Goal: Download file/media

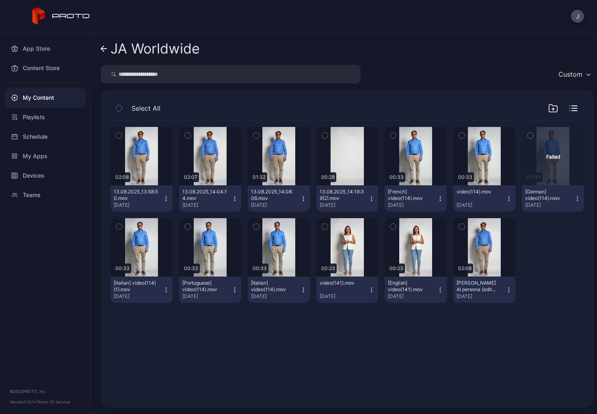
click at [567, 74] on div "Custom" at bounding box center [570, 74] width 24 height 8
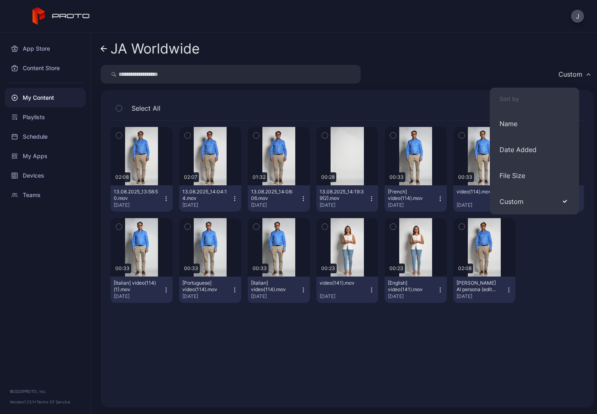
click at [384, 59] on div "JA Worldwide Custom Select All Preview 02:08 13.08.2025_13:58:50.mov [DATE] Pre…" at bounding box center [344, 223] width 506 height 382
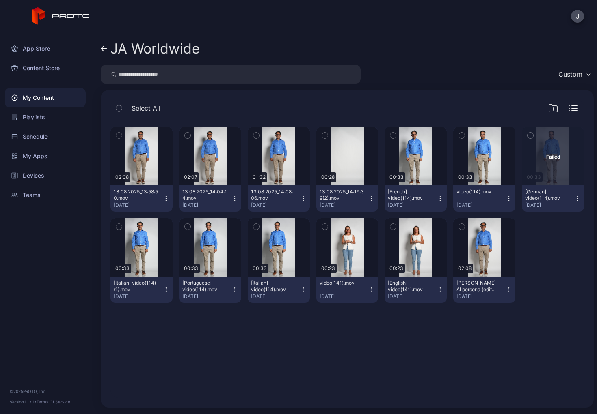
click at [106, 50] on icon at bounding box center [104, 48] width 6 height 7
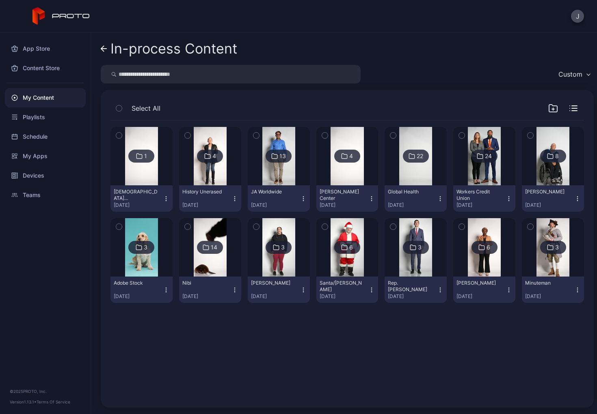
click at [106, 50] on icon at bounding box center [104, 48] width 6 height 7
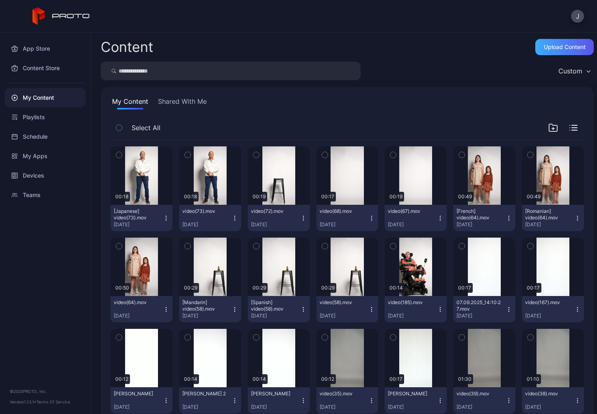
click at [535, 45] on div "Upload Content" at bounding box center [564, 47] width 58 height 16
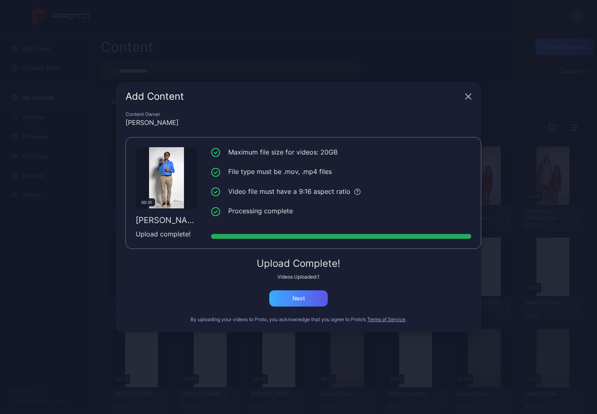
click at [302, 299] on div "Next" at bounding box center [298, 298] width 13 height 6
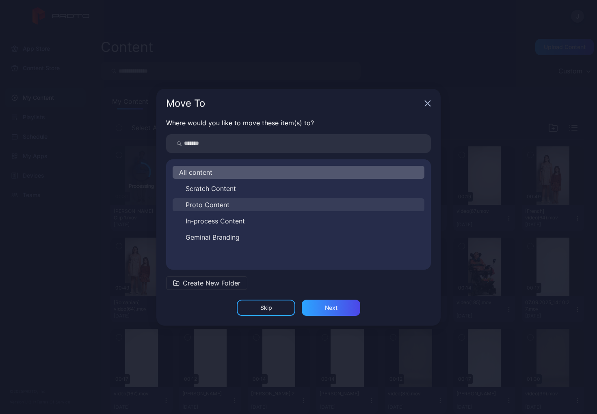
click at [209, 206] on span "Proto Content" at bounding box center [207, 205] width 44 height 10
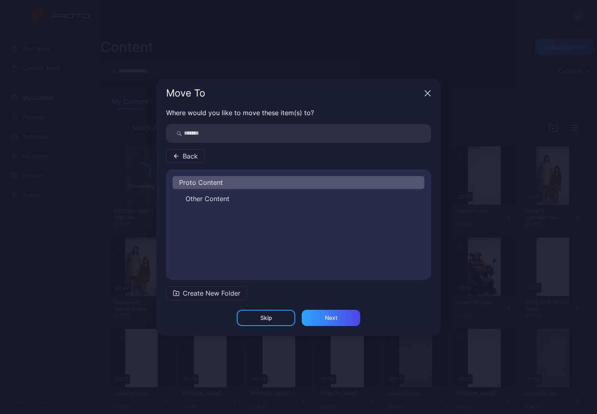
click at [187, 155] on span "Back" at bounding box center [190, 156] width 15 height 10
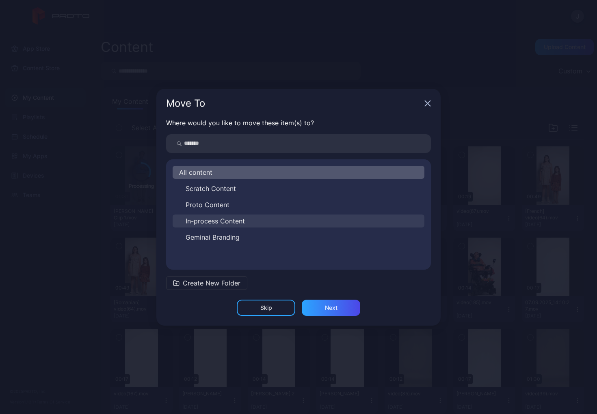
click at [214, 221] on span "In-process Content" at bounding box center [214, 221] width 59 height 10
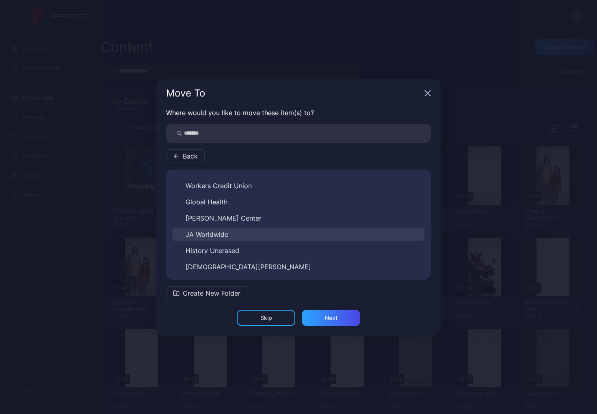
scroll to position [143, 0]
click at [215, 235] on span "JA Worldwide" at bounding box center [206, 235] width 43 height 10
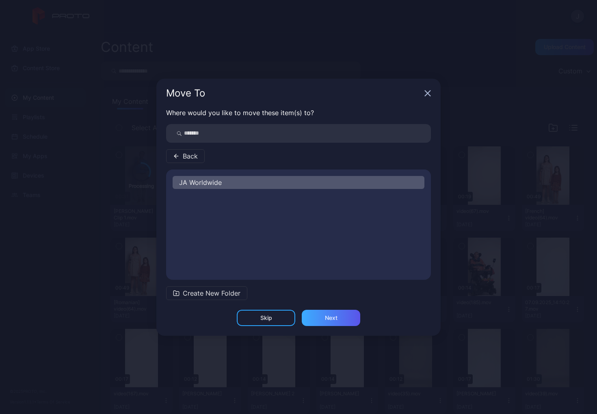
click at [345, 320] on div "Next" at bounding box center [331, 318] width 58 height 16
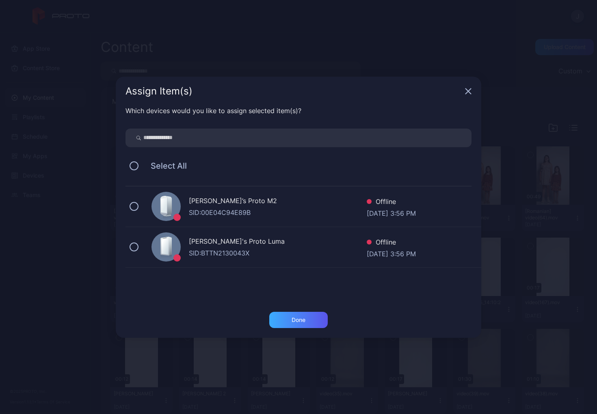
click at [310, 319] on div "Done" at bounding box center [298, 320] width 58 height 16
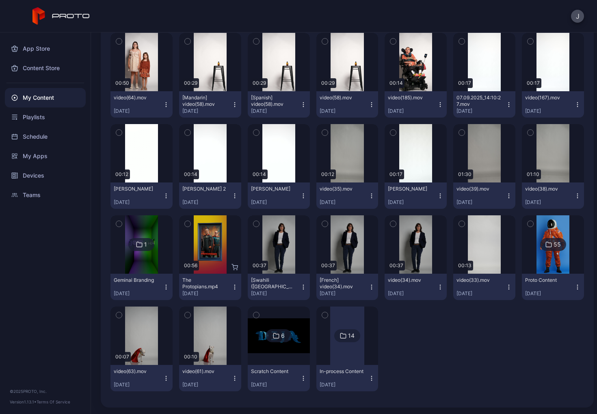
scroll to position [205, 0]
click at [344, 347] on div at bounding box center [347, 336] width 34 height 58
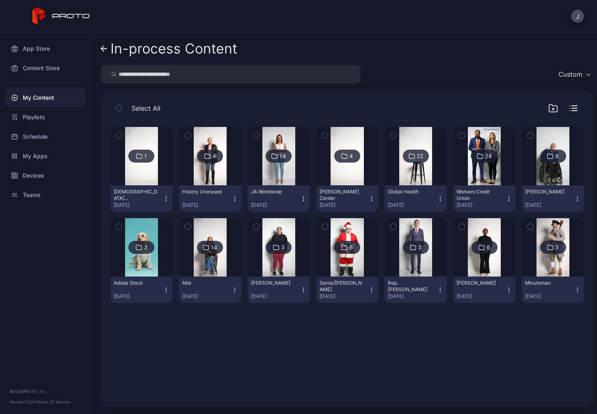
click at [269, 166] on img at bounding box center [278, 156] width 33 height 58
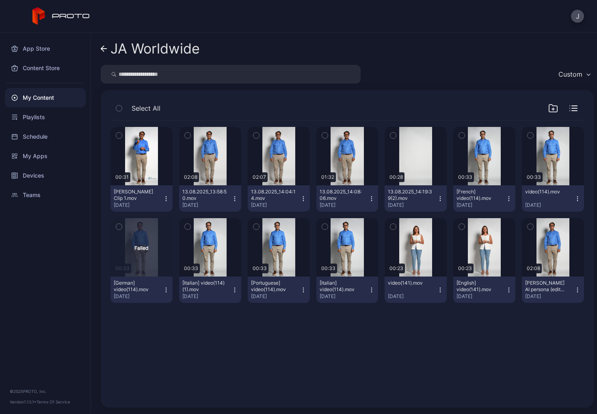
click at [166, 199] on icon "button" at bounding box center [166, 199] width 6 height 6
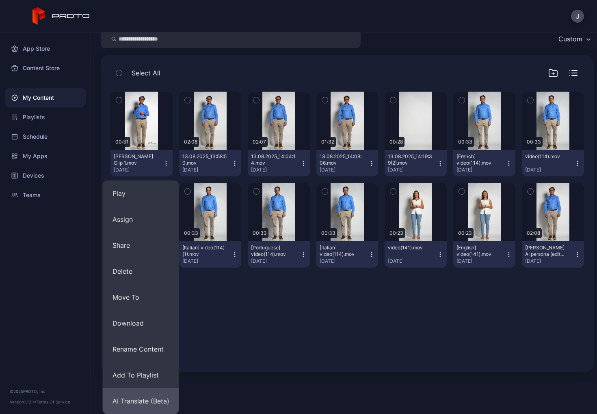
scroll to position [35, 0]
click at [151, 399] on button "AI Translate (Beta)" at bounding box center [141, 401] width 76 height 26
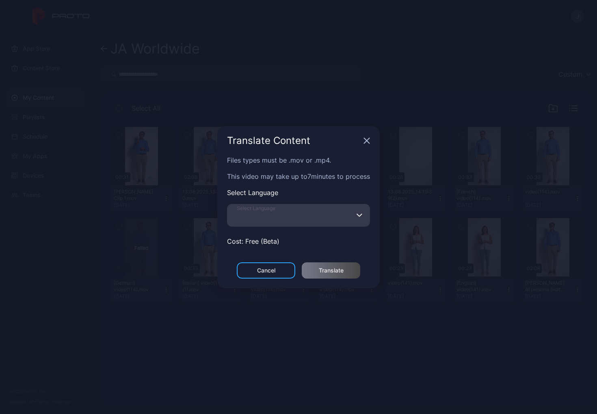
click at [332, 212] on input "Select Language" at bounding box center [298, 215] width 143 height 23
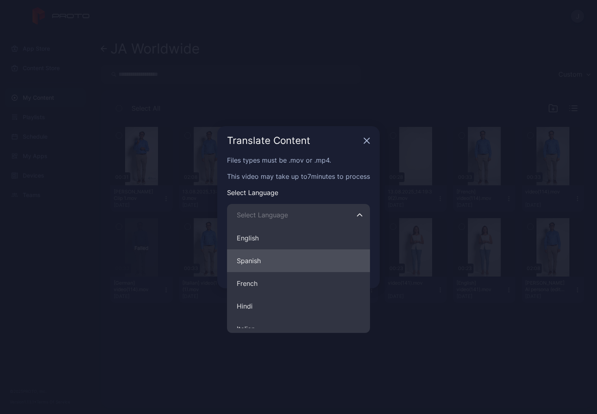
click at [308, 261] on button "Spanish" at bounding box center [298, 261] width 143 height 23
type input "*******"
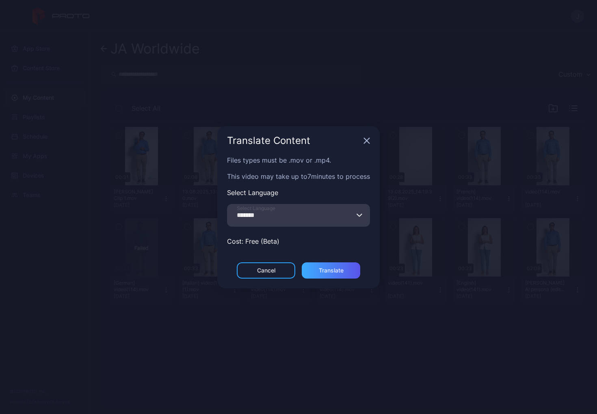
click at [325, 271] on div "Translate" at bounding box center [331, 270] width 25 height 6
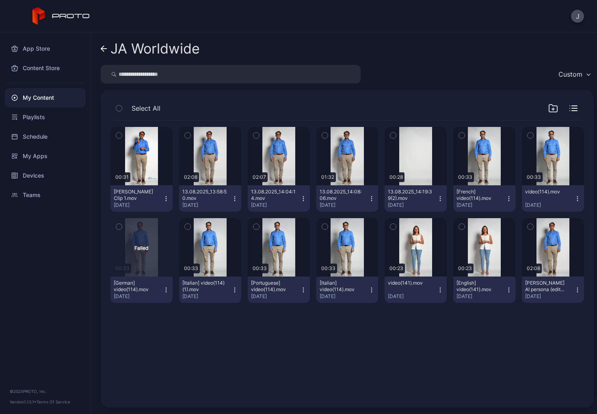
click at [104, 51] on icon at bounding box center [104, 48] width 6 height 7
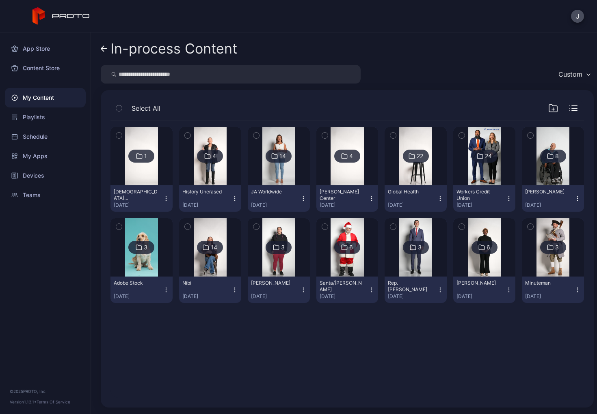
click at [104, 51] on icon at bounding box center [104, 48] width 6 height 7
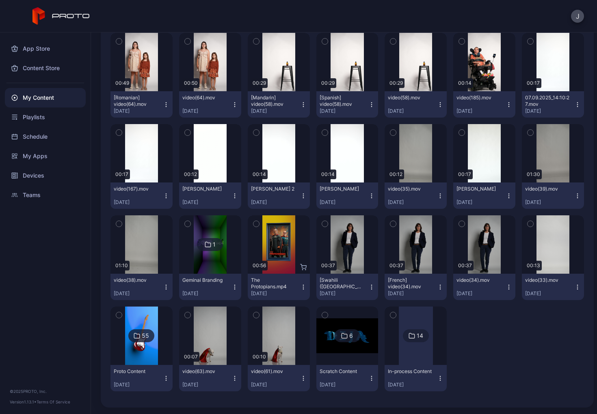
scroll to position [205, 0]
click at [409, 338] on icon at bounding box center [411, 336] width 5 height 5
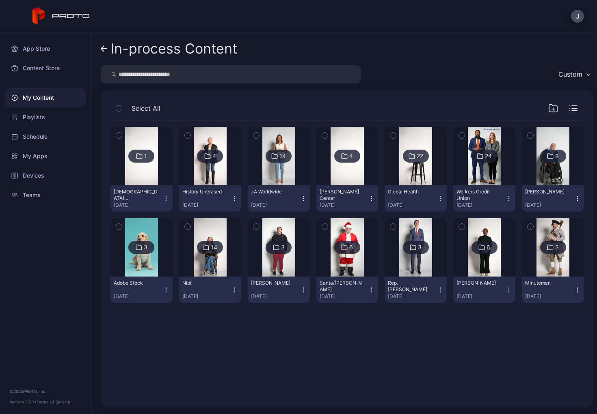
click at [273, 158] on icon at bounding box center [274, 156] width 6 height 10
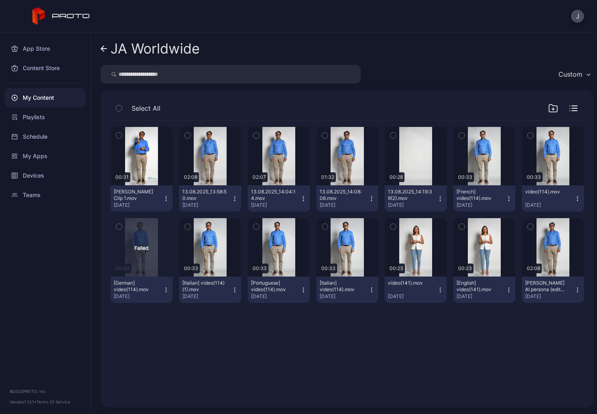
click at [164, 199] on icon "button" at bounding box center [166, 199] width 6 height 6
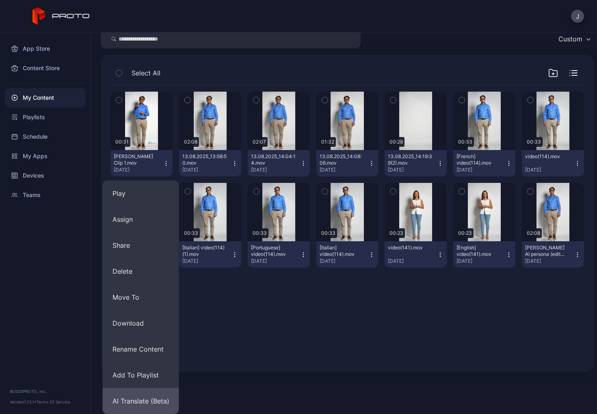
scroll to position [35, 0]
click at [143, 400] on button "AI Translate (Beta)" at bounding box center [141, 401] width 76 height 26
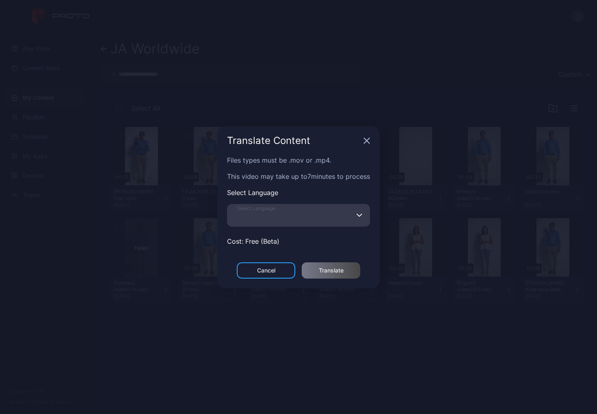
click at [325, 213] on input "Select Language" at bounding box center [298, 215] width 143 height 23
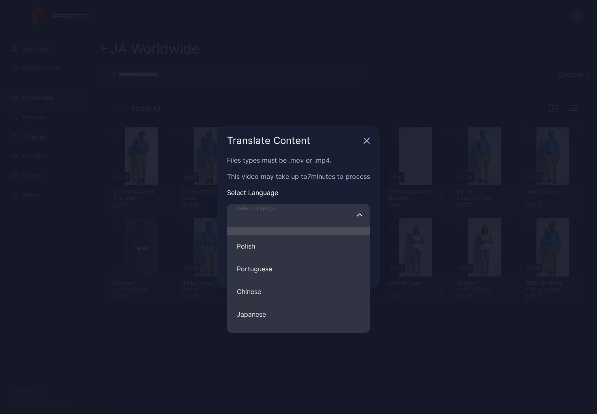
scroll to position [136, 0]
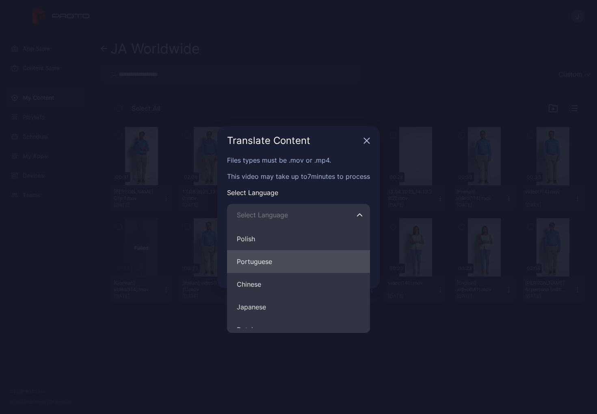
click at [307, 263] on button "Portuguese" at bounding box center [298, 261] width 143 height 23
type input "**********"
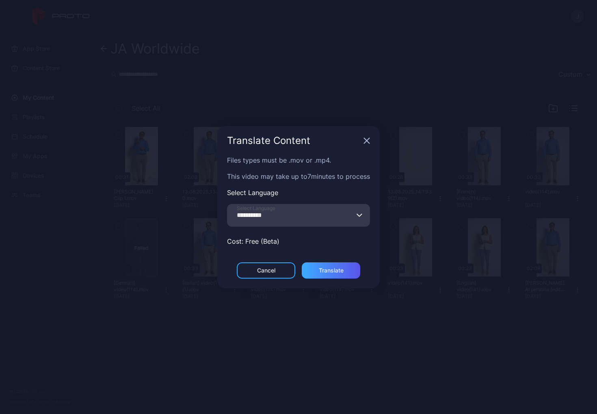
click at [341, 273] on div "Translate" at bounding box center [331, 270] width 25 height 6
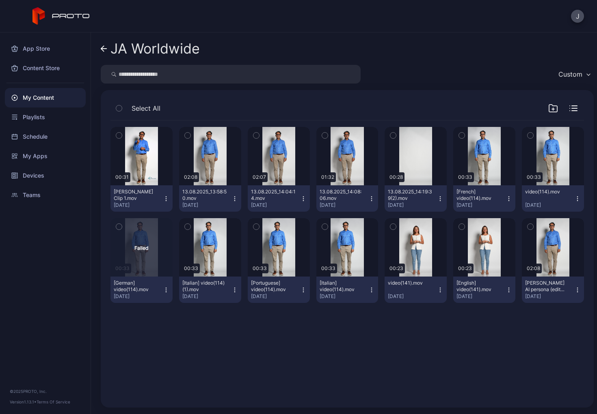
click at [102, 56] on link "JA Worldwide" at bounding box center [150, 48] width 99 height 19
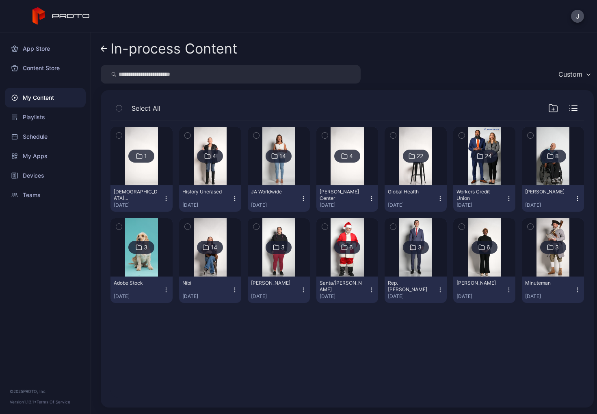
click at [102, 53] on link "In-process Content" at bounding box center [169, 48] width 136 height 19
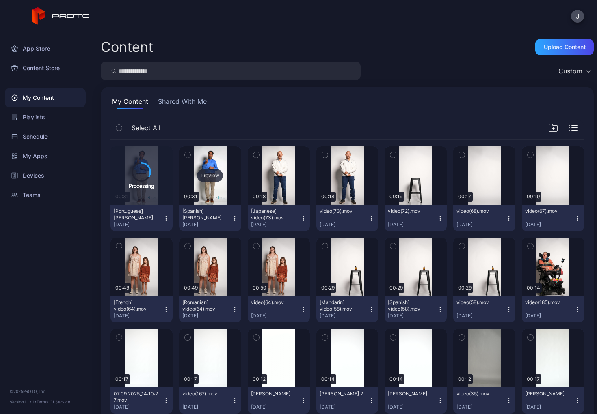
click at [209, 175] on div "Preview" at bounding box center [210, 175] width 26 height 13
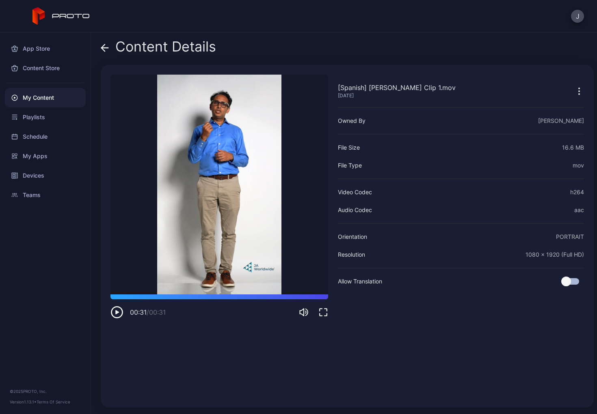
click at [578, 92] on icon "button" at bounding box center [578, 91] width 1 height 1
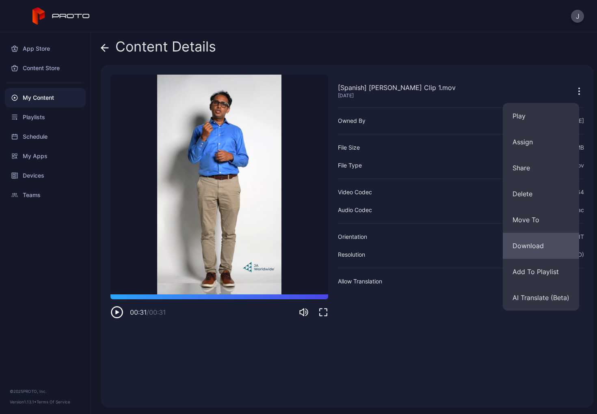
click at [551, 253] on button "Download" at bounding box center [540, 246] width 76 height 26
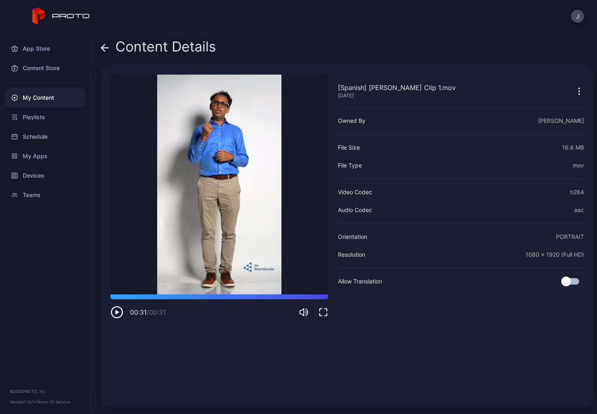
click at [106, 50] on icon at bounding box center [105, 48] width 8 height 8
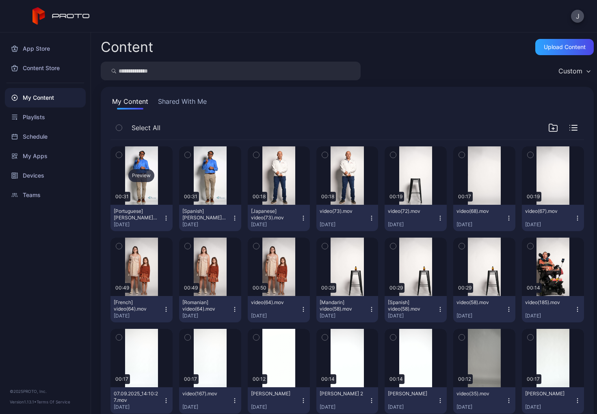
click at [144, 175] on div "Preview" at bounding box center [141, 175] width 26 height 13
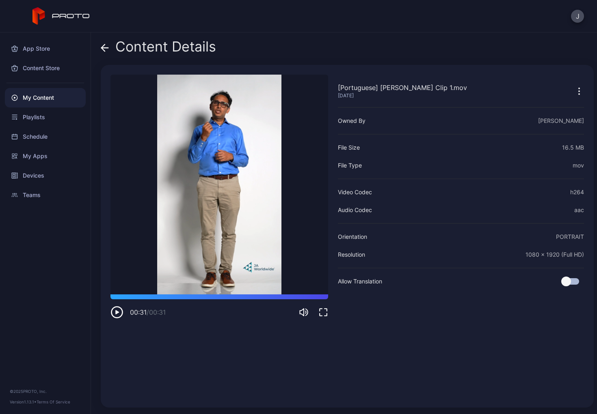
click at [578, 94] on icon "button" at bounding box center [578, 94] width 1 height 1
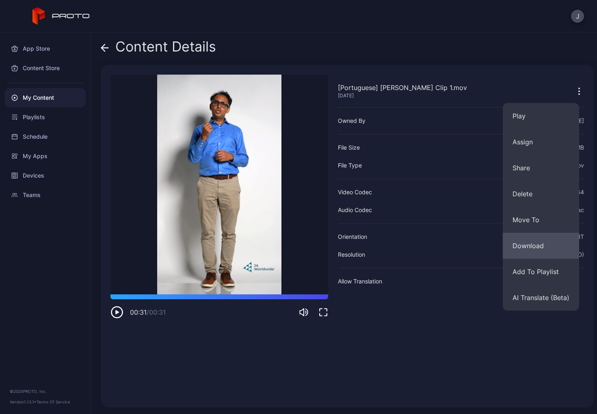
click at [536, 247] on button "Download" at bounding box center [540, 246] width 76 height 26
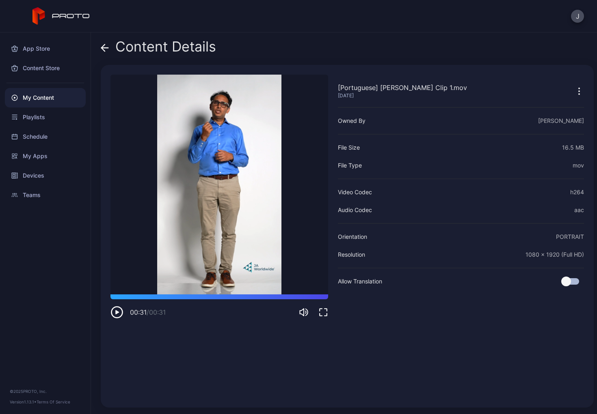
click at [110, 49] on div "Content Details" at bounding box center [158, 48] width 115 height 19
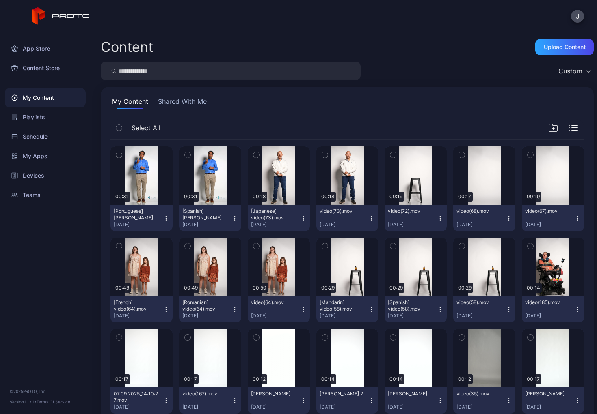
click at [166, 218] on icon "button" at bounding box center [166, 218] width 6 height 6
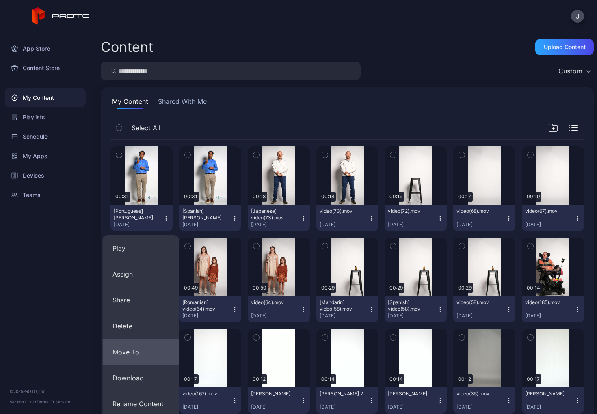
click at [139, 357] on button "Move To" at bounding box center [141, 352] width 76 height 26
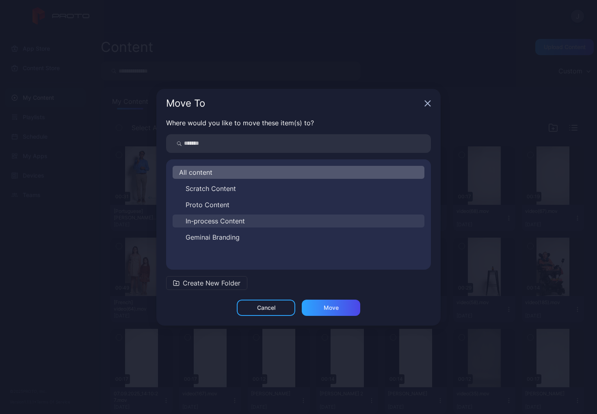
click at [220, 219] on span "In-process Content" at bounding box center [214, 221] width 59 height 10
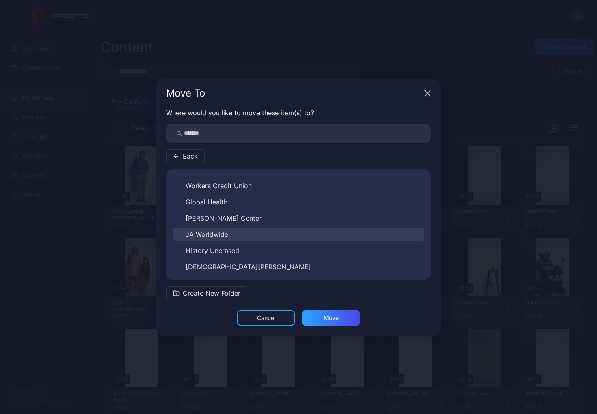
scroll to position [143, 0]
click at [214, 231] on span "JA Worldwide" at bounding box center [206, 235] width 43 height 10
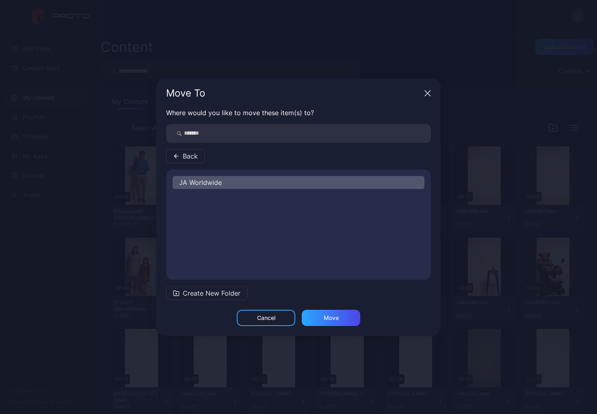
scroll to position [0, 0]
click at [344, 316] on div "Move" at bounding box center [331, 318] width 58 height 16
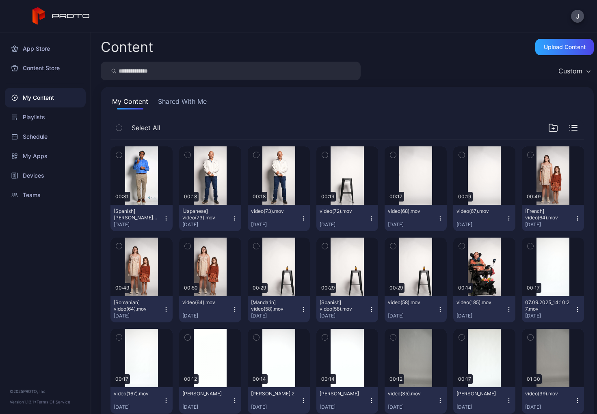
click at [163, 218] on icon "button" at bounding box center [166, 218] width 6 height 6
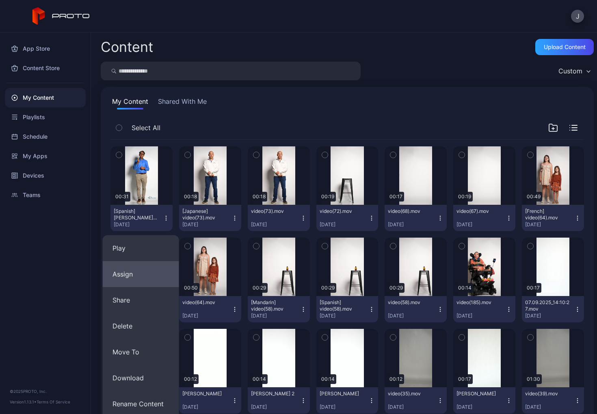
scroll to position [26, 0]
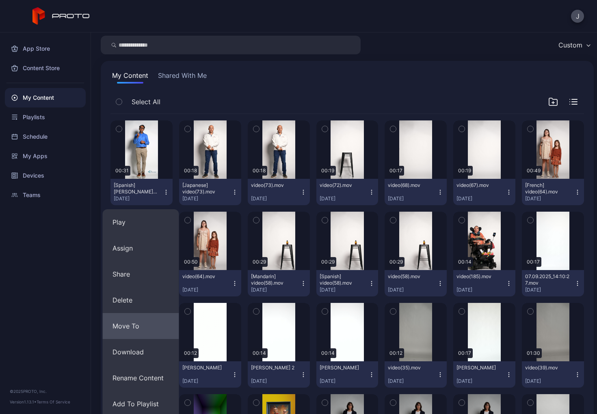
click at [142, 324] on button "Move To" at bounding box center [141, 326] width 76 height 26
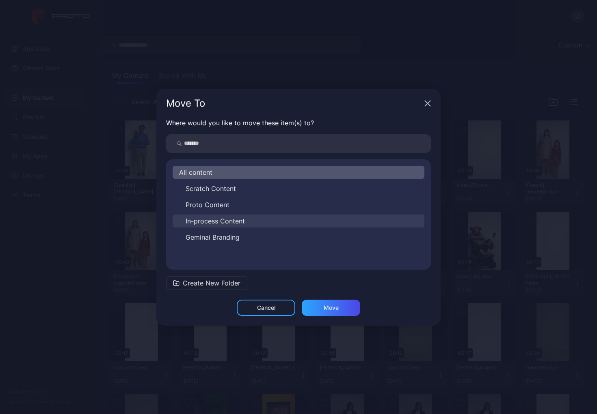
click at [233, 220] on span "In-process Content" at bounding box center [214, 221] width 59 height 10
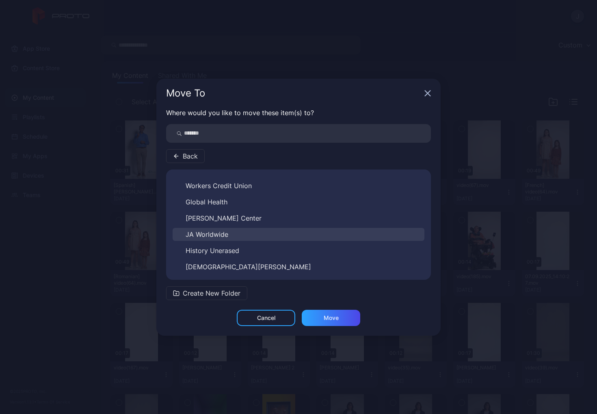
scroll to position [143, 0]
click at [228, 231] on button "JA Worldwide" at bounding box center [298, 234] width 252 height 13
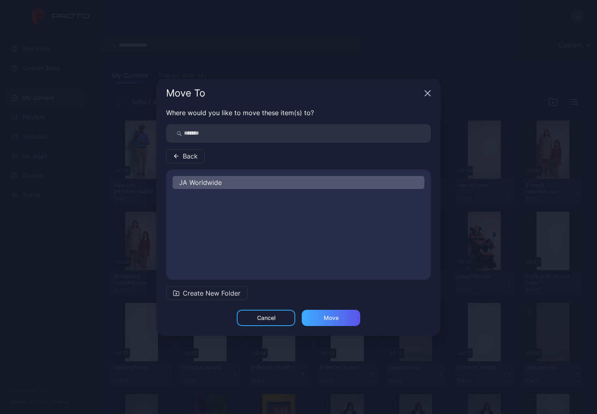
click at [332, 317] on div "Move" at bounding box center [330, 318] width 15 height 6
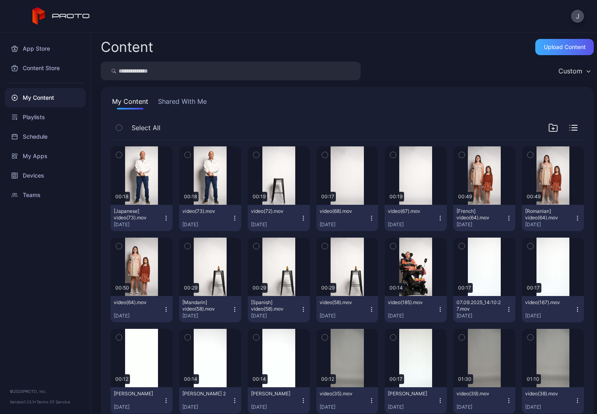
click at [543, 48] on div "Upload Content" at bounding box center [564, 47] width 42 height 6
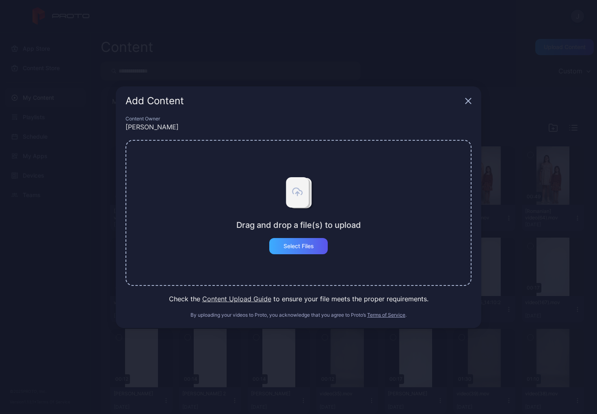
click at [312, 249] on div "Select Files" at bounding box center [298, 246] width 30 height 6
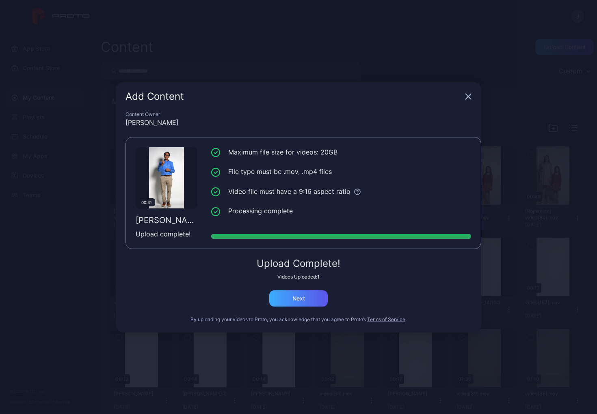
click at [309, 300] on div "Next" at bounding box center [298, 299] width 58 height 16
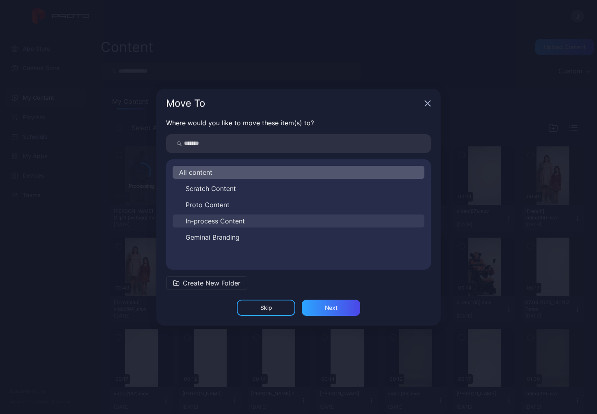
click at [223, 219] on span "In-process Content" at bounding box center [214, 221] width 59 height 10
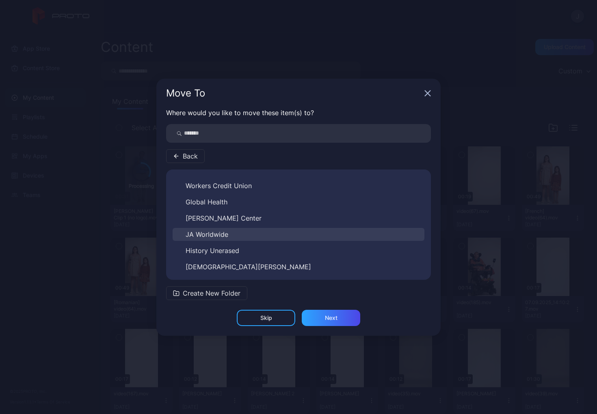
scroll to position [143, 0]
click at [227, 237] on span "JA Worldwide" at bounding box center [206, 235] width 43 height 10
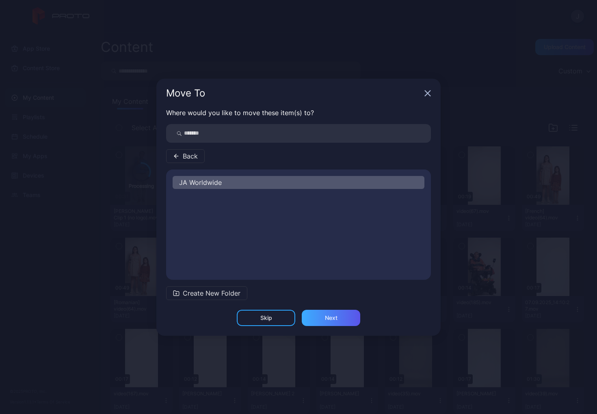
click at [321, 315] on div "Next" at bounding box center [331, 318] width 58 height 16
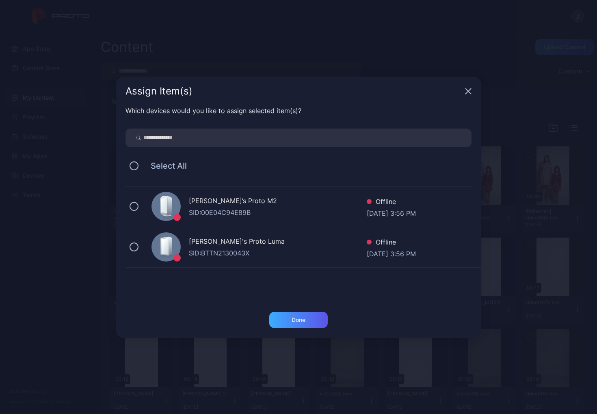
click at [287, 320] on div "Done" at bounding box center [298, 320] width 58 height 16
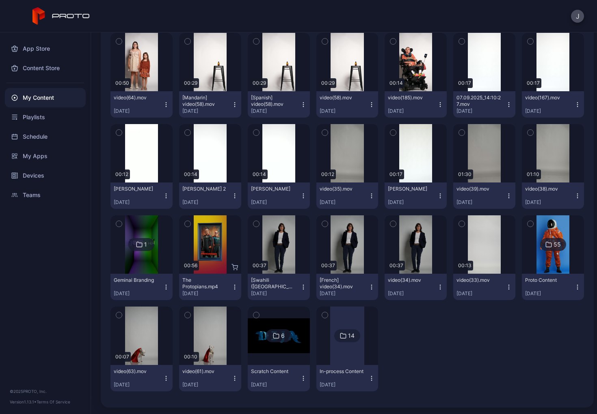
click at [343, 350] on div at bounding box center [347, 336] width 34 height 58
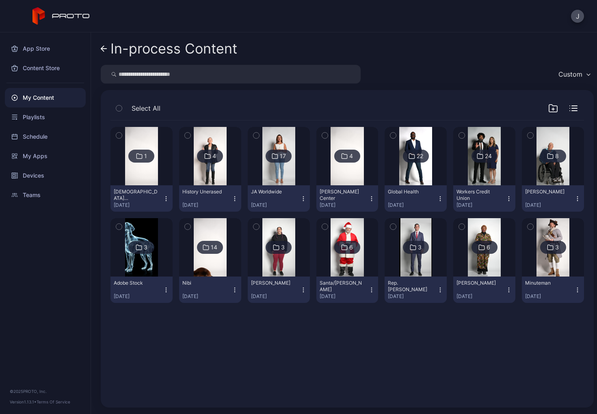
click at [279, 167] on img at bounding box center [278, 156] width 33 height 58
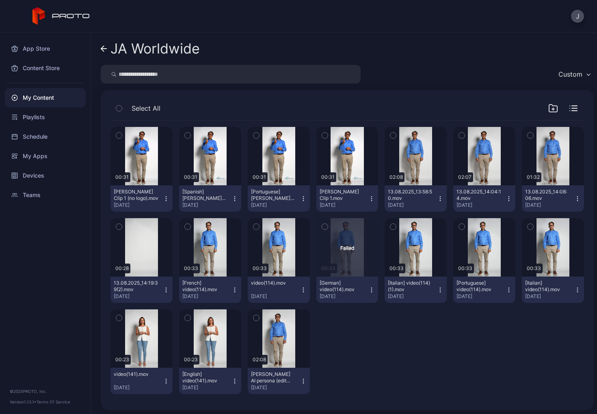
click at [163, 199] on icon "button" at bounding box center [166, 199] width 6 height 6
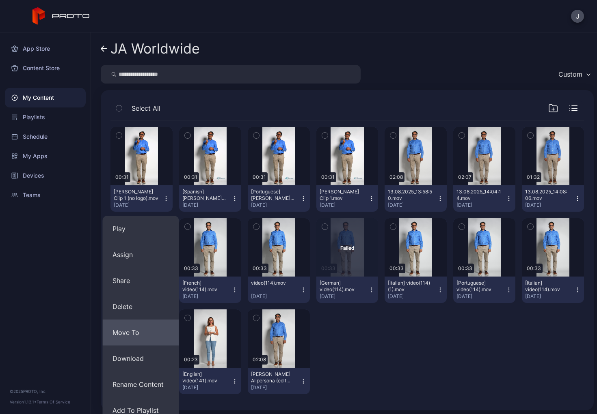
scroll to position [11, 0]
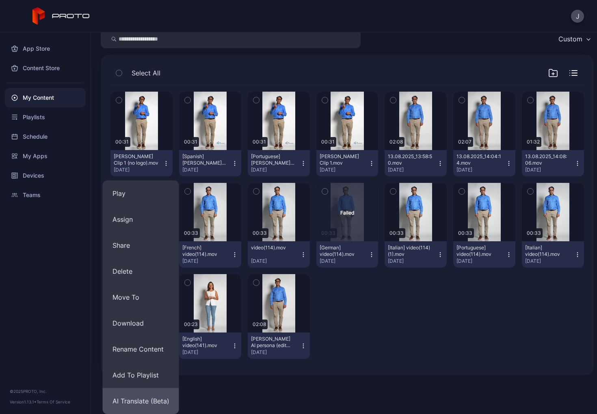
click at [142, 400] on button "AI Translate (Beta)" at bounding box center [141, 401] width 76 height 26
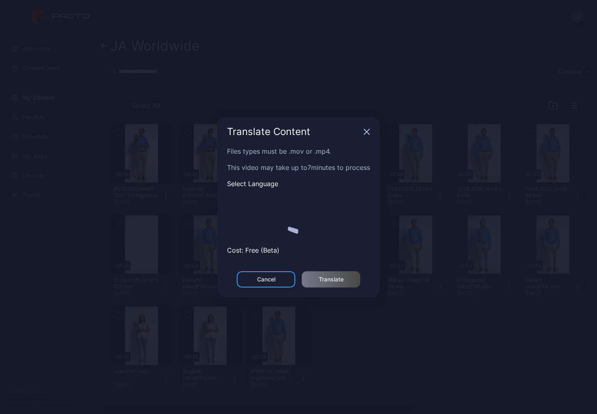
scroll to position [3, 0]
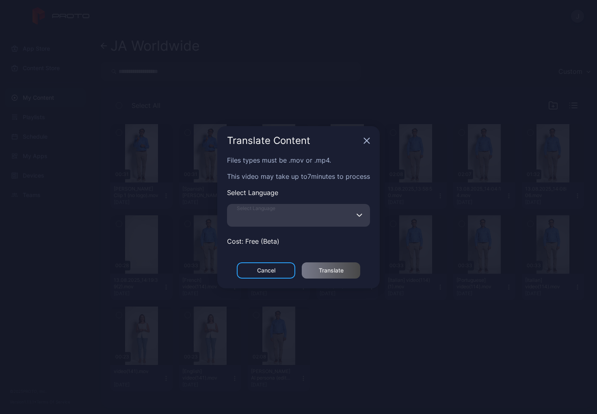
click at [332, 222] on input "Select Language" at bounding box center [298, 215] width 143 height 23
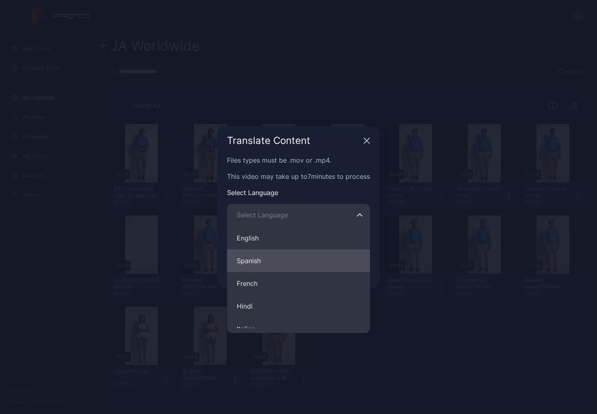
click at [314, 262] on button "Spanish" at bounding box center [298, 261] width 143 height 23
type input "*******"
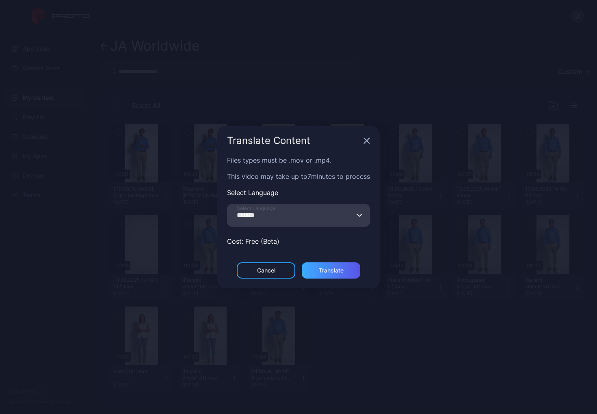
click at [335, 269] on div "Translate" at bounding box center [331, 270] width 25 height 6
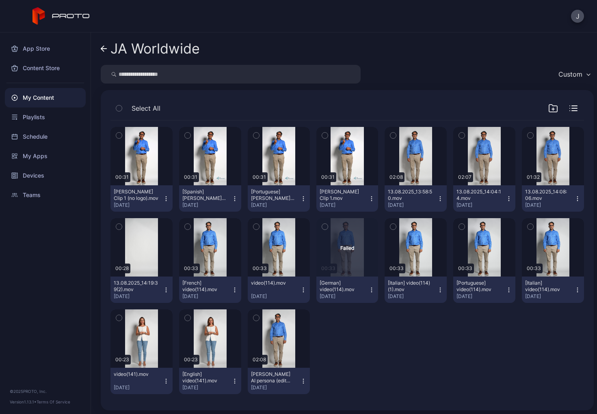
click at [165, 199] on icon "button" at bounding box center [166, 199] width 6 height 6
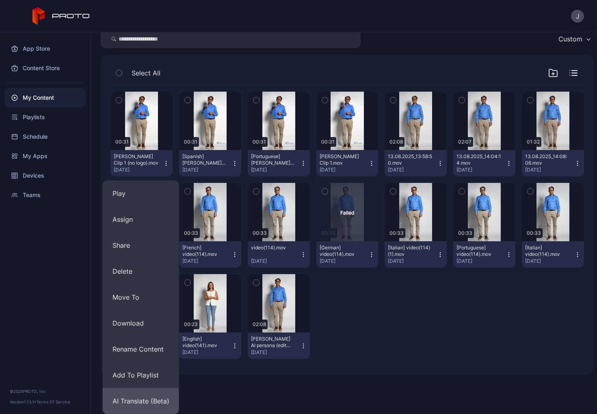
click at [145, 401] on button "AI Translate (Beta)" at bounding box center [141, 401] width 76 height 26
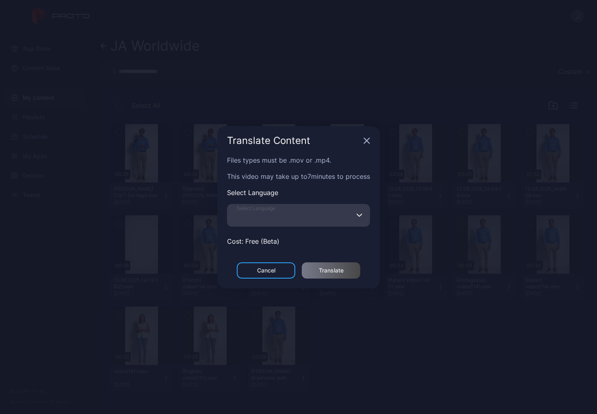
click at [306, 217] on input "Select Language" at bounding box center [298, 215] width 143 height 23
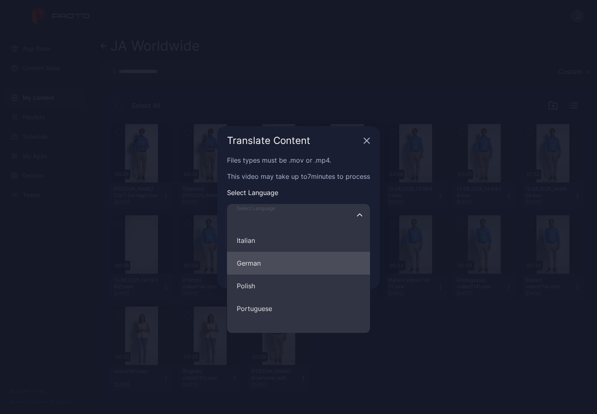
scroll to position [106, 0]
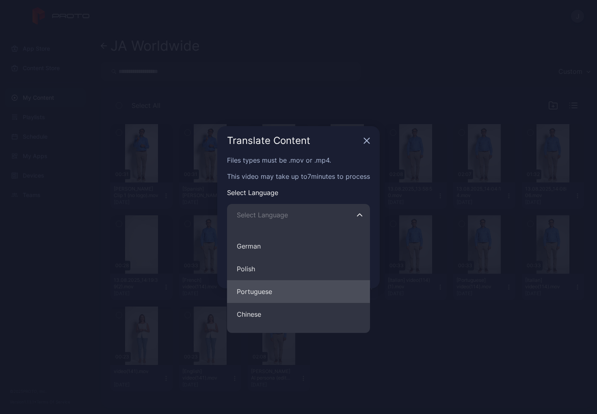
click at [285, 292] on button "Portuguese" at bounding box center [298, 291] width 143 height 23
type input "**********"
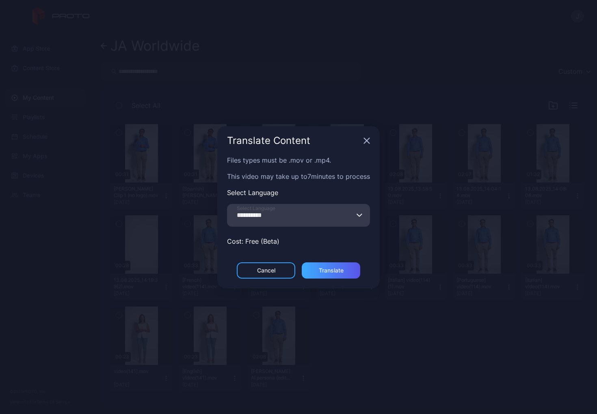
click at [332, 263] on div "Translate" at bounding box center [331, 271] width 58 height 16
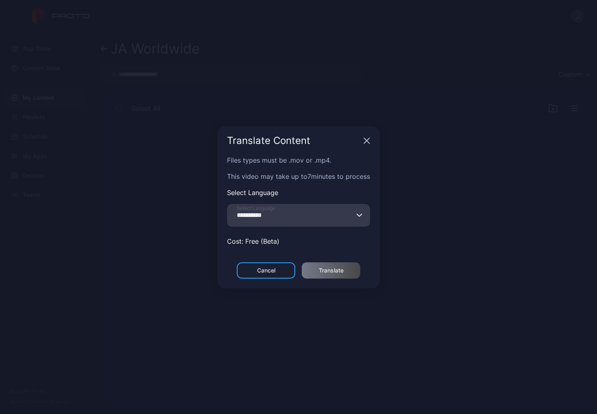
scroll to position [0, 0]
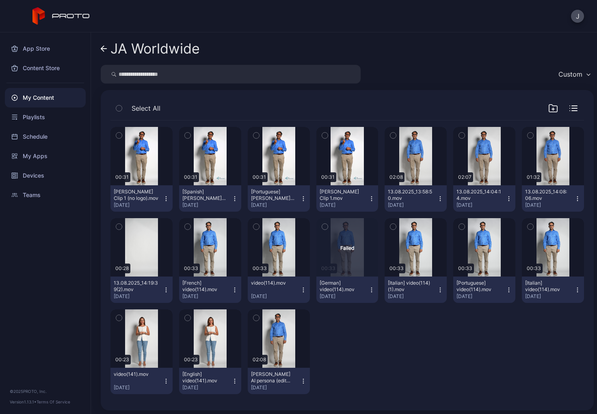
click at [105, 51] on icon at bounding box center [104, 48] width 6 height 7
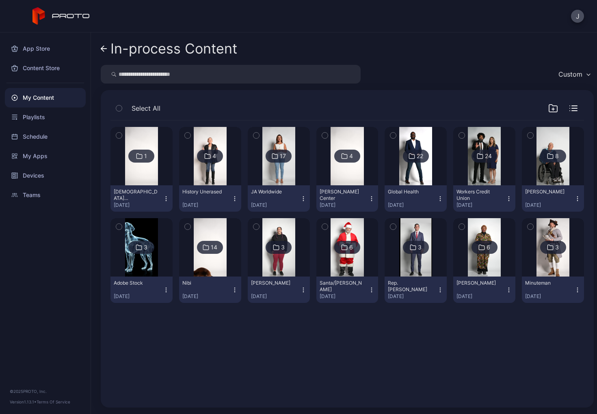
click at [105, 51] on icon at bounding box center [104, 48] width 6 height 7
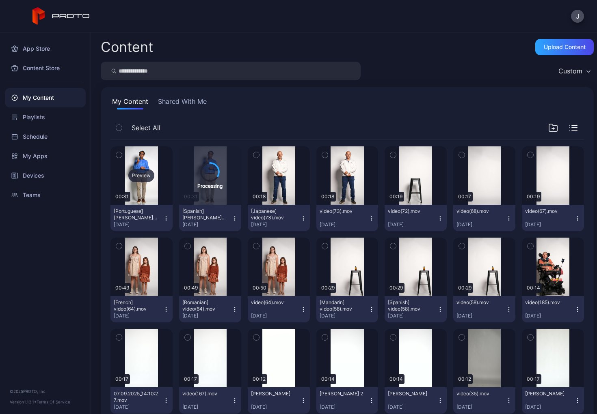
click at [141, 176] on div "Preview" at bounding box center [141, 175] width 26 height 13
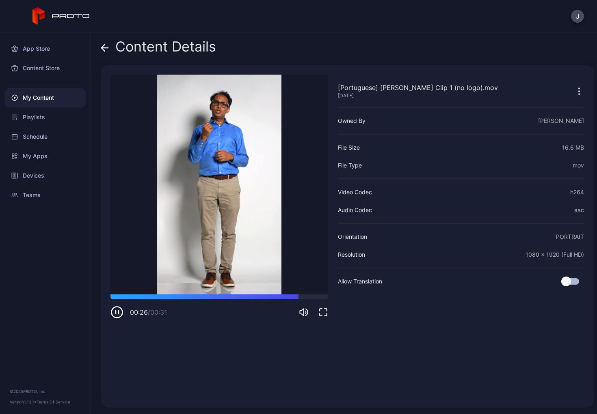
click at [116, 313] on icon "button" at bounding box center [116, 312] width 0 height 3
click at [112, 297] on div at bounding box center [219, 297] width 218 height 5
click at [116, 315] on icon "button" at bounding box center [116, 312] width 13 height 13
click at [117, 314] on icon "button" at bounding box center [116, 312] width 13 height 13
click at [574, 93] on icon "button" at bounding box center [579, 91] width 10 height 10
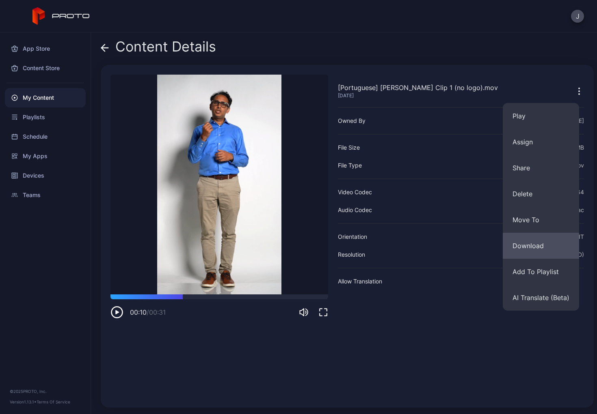
click at [545, 249] on button "Download" at bounding box center [540, 246] width 76 height 26
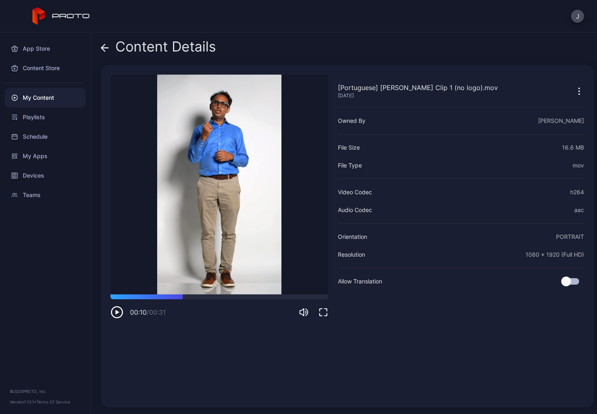
click at [104, 48] on icon at bounding box center [104, 48] width 7 height 0
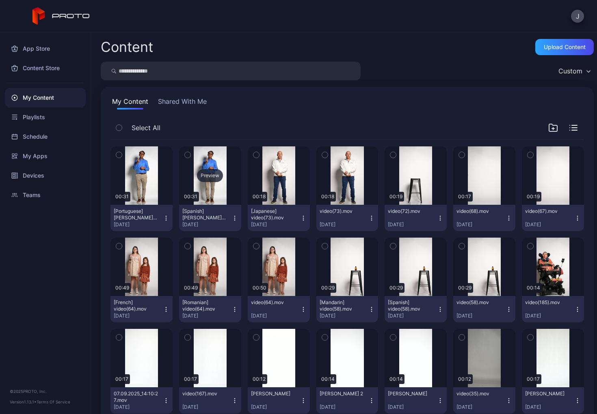
click at [211, 176] on div "Preview" at bounding box center [210, 175] width 26 height 13
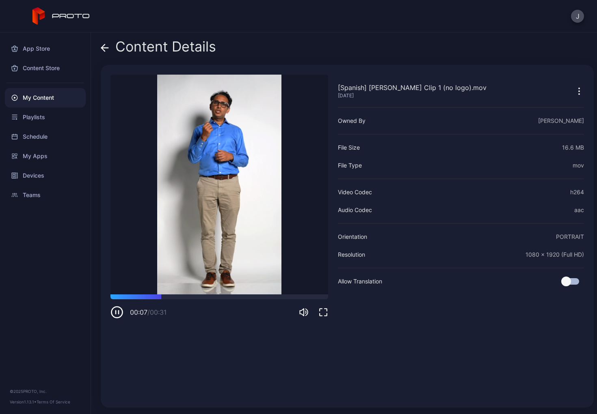
click at [122, 316] on icon "button" at bounding box center [116, 312] width 13 height 13
click at [574, 93] on icon "button" at bounding box center [579, 91] width 10 height 10
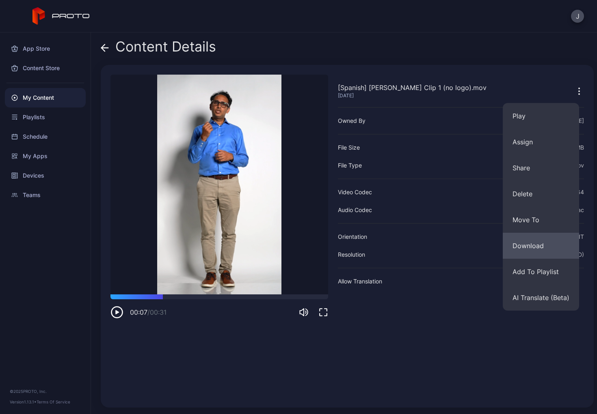
click at [551, 246] on button "Download" at bounding box center [540, 246] width 76 height 26
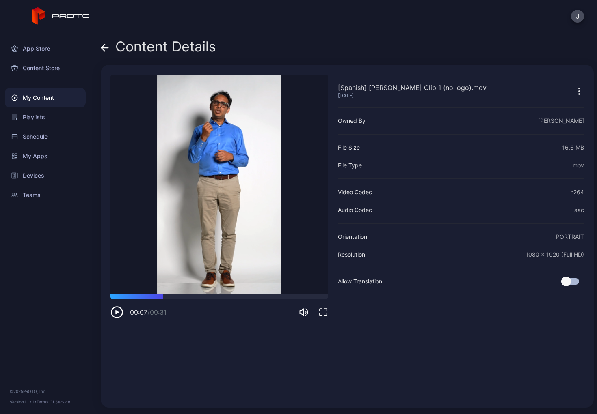
click at [105, 45] on icon at bounding box center [102, 47] width 3 height 7
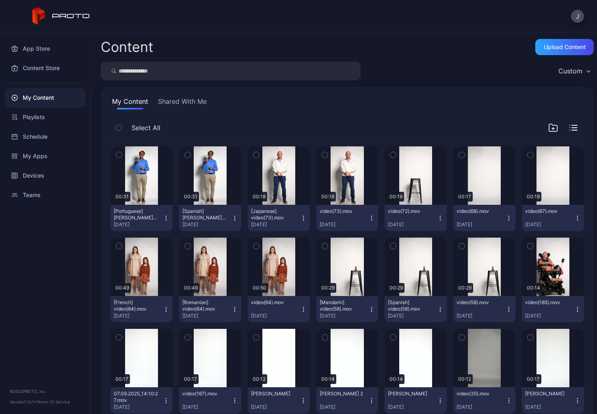
click at [165, 217] on icon "button" at bounding box center [166, 218] width 6 height 6
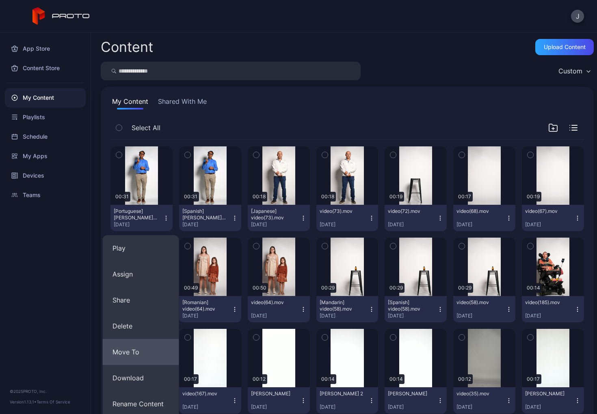
click at [144, 350] on button "Move To" at bounding box center [141, 352] width 76 height 26
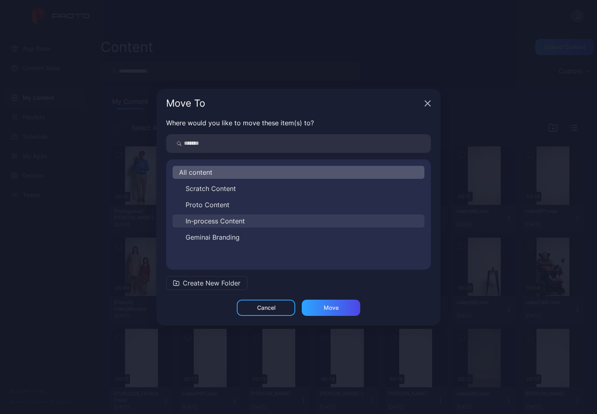
click at [201, 218] on span "In-process Content" at bounding box center [214, 221] width 59 height 10
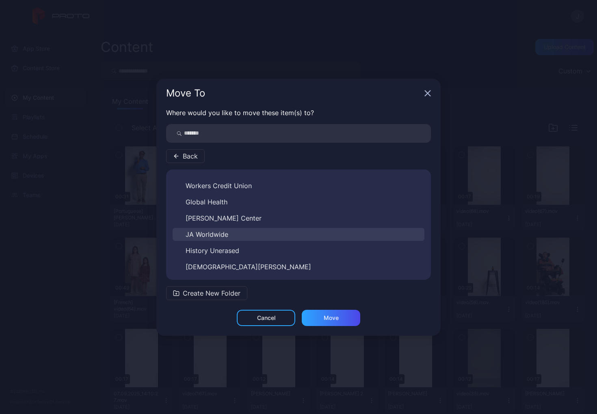
scroll to position [143, 0]
click at [214, 235] on span "JA Worldwide" at bounding box center [206, 235] width 43 height 10
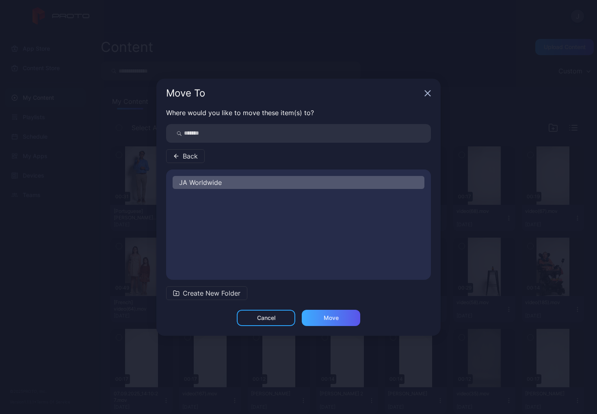
click at [332, 321] on div "Move" at bounding box center [330, 318] width 15 height 6
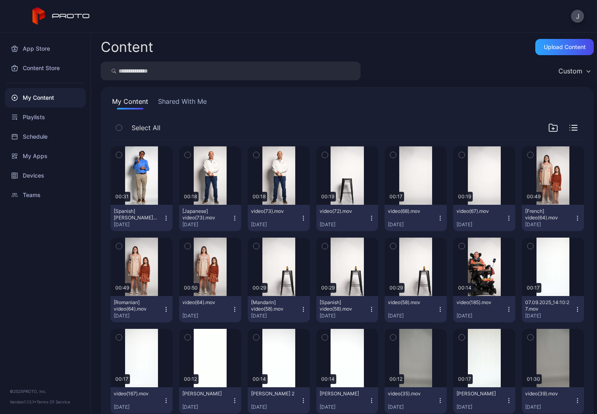
click at [166, 216] on icon "button" at bounding box center [166, 216] width 0 height 0
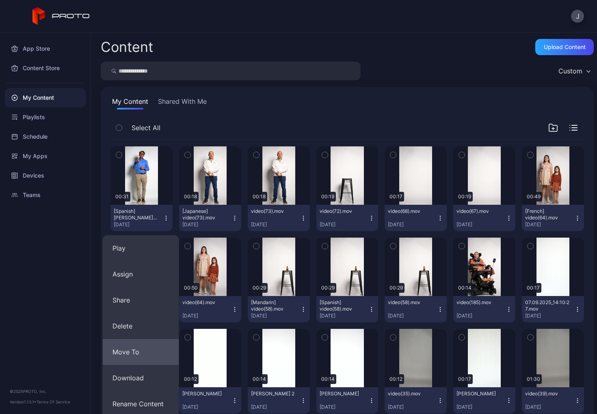
click at [138, 351] on button "Move To" at bounding box center [141, 352] width 76 height 26
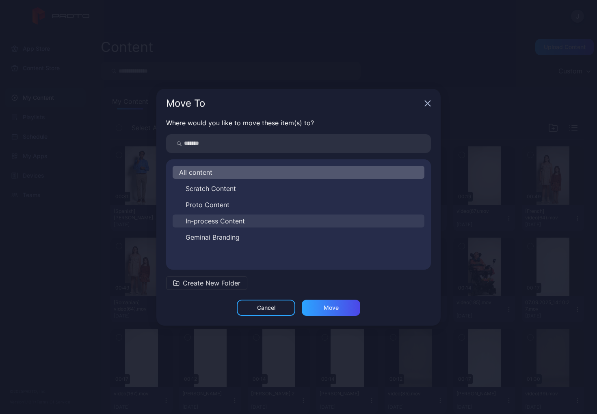
click at [235, 222] on span "In-process Content" at bounding box center [214, 221] width 59 height 10
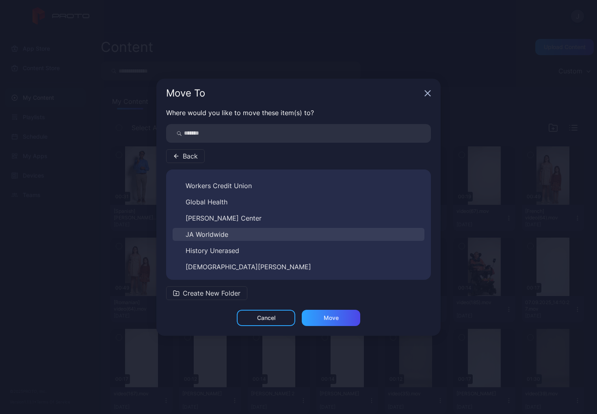
scroll to position [143, 0]
click at [224, 233] on span "JA Worldwide" at bounding box center [206, 235] width 43 height 10
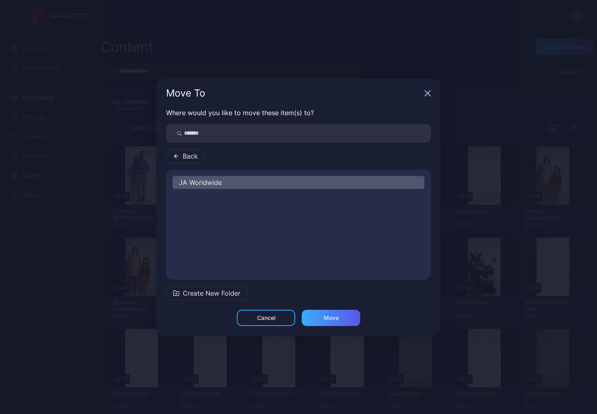
click at [316, 321] on div "Move" at bounding box center [331, 318] width 58 height 16
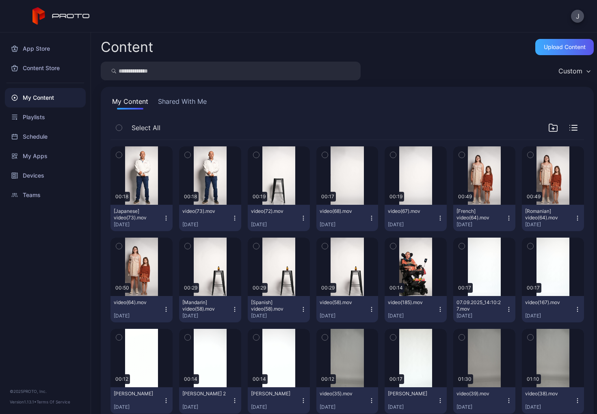
click at [567, 52] on div "Upload Content" at bounding box center [564, 47] width 58 height 16
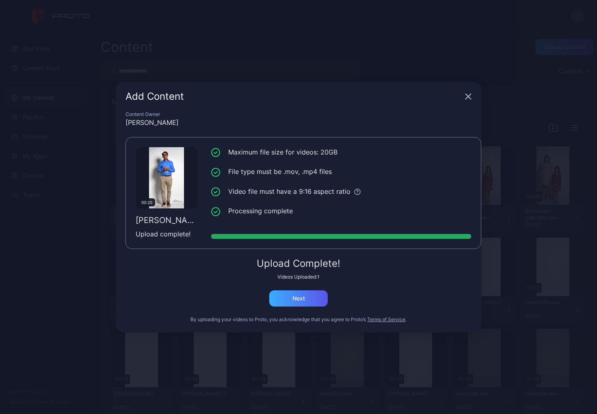
click at [297, 302] on div "Next" at bounding box center [298, 299] width 58 height 16
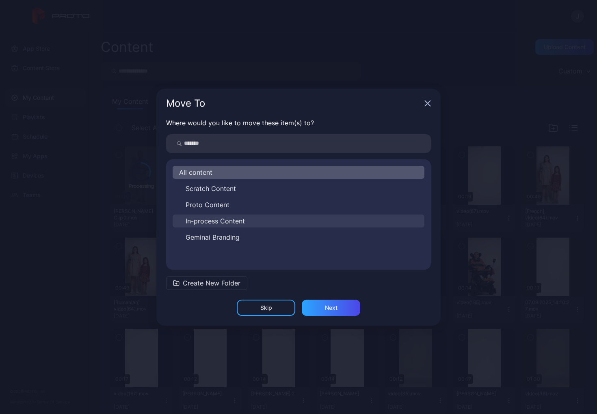
click at [216, 223] on span "In-process Content" at bounding box center [214, 221] width 59 height 10
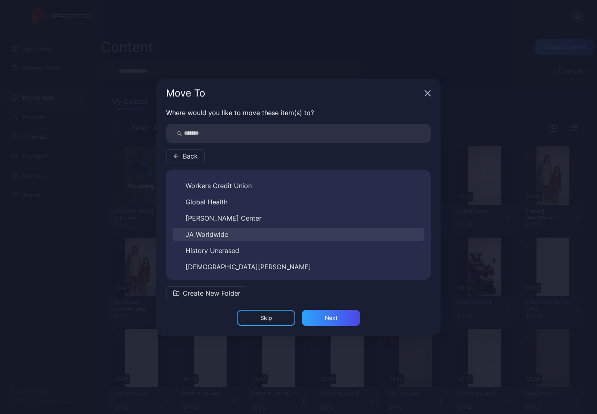
scroll to position [143, 0]
click at [210, 234] on span "JA Worldwide" at bounding box center [206, 235] width 43 height 10
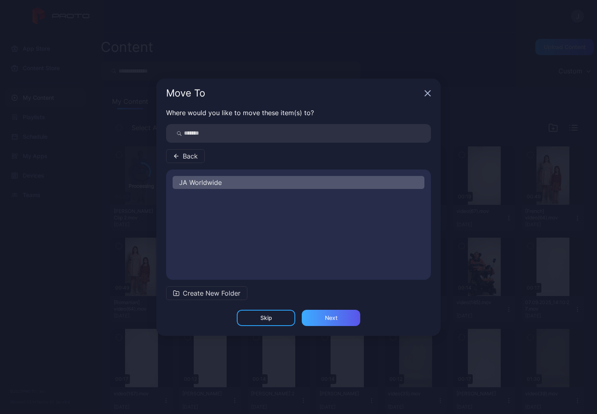
click at [335, 317] on div "Next" at bounding box center [331, 318] width 13 height 6
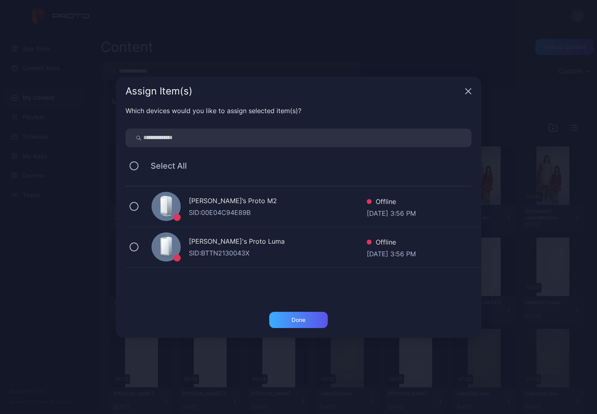
click at [312, 320] on div "Done" at bounding box center [298, 320] width 58 height 16
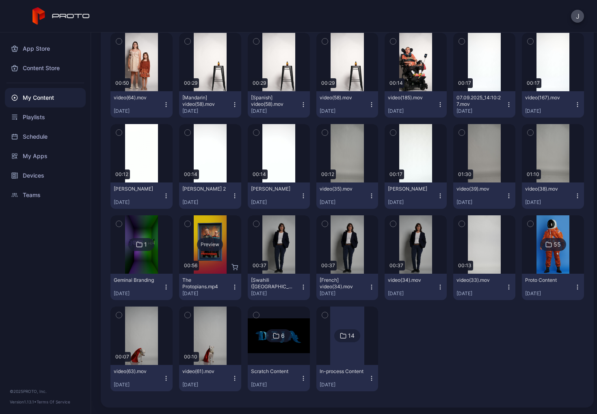
scroll to position [205, 0]
click at [336, 356] on div at bounding box center [347, 336] width 34 height 58
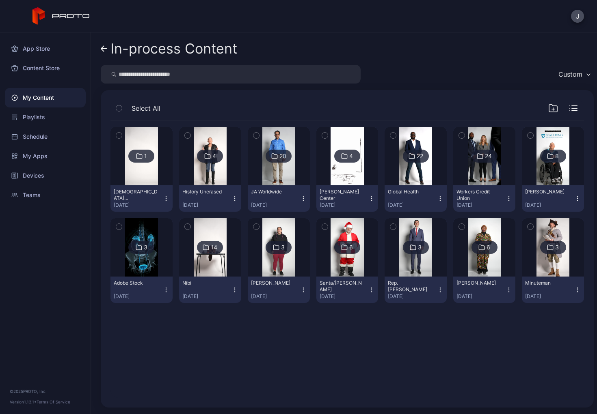
click at [277, 171] on img at bounding box center [278, 156] width 33 height 58
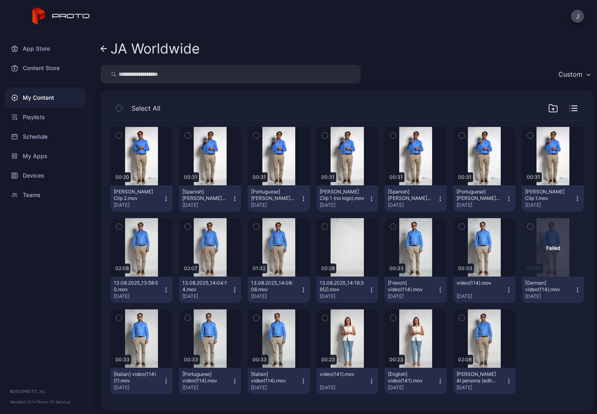
click at [164, 200] on icon "button" at bounding box center [166, 199] width 6 height 6
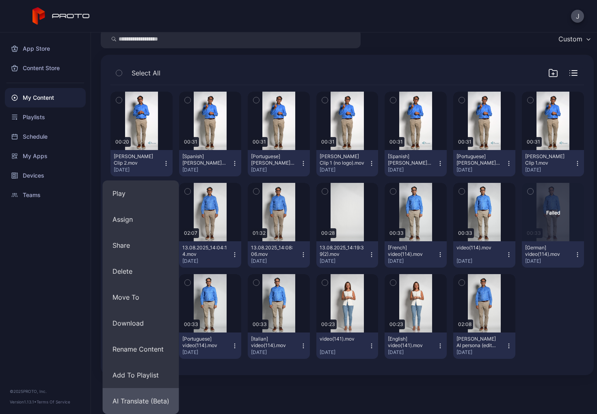
click at [145, 397] on button "AI Translate (Beta)" at bounding box center [141, 401] width 76 height 26
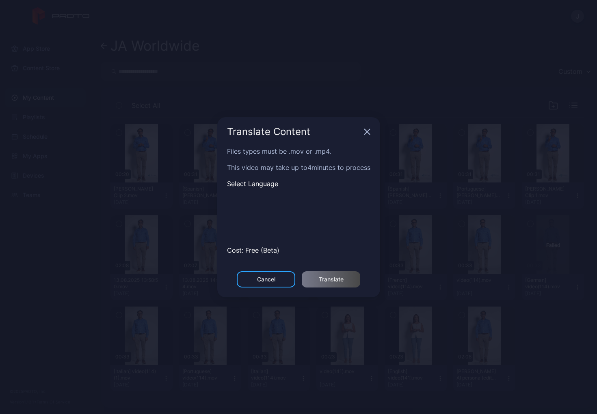
scroll to position [3, 0]
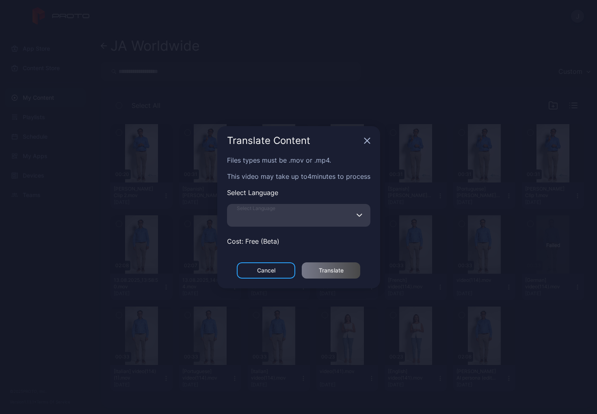
click at [293, 208] on input "Select Language" at bounding box center [298, 215] width 143 height 23
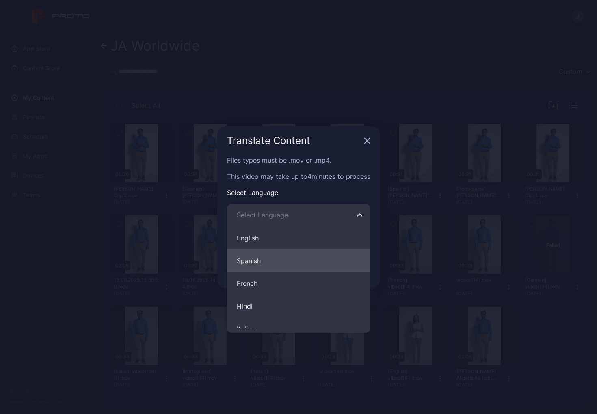
click at [285, 258] on button "Spanish" at bounding box center [298, 261] width 143 height 23
type input "*******"
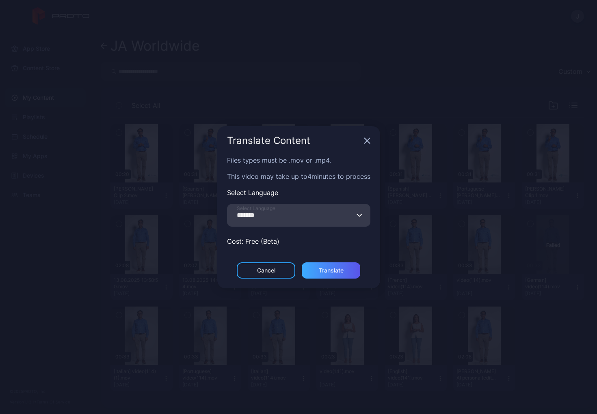
click at [326, 265] on div "Translate" at bounding box center [331, 271] width 58 height 16
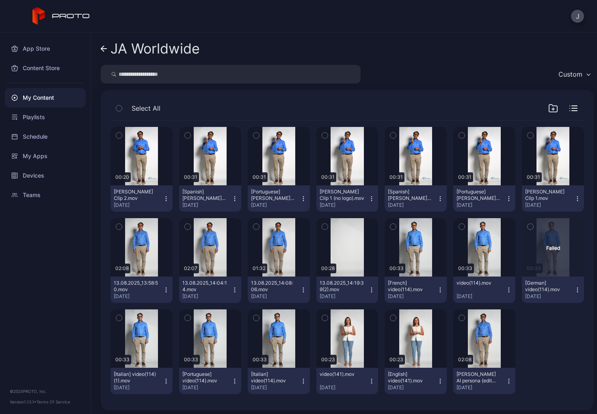
click at [164, 200] on icon "button" at bounding box center [166, 199] width 6 height 6
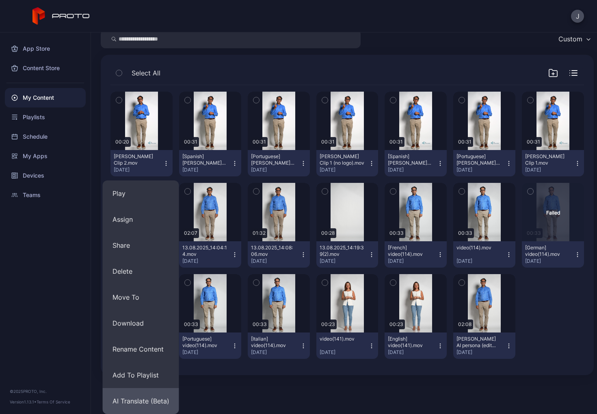
click at [141, 402] on button "AI Translate (Beta)" at bounding box center [141, 401] width 76 height 26
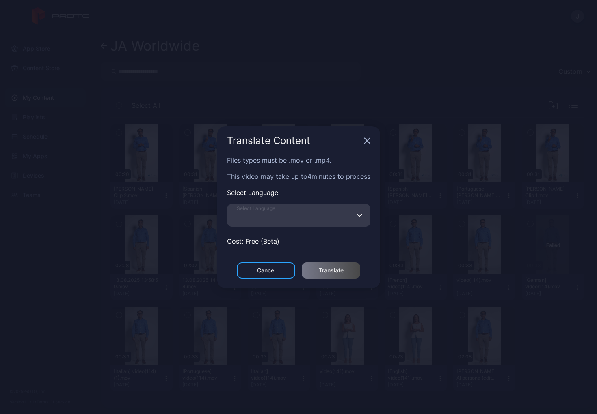
click at [270, 221] on input "Select Language" at bounding box center [298, 215] width 143 height 23
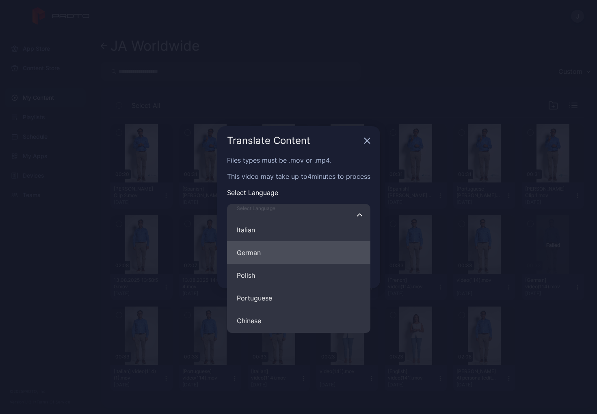
scroll to position [100, 0]
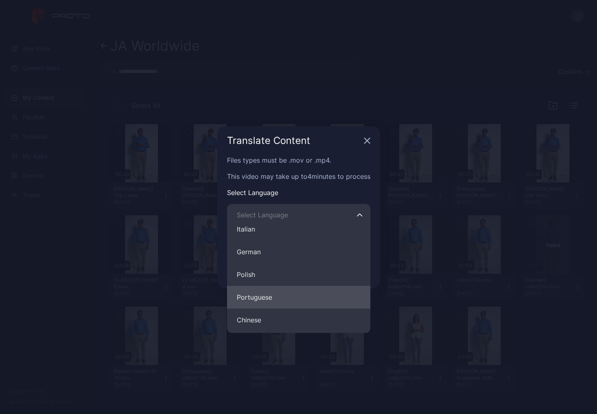
click at [268, 293] on button "Portuguese" at bounding box center [298, 297] width 143 height 23
type input "**********"
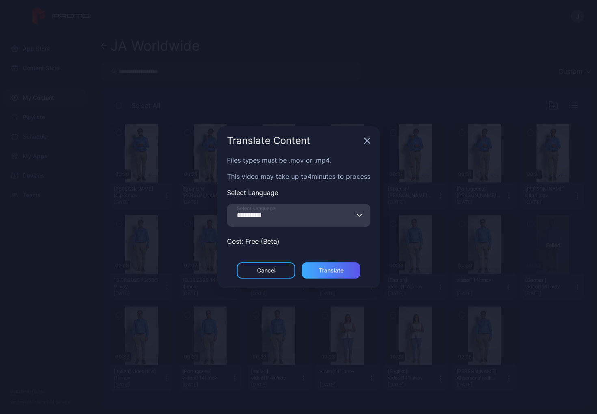
click at [330, 267] on div "Translate" at bounding box center [331, 270] width 25 height 6
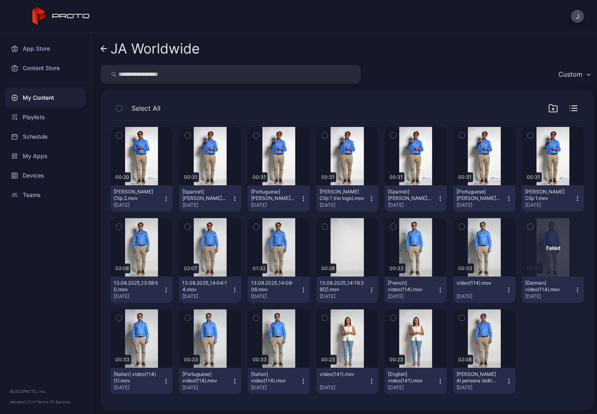
click at [101, 50] on icon at bounding box center [104, 48] width 6 height 7
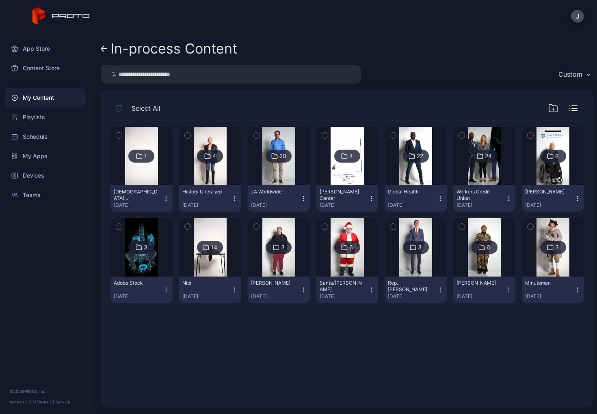
click at [104, 50] on icon at bounding box center [104, 48] width 6 height 7
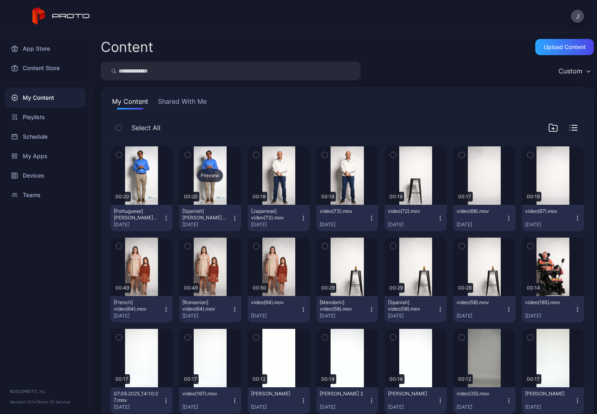
click at [210, 173] on div "Preview" at bounding box center [210, 175] width 26 height 13
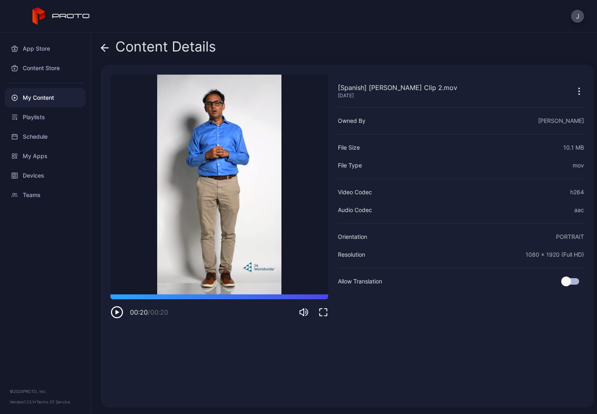
click at [574, 93] on icon "button" at bounding box center [579, 91] width 10 height 10
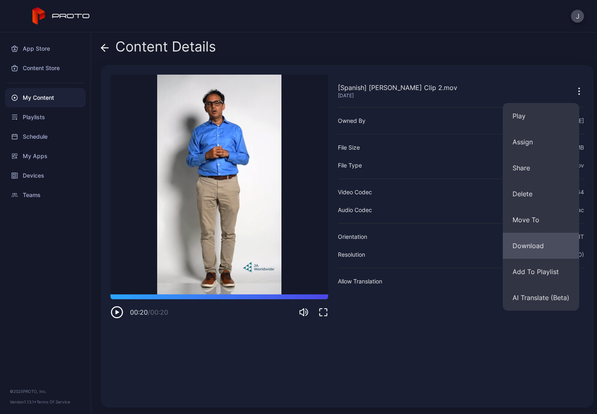
click at [541, 241] on button "Download" at bounding box center [540, 246] width 76 height 26
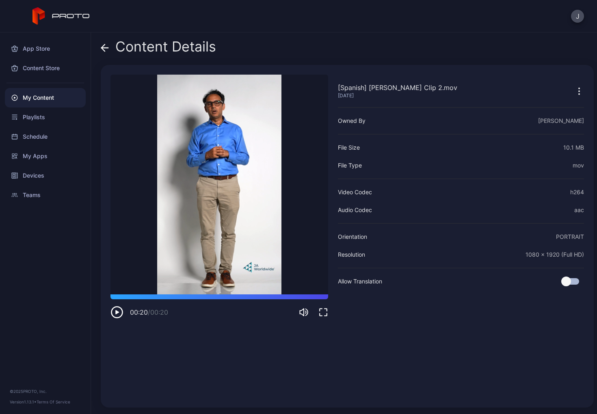
click at [107, 47] on icon at bounding box center [105, 48] width 8 height 8
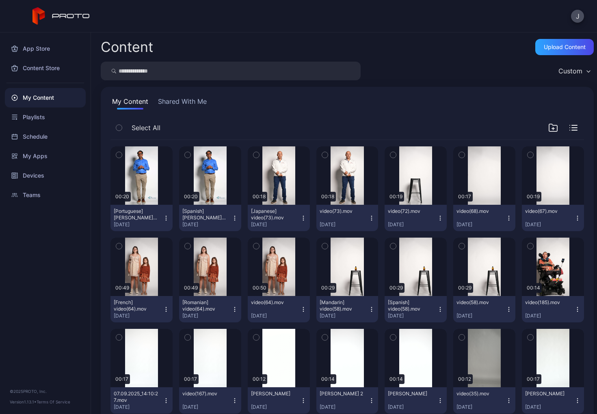
click at [231, 217] on icon "button" at bounding box center [234, 218] width 6 height 6
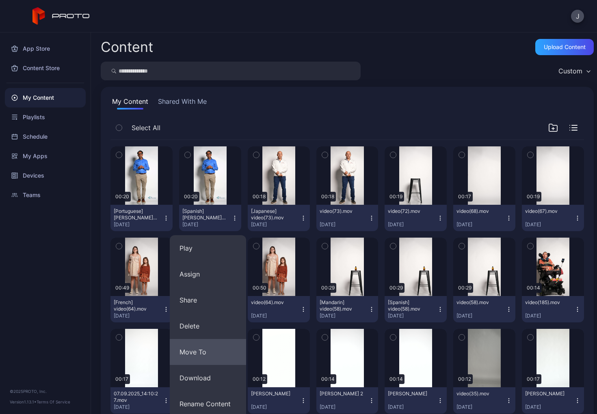
click at [208, 351] on button "Move To" at bounding box center [208, 352] width 76 height 26
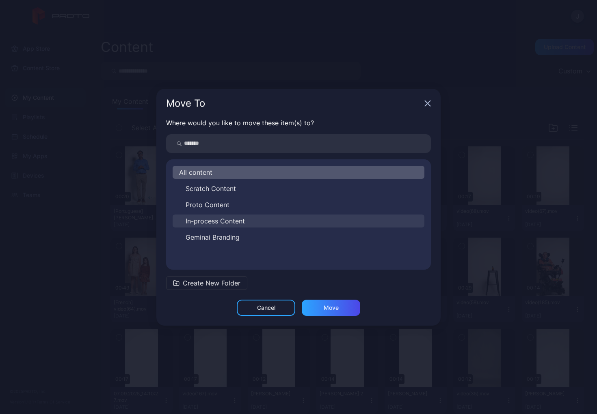
click at [233, 220] on span "In-process Content" at bounding box center [214, 221] width 59 height 10
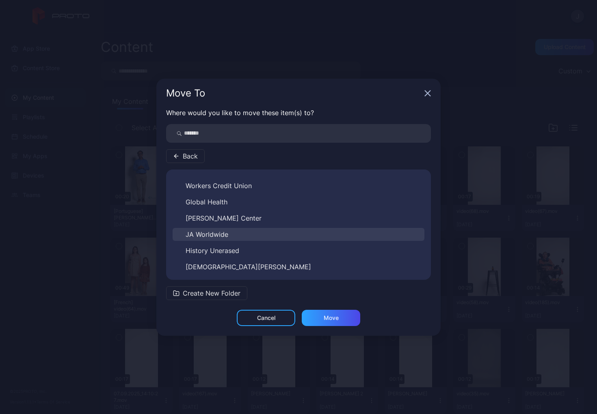
scroll to position [143, 0]
click at [225, 234] on span "JA Worldwide" at bounding box center [206, 235] width 43 height 10
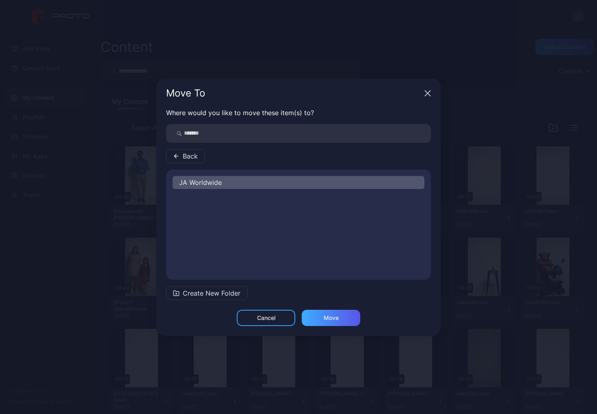
click at [330, 322] on div "Move" at bounding box center [331, 318] width 58 height 16
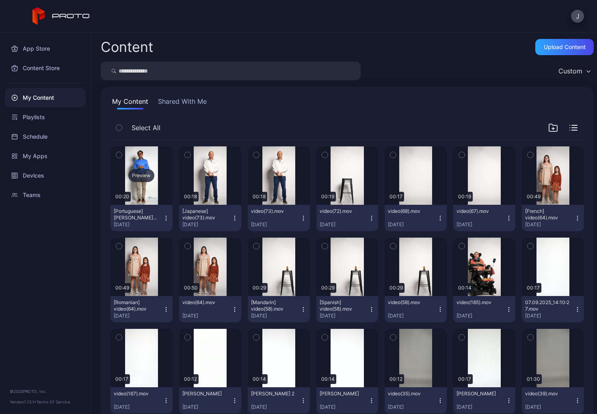
click at [137, 170] on div "Preview" at bounding box center [141, 175] width 26 height 13
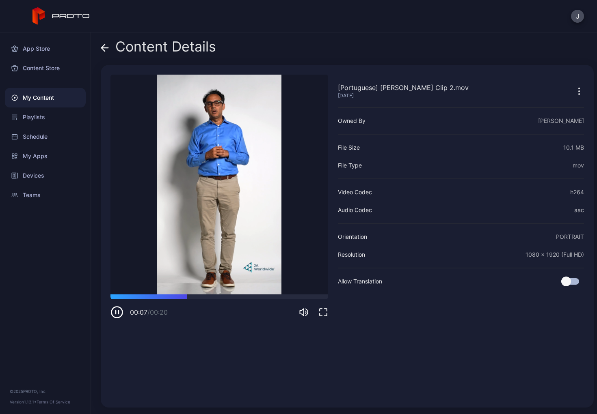
click at [125, 310] on div "00:07 / 00:20" at bounding box center [143, 312] width 67 height 13
click at [117, 313] on icon "button" at bounding box center [116, 312] width 13 height 13
click at [112, 297] on div at bounding box center [219, 297] width 218 height 5
click at [117, 316] on icon "button" at bounding box center [116, 312] width 13 height 13
click at [110, 311] on div "[Portuguese] Asheesh Clip 2.mov Sep 17, 2025 Sorry, your browser doesn‘t suppor…" at bounding box center [347, 236] width 493 height 343
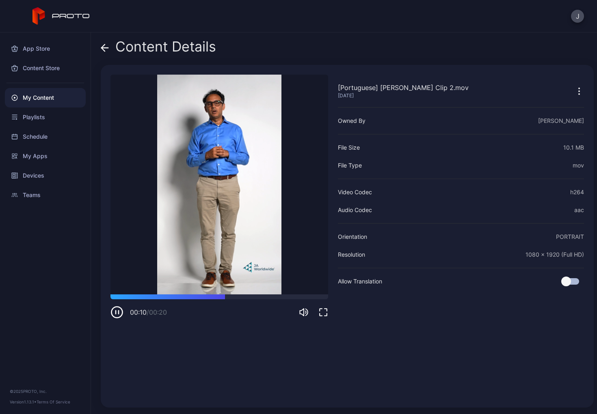
click at [117, 311] on icon "button" at bounding box center [116, 312] width 13 height 13
click at [114, 296] on div at bounding box center [219, 297] width 218 height 5
click at [116, 313] on icon "button" at bounding box center [117, 312] width 4 height 4
click at [112, 296] on div at bounding box center [219, 297] width 218 height 5
click at [115, 312] on icon "button" at bounding box center [116, 312] width 13 height 13
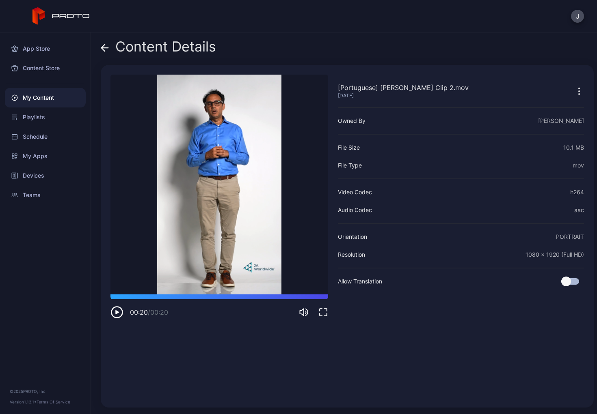
click at [574, 89] on icon "button" at bounding box center [579, 91] width 10 height 10
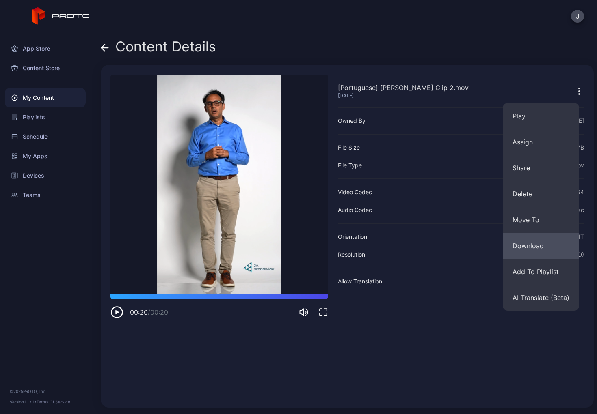
click at [554, 248] on button "Download" at bounding box center [540, 246] width 76 height 26
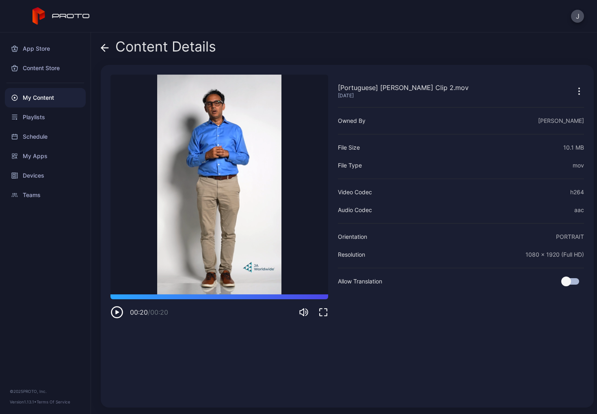
click at [107, 46] on icon at bounding box center [105, 48] width 8 height 8
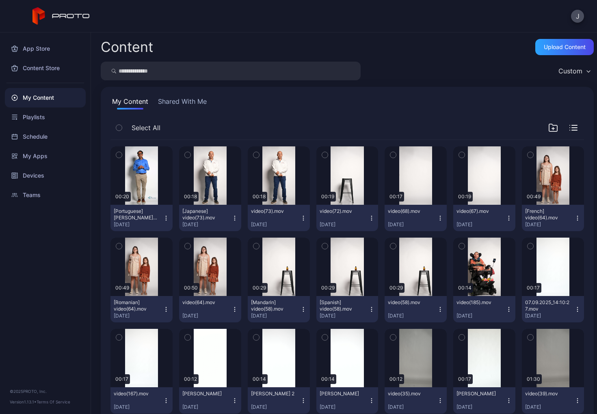
click at [163, 219] on icon "button" at bounding box center [166, 218] width 6 height 6
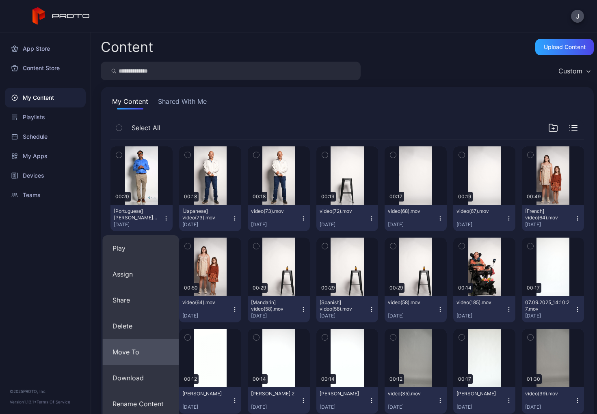
click at [152, 353] on button "Move To" at bounding box center [141, 352] width 76 height 26
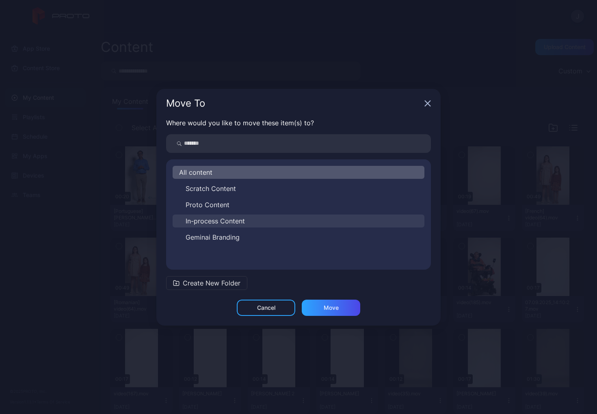
click at [237, 222] on span "In-process Content" at bounding box center [214, 221] width 59 height 10
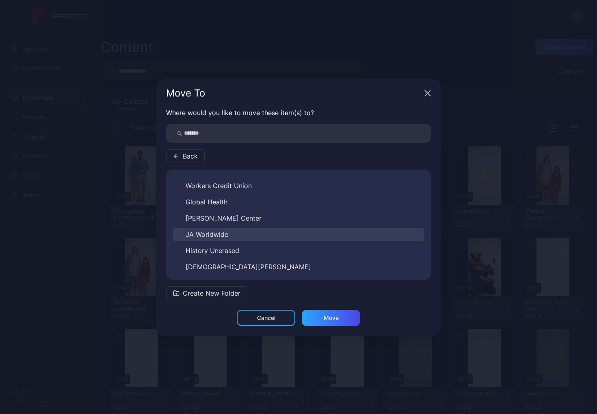
scroll to position [143, 0]
click at [224, 237] on span "JA Worldwide" at bounding box center [206, 235] width 43 height 10
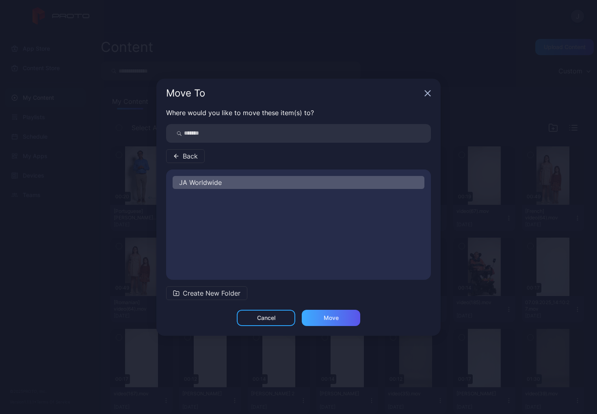
click at [328, 322] on div "Move" at bounding box center [331, 318] width 58 height 16
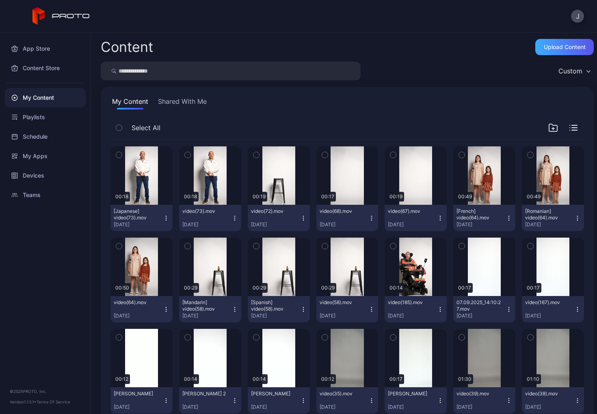
click at [546, 52] on div "Upload Content" at bounding box center [564, 47] width 58 height 16
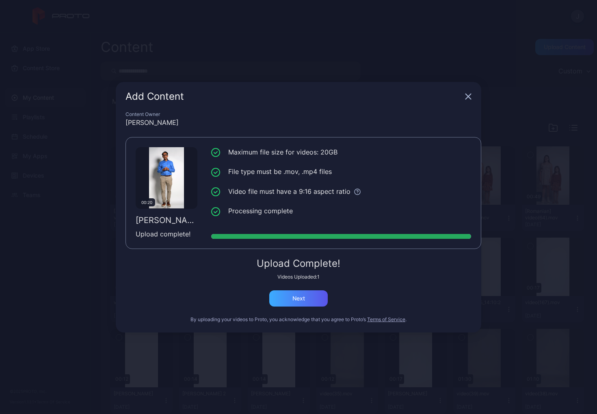
click at [297, 300] on div "Next" at bounding box center [298, 298] width 13 height 6
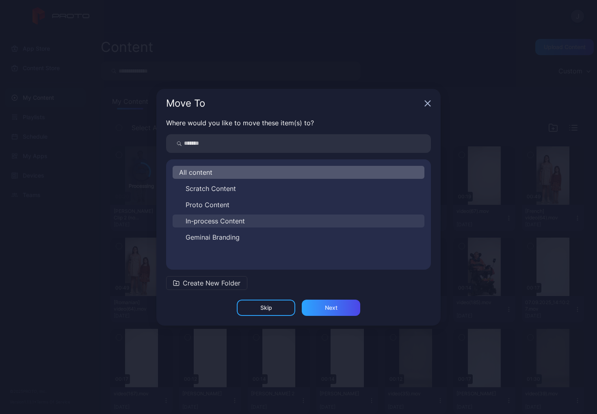
click at [220, 224] on span "In-process Content" at bounding box center [214, 221] width 59 height 10
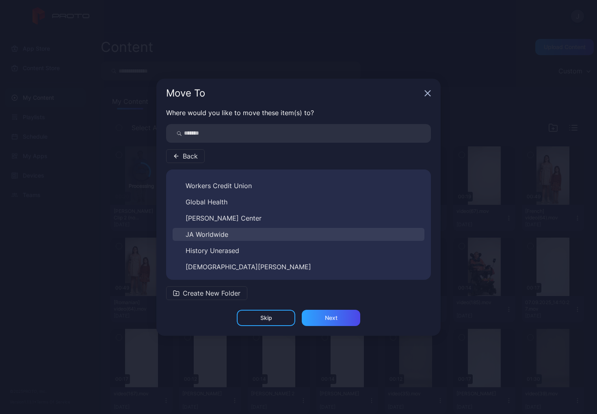
scroll to position [143, 0]
click at [217, 235] on span "JA Worldwide" at bounding box center [206, 235] width 43 height 10
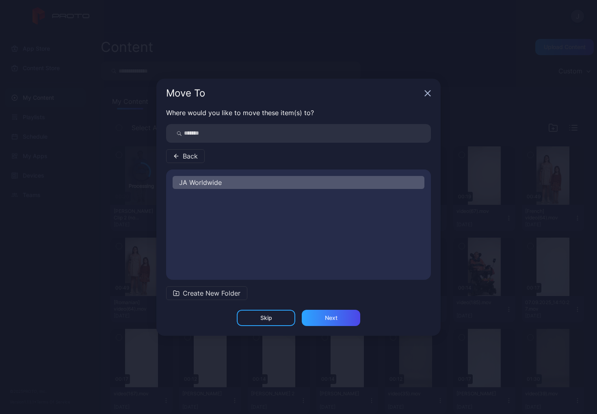
scroll to position [0, 0]
click at [341, 314] on div "Next" at bounding box center [331, 318] width 58 height 16
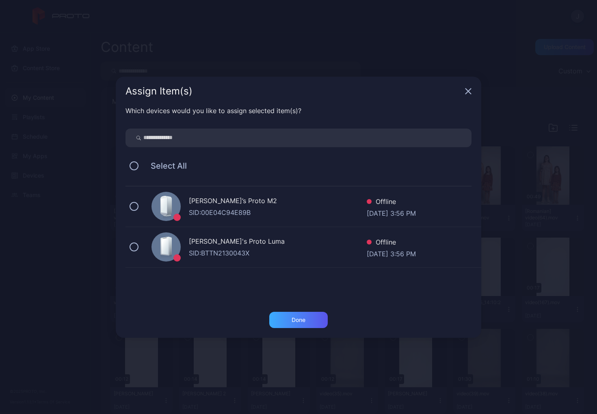
click at [313, 320] on div "Done" at bounding box center [298, 320] width 58 height 16
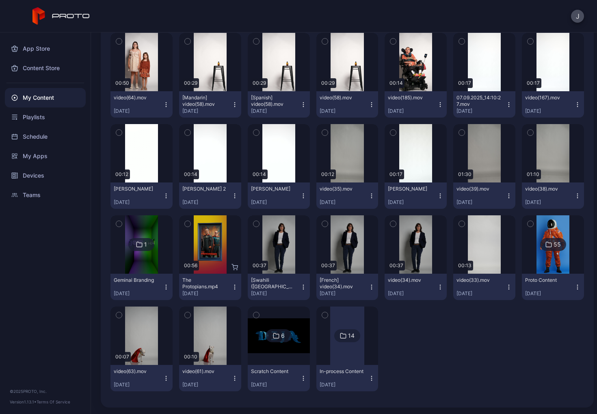
scroll to position [205, 0]
click at [338, 347] on div at bounding box center [347, 336] width 34 height 58
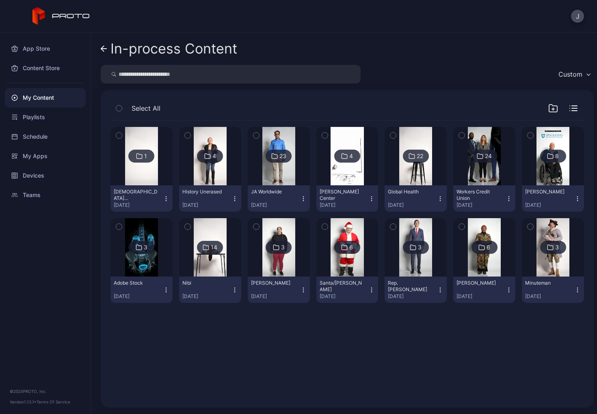
click at [263, 173] on img at bounding box center [278, 156] width 33 height 58
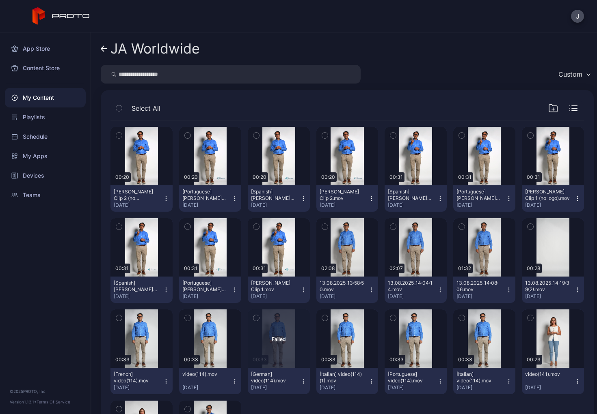
click at [166, 199] on icon "button" at bounding box center [166, 199] width 6 height 6
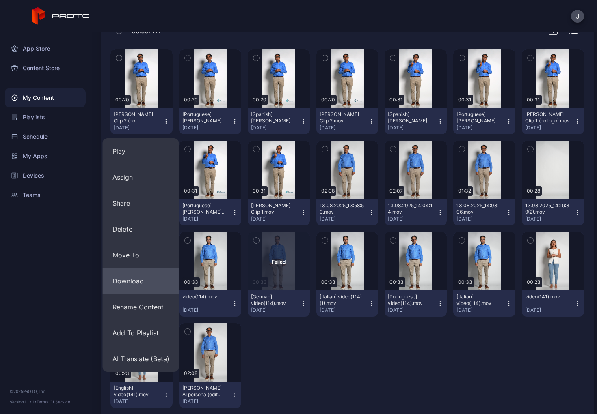
scroll to position [93, 0]
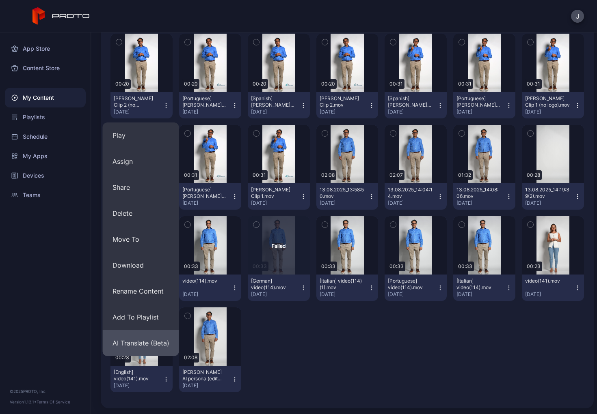
click at [142, 348] on button "AI Translate (Beta)" at bounding box center [141, 343] width 76 height 26
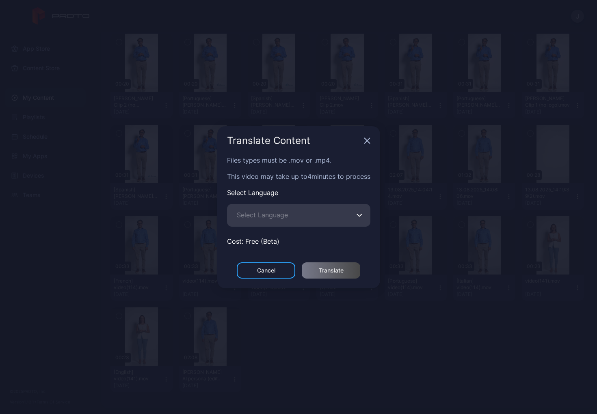
click at [264, 218] on span "Select Language" at bounding box center [262, 215] width 51 height 10
click at [264, 218] on input "Select Language" at bounding box center [298, 215] width 143 height 23
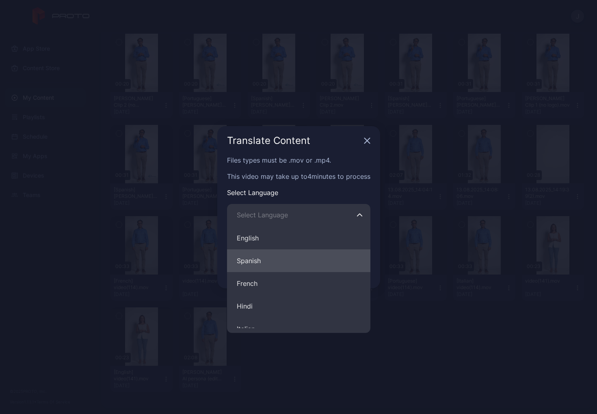
click at [265, 259] on button "Spanish" at bounding box center [298, 261] width 143 height 23
type input "*******"
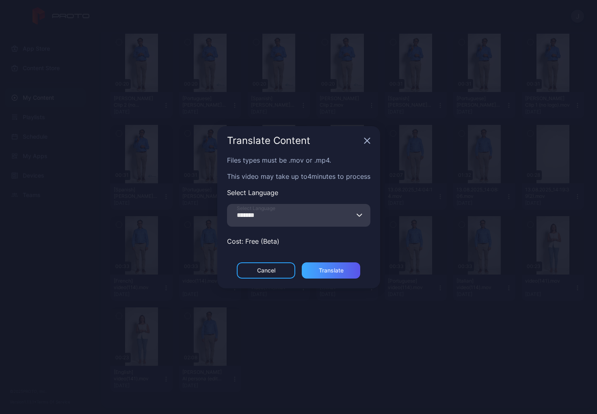
click at [341, 271] on div "Translate" at bounding box center [331, 270] width 25 height 6
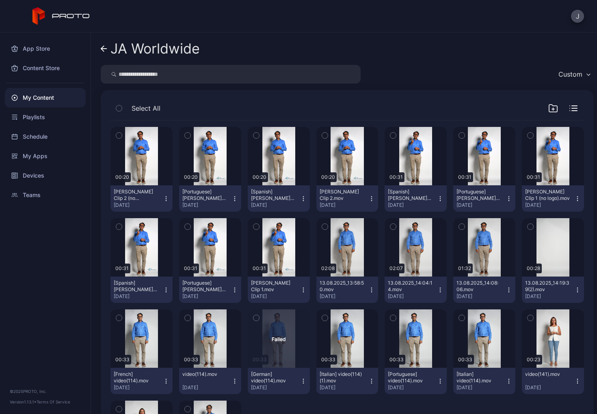
click at [166, 197] on icon "button" at bounding box center [166, 196] width 0 height 0
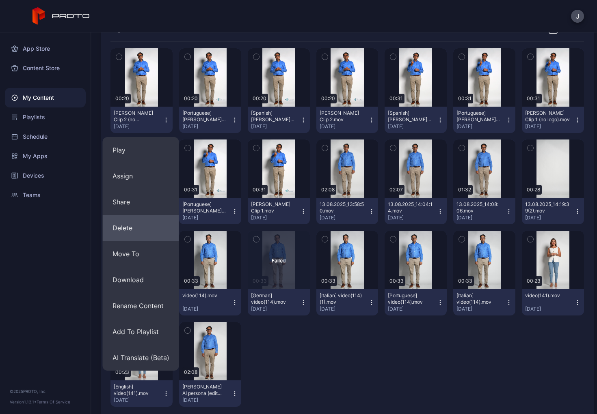
scroll to position [80, 0]
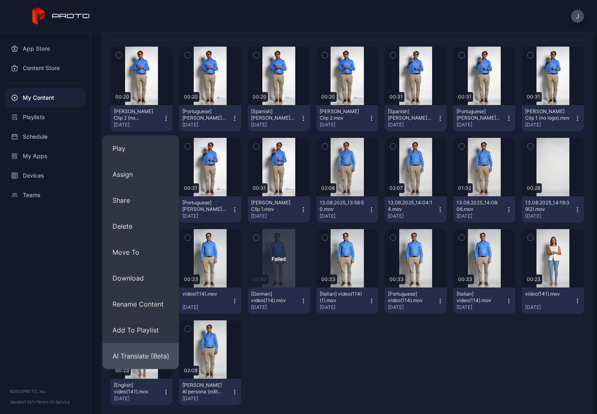
click at [154, 362] on button "AI Translate (Beta)" at bounding box center [141, 356] width 76 height 26
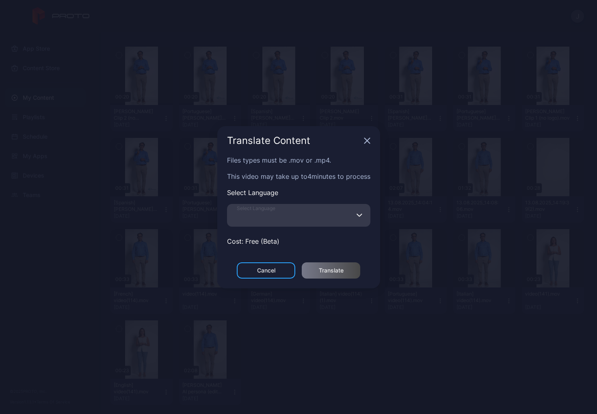
click at [297, 210] on input "Select Language" at bounding box center [298, 215] width 143 height 23
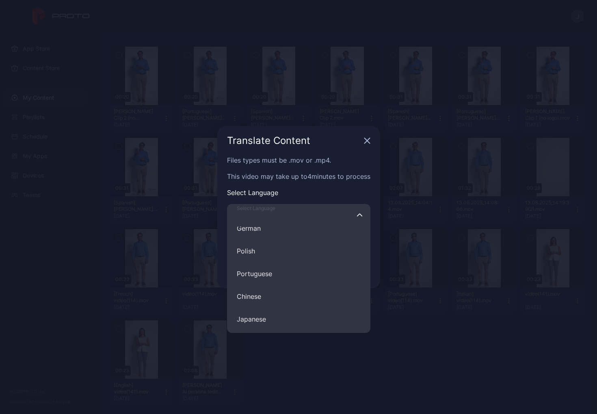
scroll to position [124, 0]
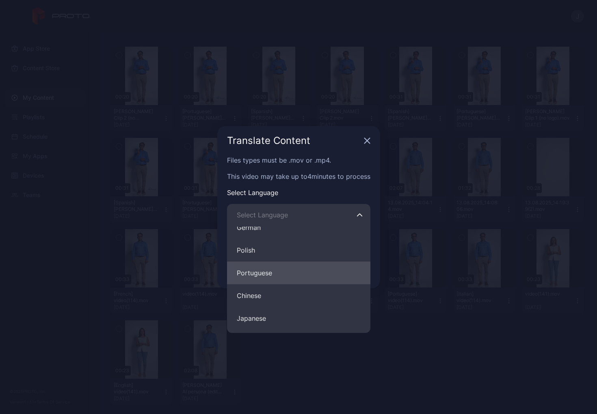
click at [281, 276] on button "Portuguese" at bounding box center [298, 273] width 143 height 23
type input "**********"
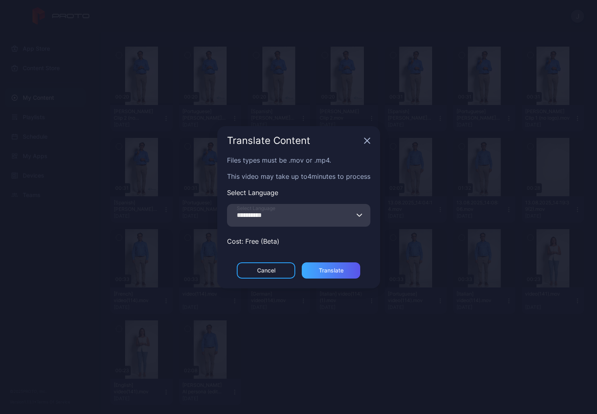
click at [330, 269] on div "Translate" at bounding box center [331, 270] width 25 height 6
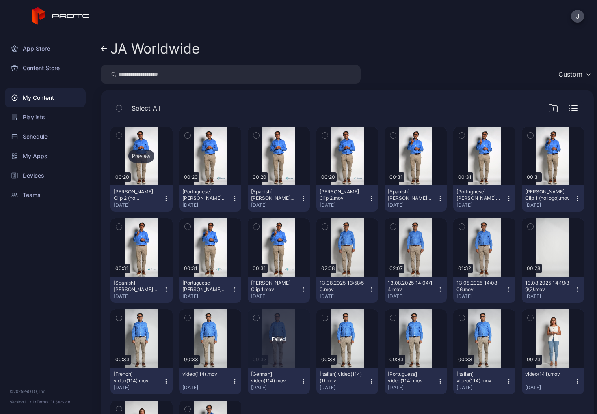
scroll to position [0, 0]
click at [105, 47] on icon at bounding box center [104, 48] width 6 height 7
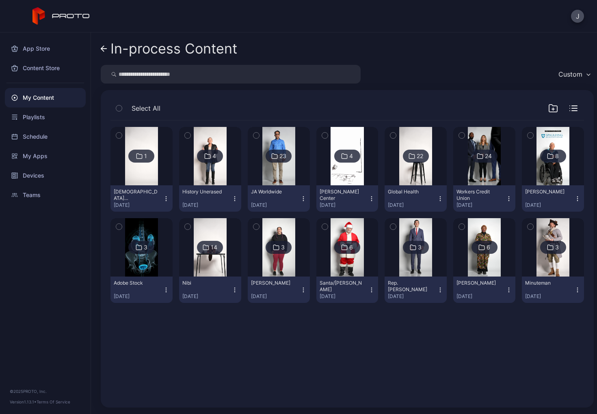
click at [105, 47] on icon at bounding box center [104, 48] width 6 height 7
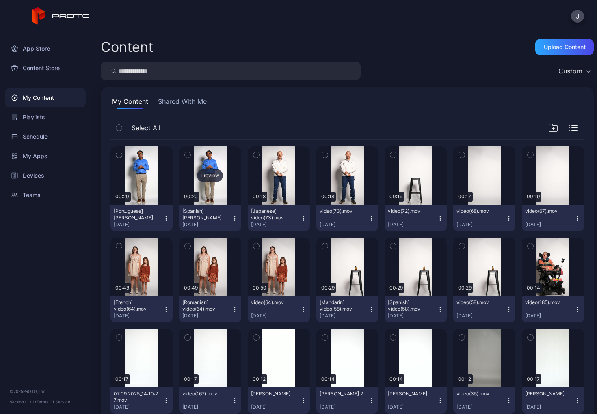
click at [200, 177] on div "Preview" at bounding box center [210, 175] width 26 height 13
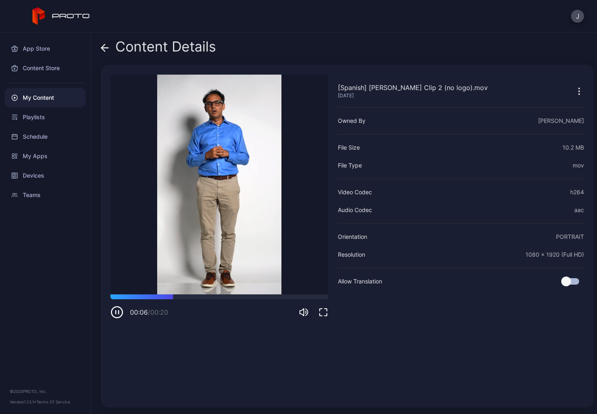
click at [578, 94] on icon "button" at bounding box center [578, 94] width 1 height 1
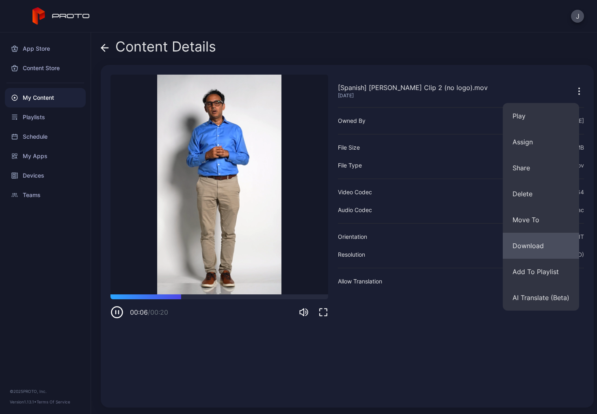
click at [530, 246] on button "Download" at bounding box center [540, 246] width 76 height 26
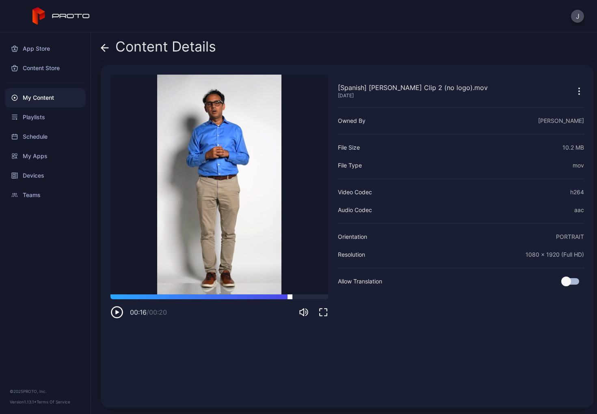
click at [290, 299] on div at bounding box center [219, 297] width 218 height 5
click at [113, 313] on icon "button" at bounding box center [116, 312] width 13 height 13
click at [107, 46] on icon at bounding box center [105, 48] width 8 height 8
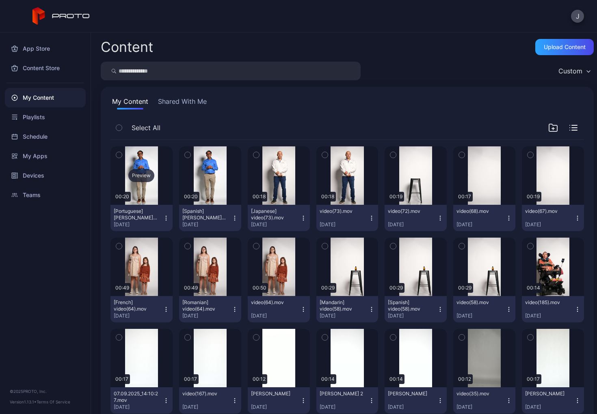
click at [142, 172] on div "Preview" at bounding box center [141, 175] width 26 height 13
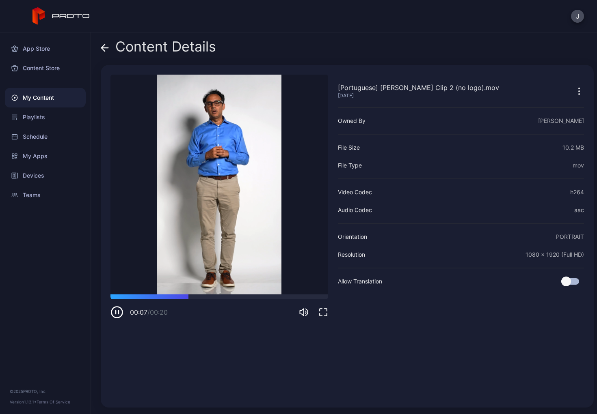
click at [574, 89] on icon "button" at bounding box center [579, 91] width 10 height 10
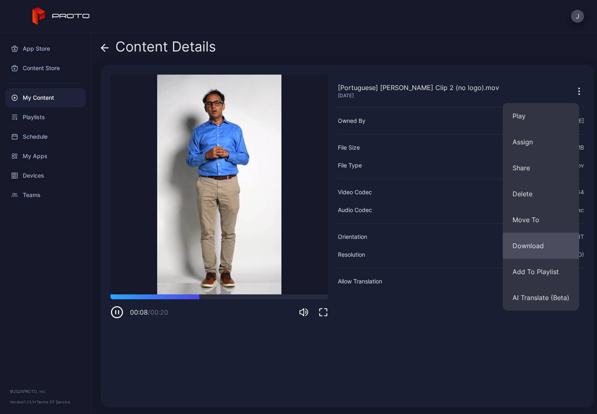
click at [550, 245] on button "Download" at bounding box center [540, 246] width 76 height 26
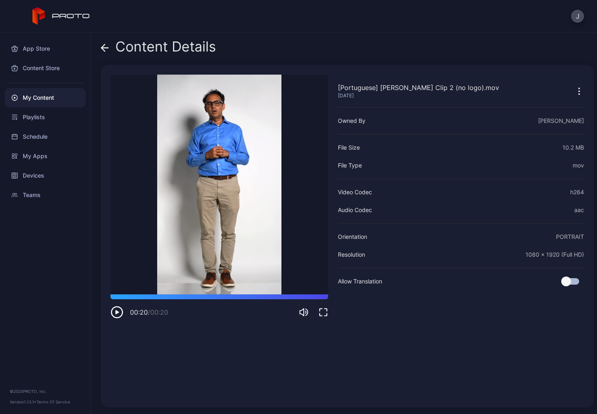
click at [106, 48] on icon at bounding box center [104, 48] width 7 height 0
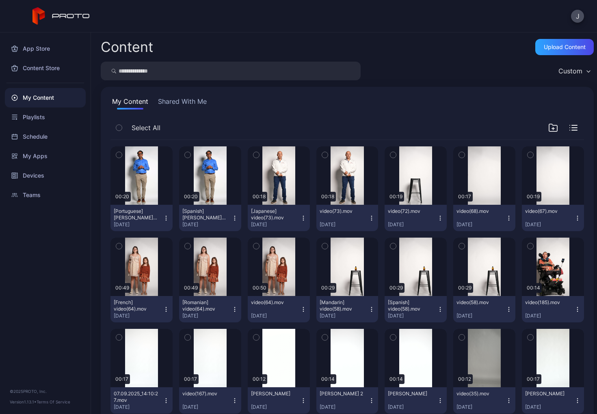
click at [164, 217] on icon "button" at bounding box center [166, 218] width 6 height 6
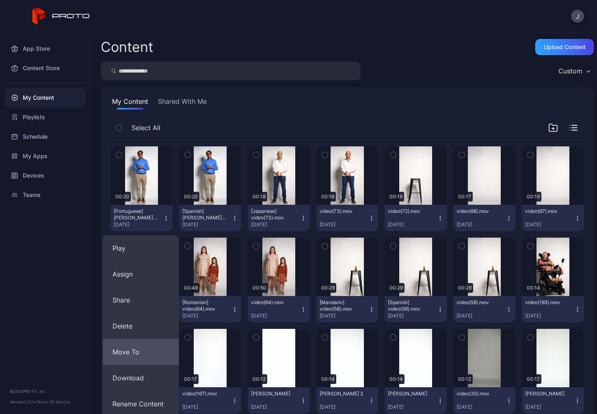
click at [149, 351] on button "Move To" at bounding box center [141, 352] width 76 height 26
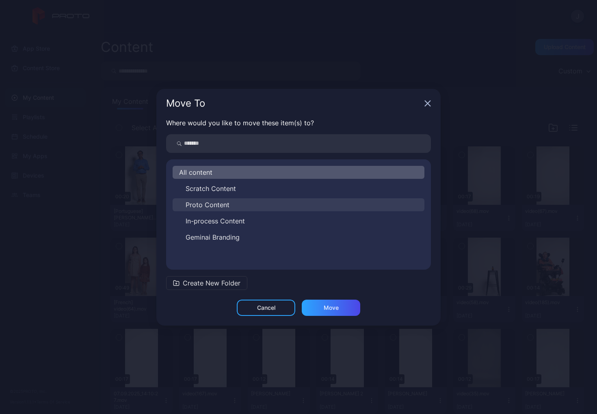
click at [205, 209] on span "Proto Content" at bounding box center [207, 205] width 44 height 10
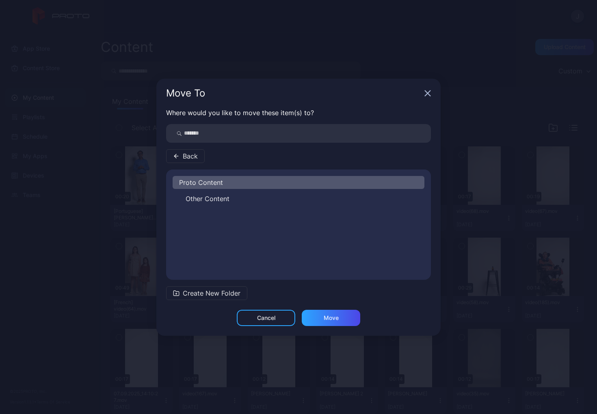
click at [181, 151] on button "Back" at bounding box center [185, 156] width 39 height 14
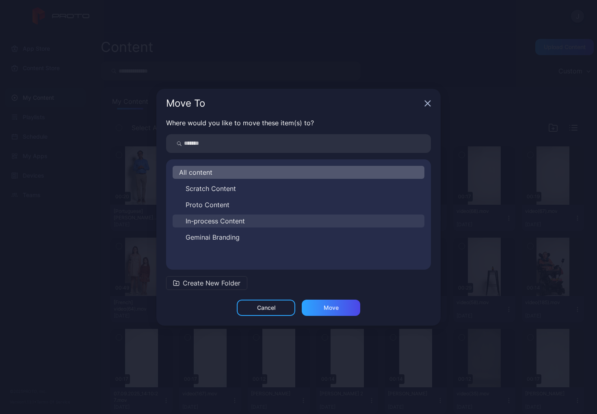
click at [200, 225] on span "In-process Content" at bounding box center [214, 221] width 59 height 10
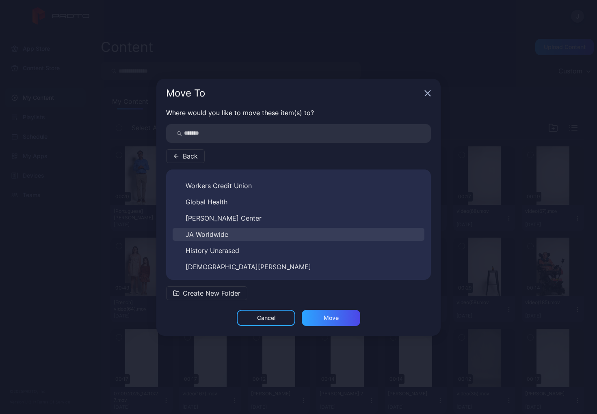
scroll to position [143, 0]
click at [219, 237] on span "JA Worldwide" at bounding box center [206, 235] width 43 height 10
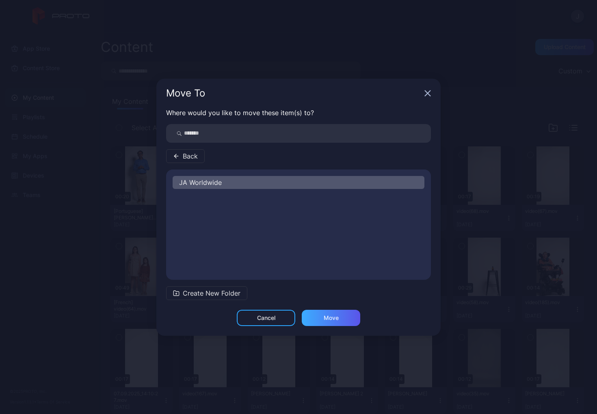
click at [327, 325] on div "Move" at bounding box center [331, 318] width 58 height 16
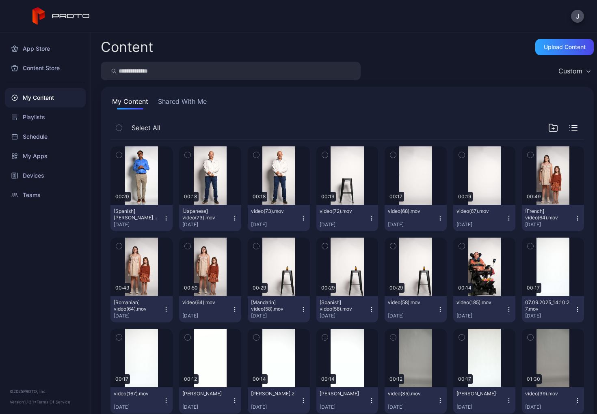
click at [164, 217] on icon "button" at bounding box center [166, 218] width 6 height 6
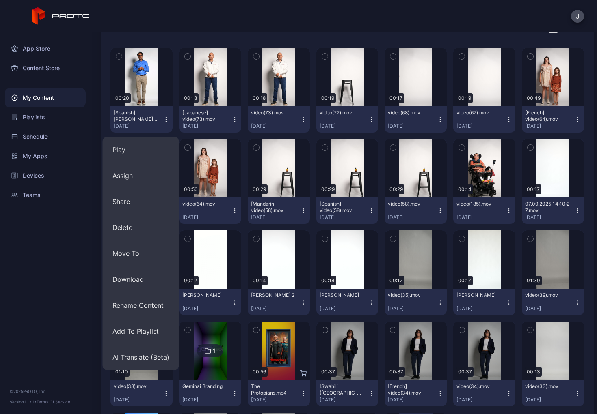
scroll to position [97, 0]
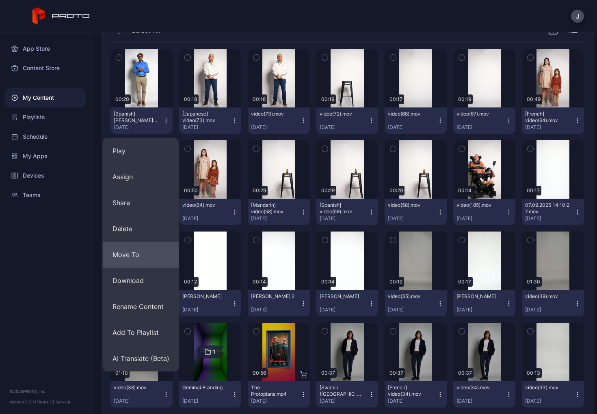
click at [137, 249] on button "Move To" at bounding box center [141, 255] width 76 height 26
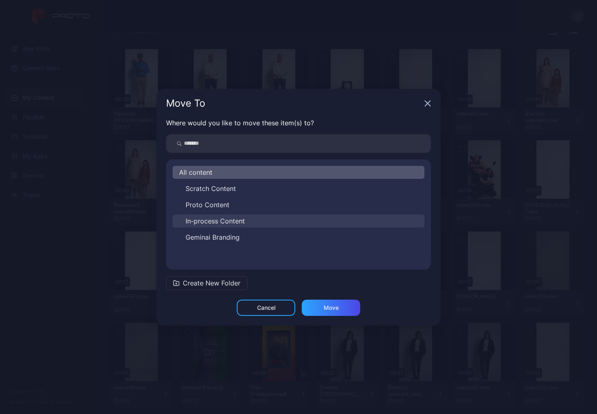
click at [221, 220] on span "In-process Content" at bounding box center [214, 221] width 59 height 10
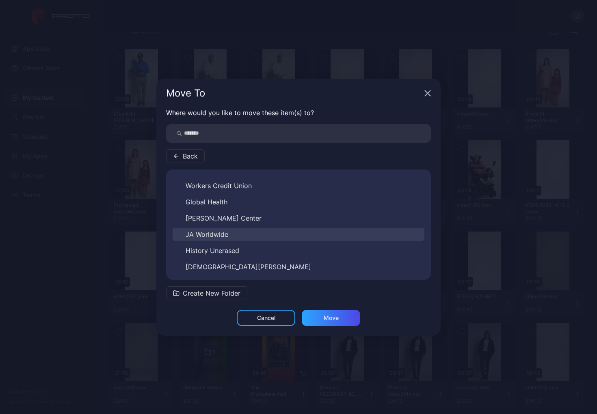
scroll to position [143, 0]
click at [219, 231] on span "JA Worldwide" at bounding box center [206, 235] width 43 height 10
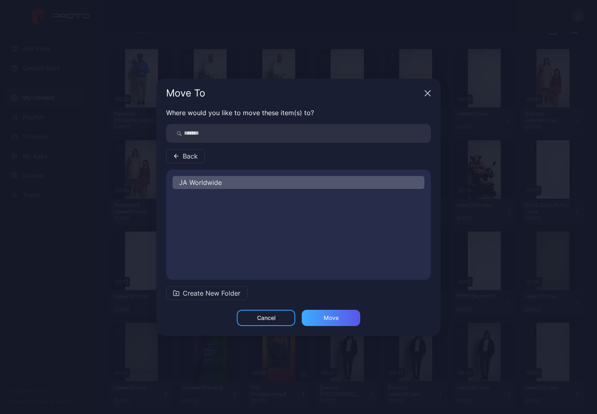
click at [343, 318] on div "Move" at bounding box center [331, 318] width 58 height 16
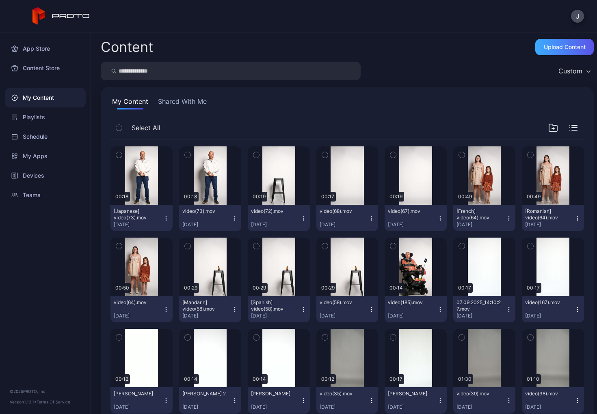
click at [543, 49] on div "Upload Content" at bounding box center [564, 47] width 42 height 6
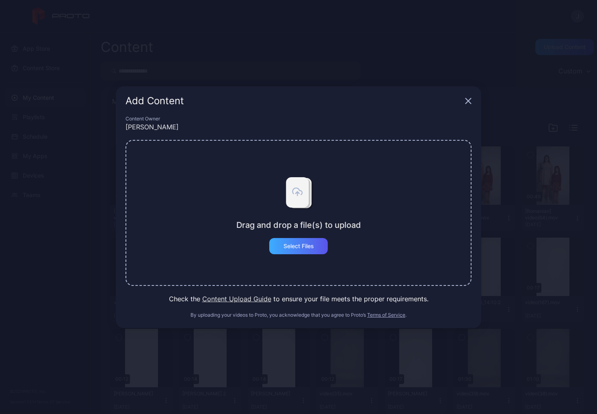
click at [306, 242] on div "Select Files" at bounding box center [298, 246] width 58 height 16
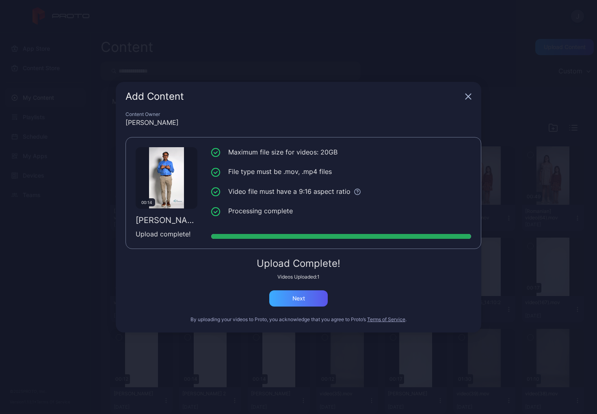
click at [286, 299] on div "Next" at bounding box center [298, 299] width 58 height 16
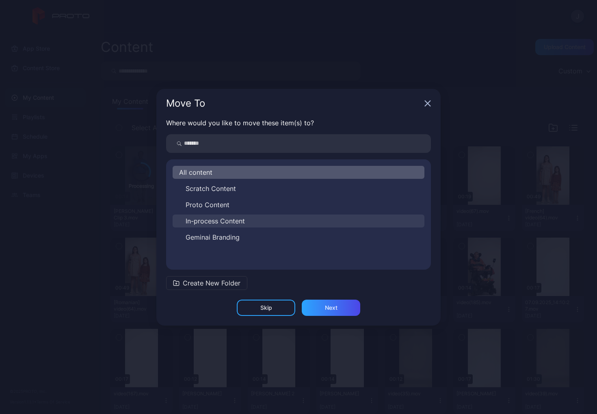
click at [210, 220] on span "In-process Content" at bounding box center [214, 221] width 59 height 10
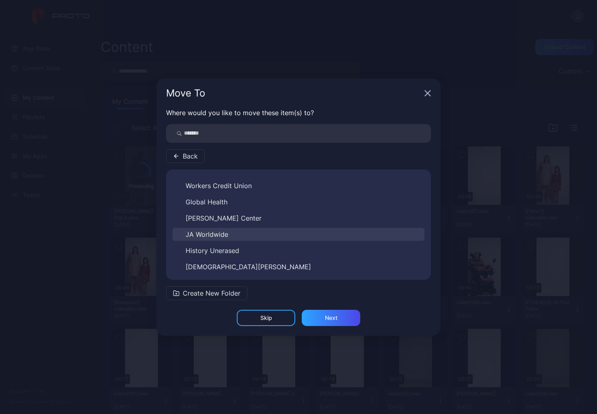
scroll to position [143, 0]
click at [226, 234] on span "JA Worldwide" at bounding box center [206, 235] width 43 height 10
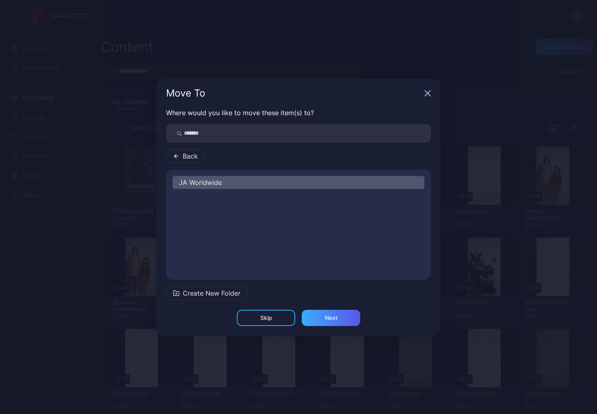
click at [328, 320] on div "Next" at bounding box center [331, 318] width 13 height 6
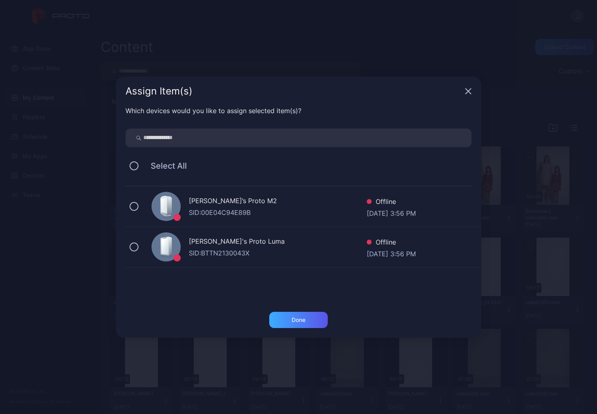
click at [311, 317] on div "Done" at bounding box center [298, 320] width 58 height 16
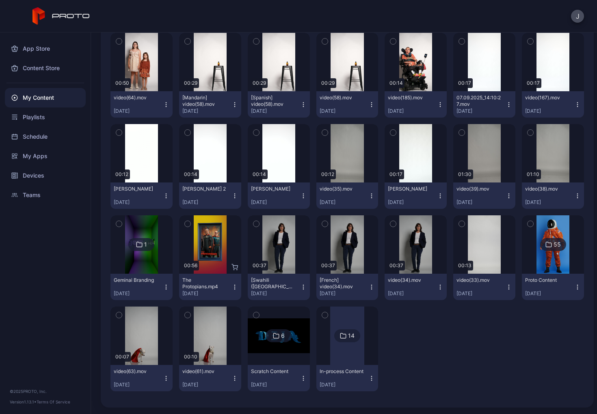
click at [336, 353] on div at bounding box center [347, 336] width 34 height 58
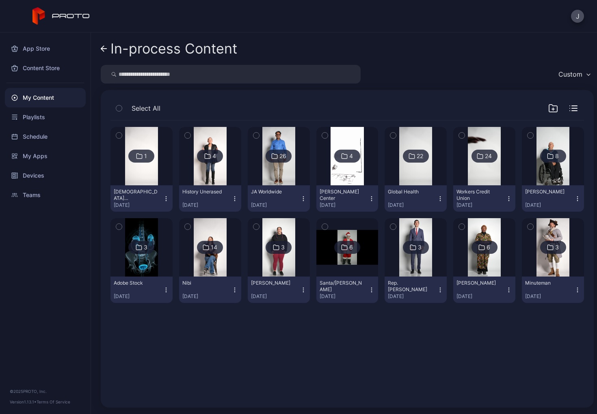
click at [278, 181] on img at bounding box center [278, 156] width 33 height 58
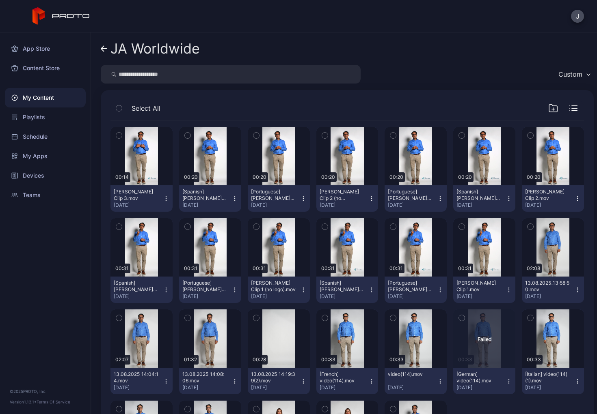
click at [165, 199] on icon "button" at bounding box center [166, 199] width 6 height 6
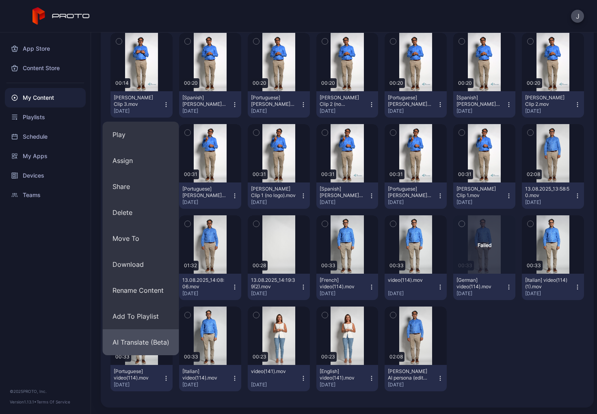
scroll to position [94, 0]
click at [138, 347] on button "AI Translate (Beta)" at bounding box center [141, 343] width 76 height 26
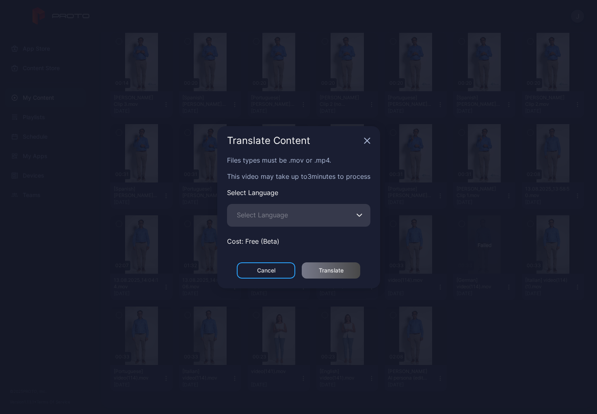
click at [282, 215] on span "Select Language" at bounding box center [262, 215] width 51 height 10
click at [282, 215] on input "Select Language" at bounding box center [298, 215] width 143 height 23
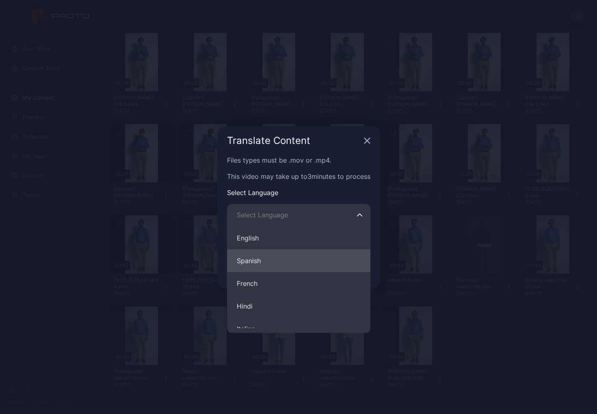
click at [285, 258] on button "Spanish" at bounding box center [298, 261] width 143 height 23
type input "*******"
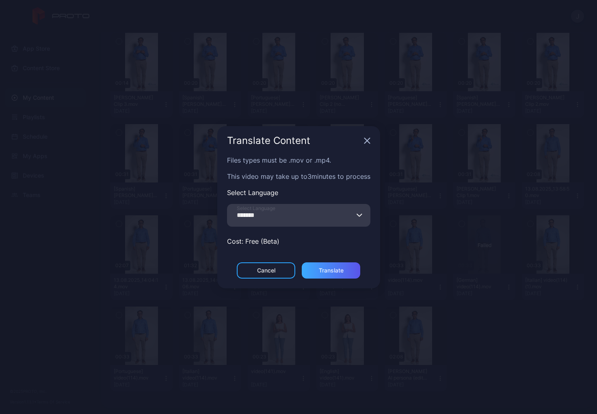
click at [323, 265] on div "Translate" at bounding box center [331, 271] width 58 height 16
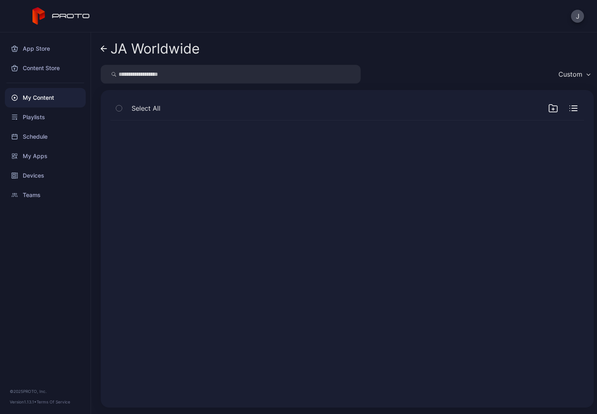
scroll to position [0, 0]
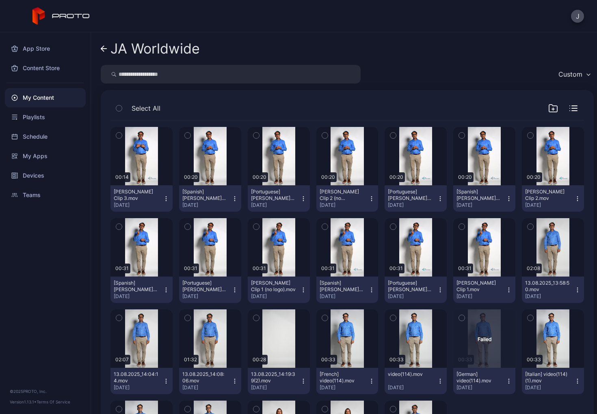
click at [163, 196] on icon "button" at bounding box center [166, 199] width 6 height 6
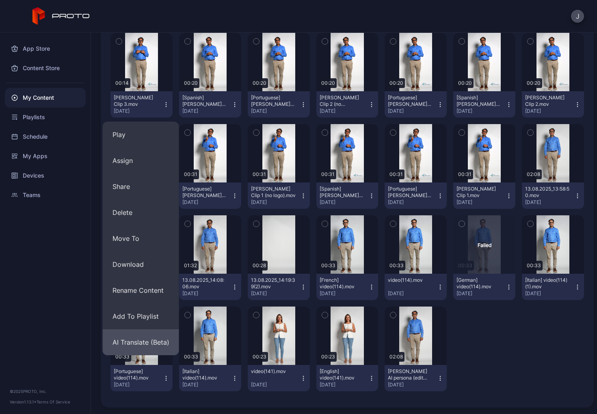
scroll to position [94, 0]
click at [143, 349] on button "AI Translate (Beta)" at bounding box center [141, 343] width 76 height 26
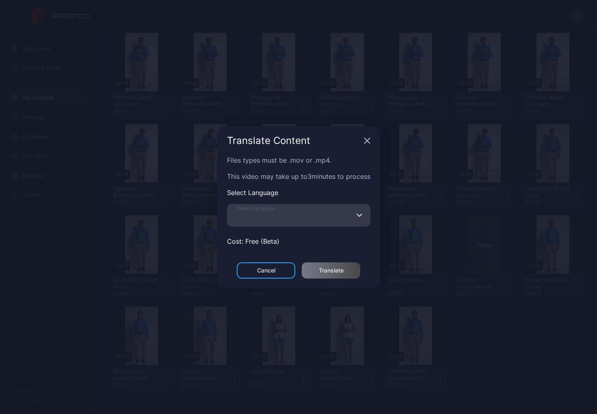
click at [289, 221] on input "Select Language" at bounding box center [298, 215] width 143 height 23
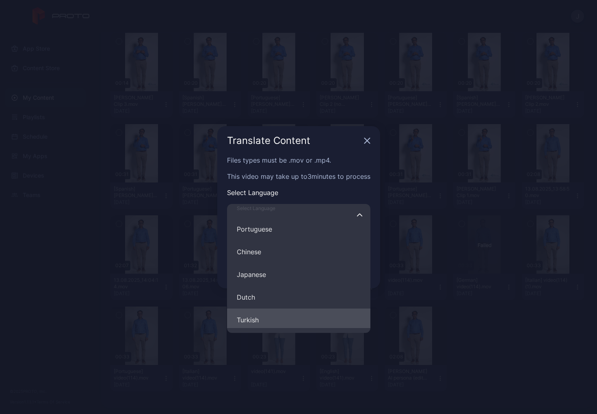
scroll to position [162, 0]
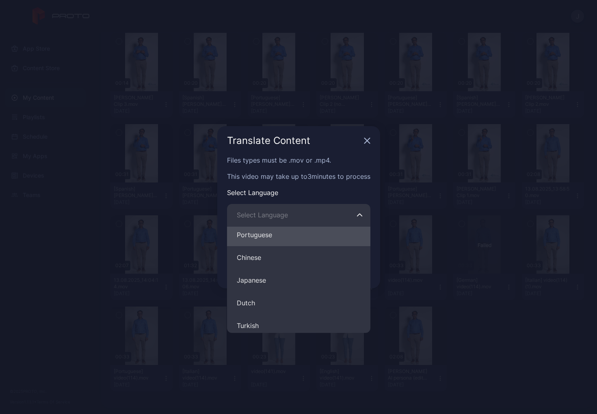
click at [272, 233] on button "Portuguese" at bounding box center [298, 235] width 143 height 23
type input "**********"
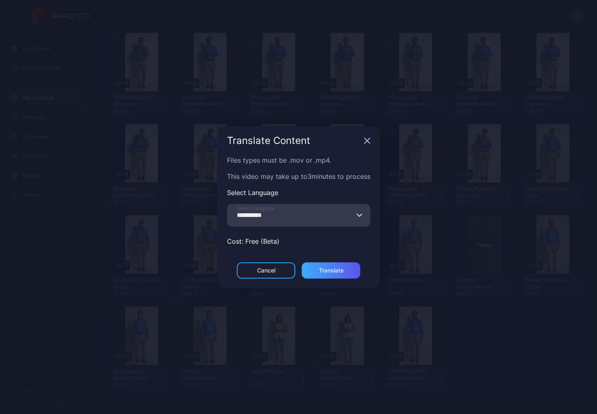
click at [321, 272] on div "Translate" at bounding box center [331, 270] width 25 height 6
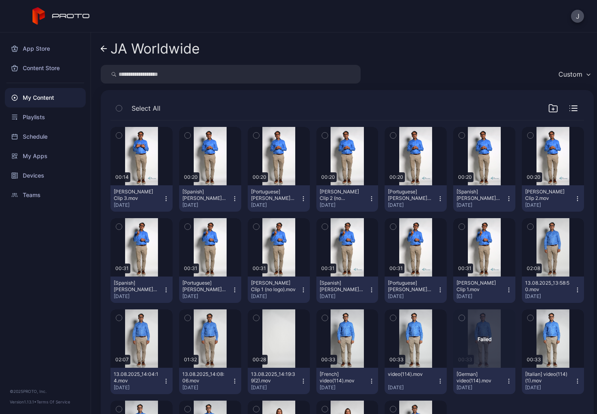
scroll to position [0, 0]
click at [104, 49] on icon at bounding box center [104, 48] width 6 height 7
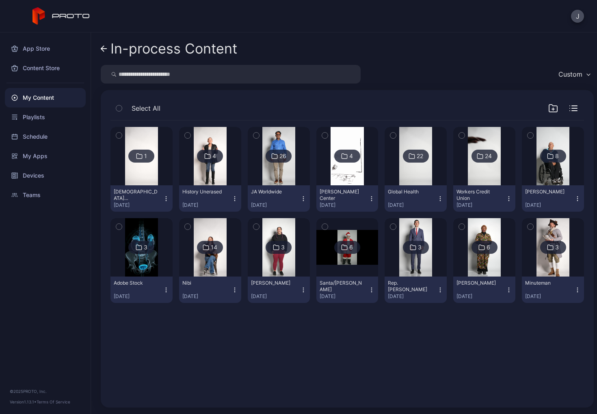
click at [104, 49] on icon at bounding box center [104, 49] width 6 height 0
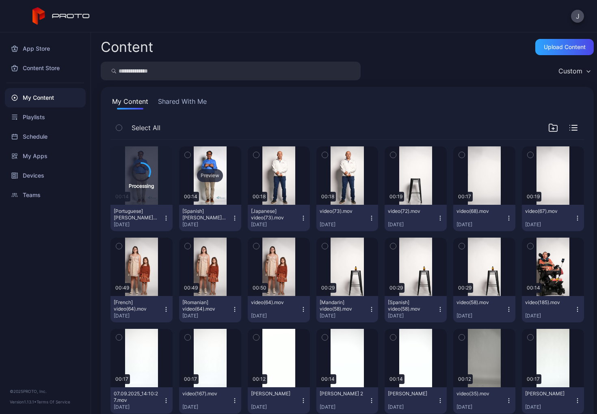
click at [209, 176] on div "Preview" at bounding box center [210, 175] width 26 height 13
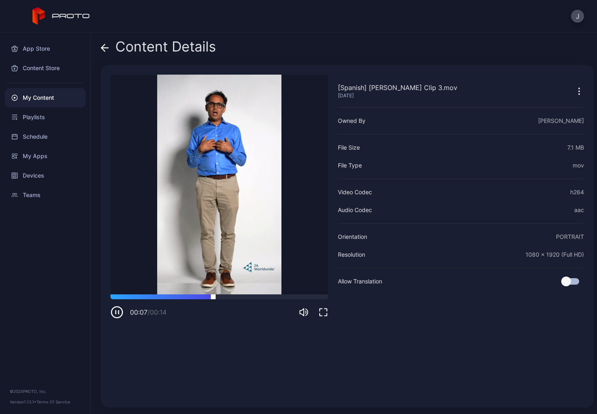
click at [113, 297] on div at bounding box center [219, 297] width 218 height 5
click at [574, 95] on icon "button" at bounding box center [579, 91] width 10 height 10
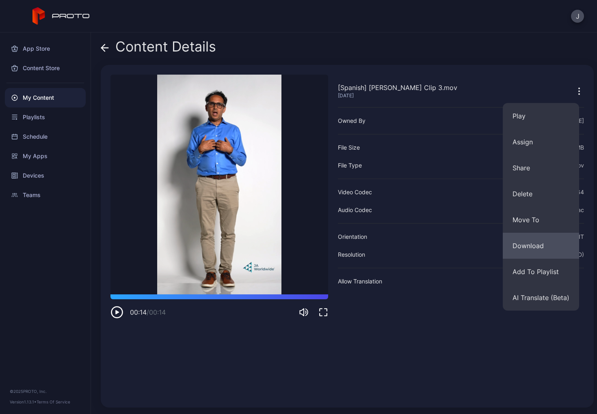
click at [534, 246] on button "Download" at bounding box center [540, 246] width 76 height 26
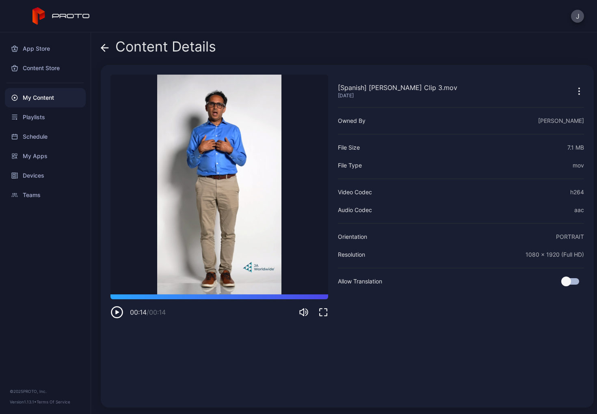
click at [109, 47] on div "Content Details" at bounding box center [158, 48] width 115 height 19
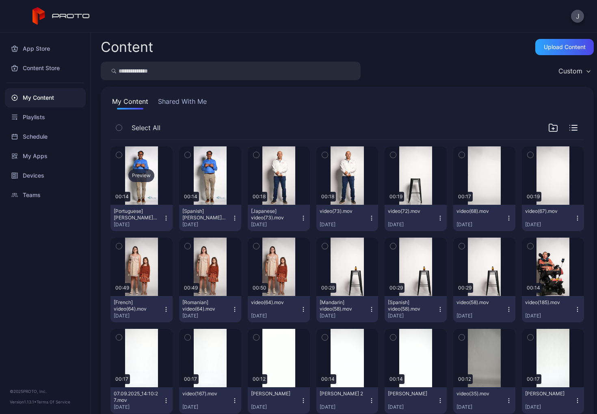
click at [140, 175] on div "Preview" at bounding box center [141, 175] width 26 height 13
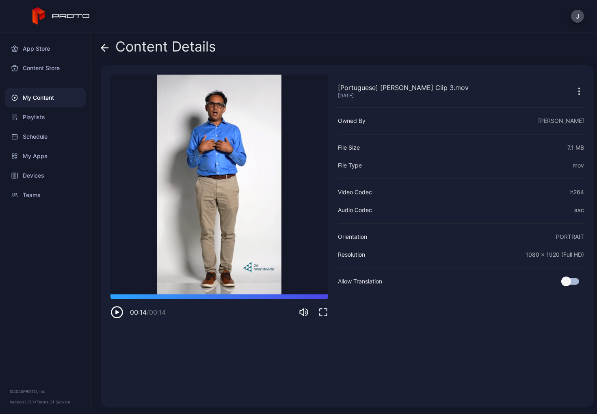
click at [578, 91] on icon "button" at bounding box center [578, 91] width 1 height 1
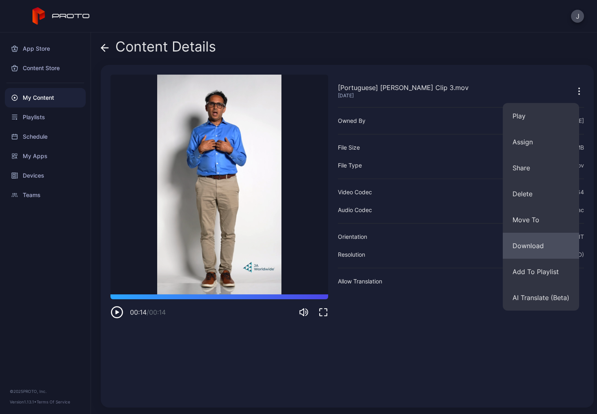
click at [545, 240] on button "Download" at bounding box center [540, 246] width 76 height 26
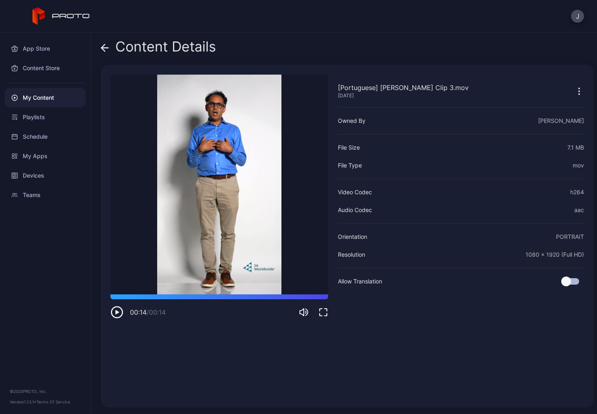
click at [104, 48] on icon at bounding box center [105, 48] width 8 height 8
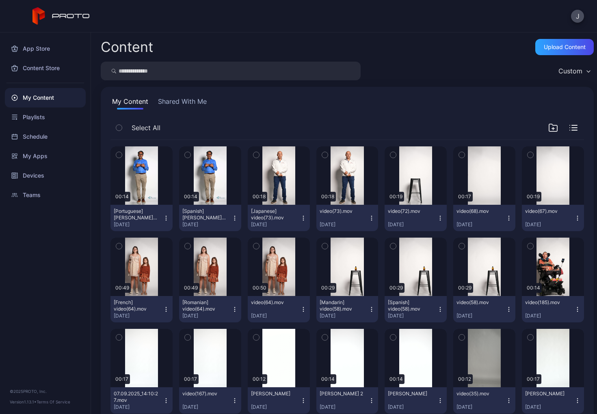
click at [231, 217] on icon "button" at bounding box center [234, 218] width 6 height 6
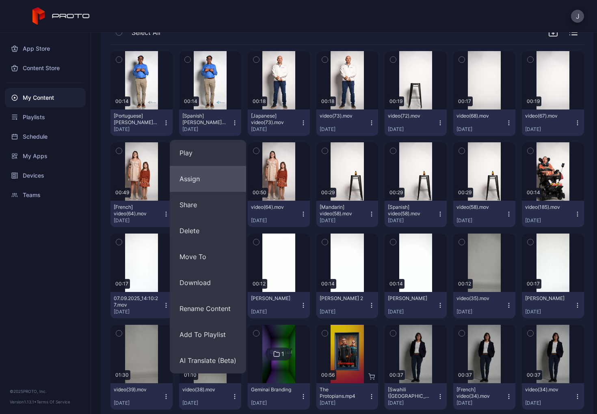
scroll to position [92, 0]
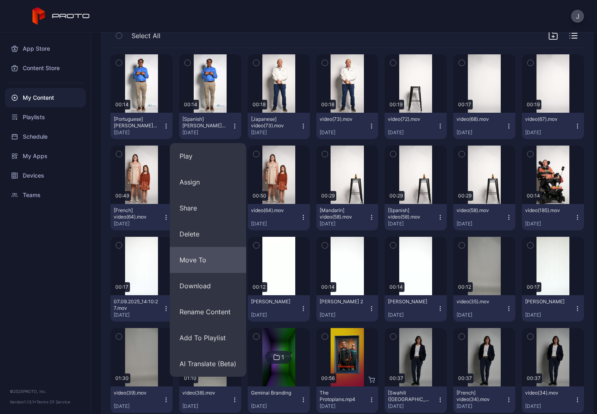
click at [204, 256] on button "Move To" at bounding box center [208, 260] width 76 height 26
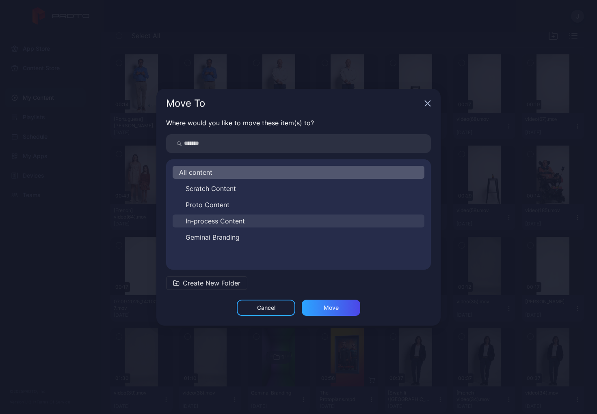
click at [223, 220] on span "In-process Content" at bounding box center [214, 221] width 59 height 10
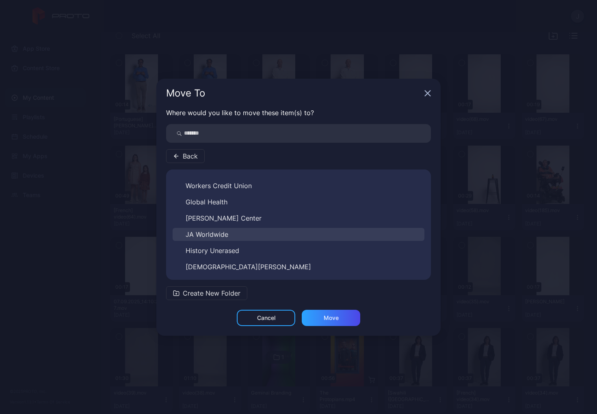
scroll to position [143, 0]
click at [222, 235] on span "JA Worldwide" at bounding box center [206, 235] width 43 height 10
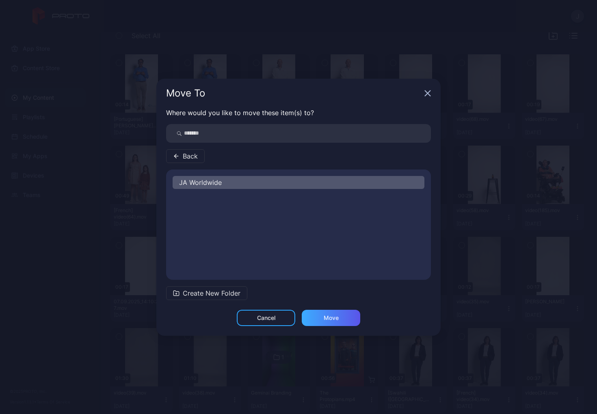
click at [335, 324] on div "Move" at bounding box center [331, 318] width 58 height 16
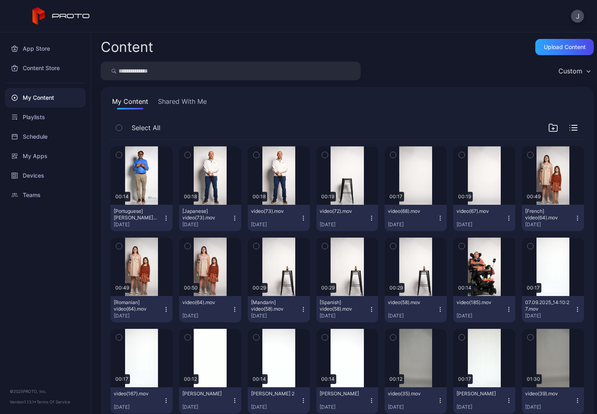
click at [166, 216] on icon "button" at bounding box center [166, 216] width 0 height 0
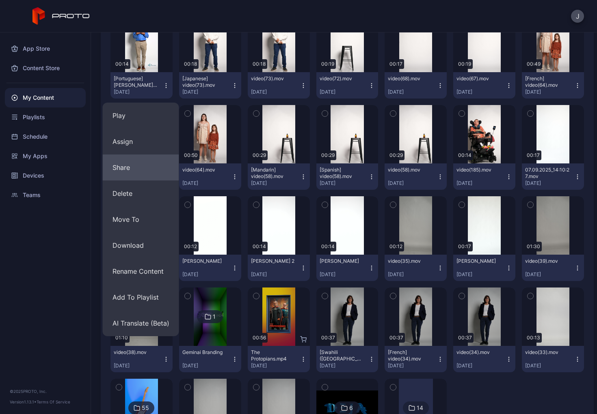
scroll to position [133, 0]
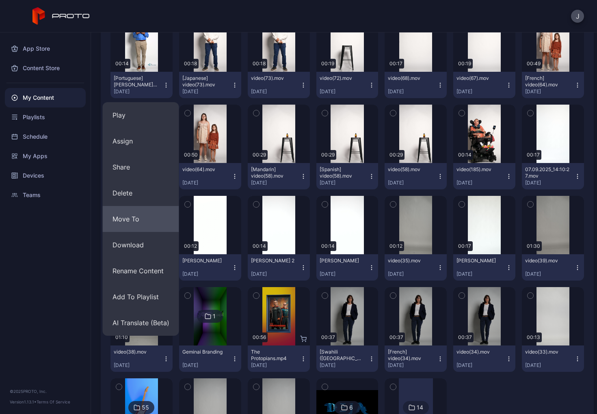
click at [137, 219] on button "Move To" at bounding box center [141, 219] width 76 height 26
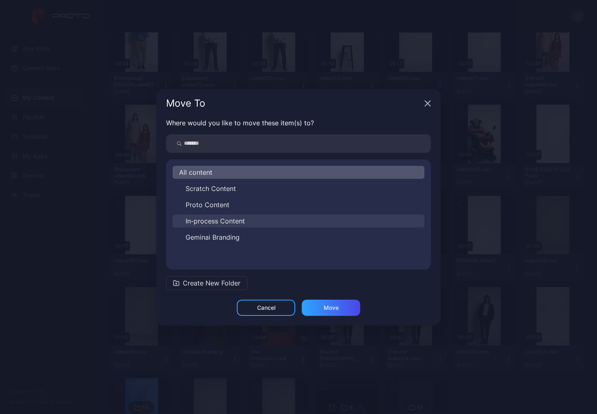
click at [216, 219] on span "In-process Content" at bounding box center [214, 221] width 59 height 10
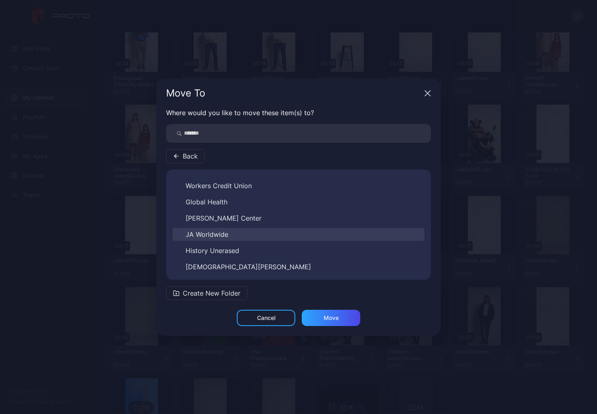
scroll to position [143, 0]
click at [216, 236] on span "JA Worldwide" at bounding box center [206, 235] width 43 height 10
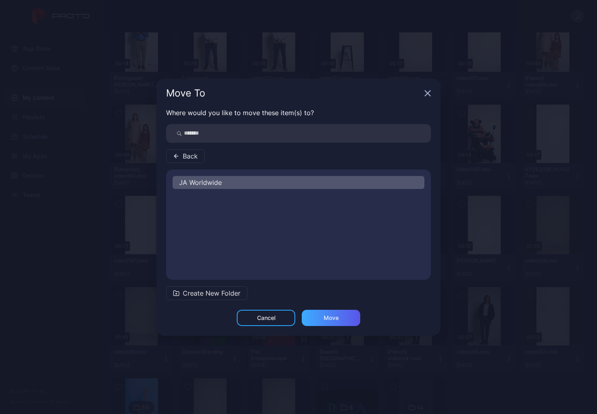
click at [338, 319] on div "Move" at bounding box center [330, 318] width 15 height 6
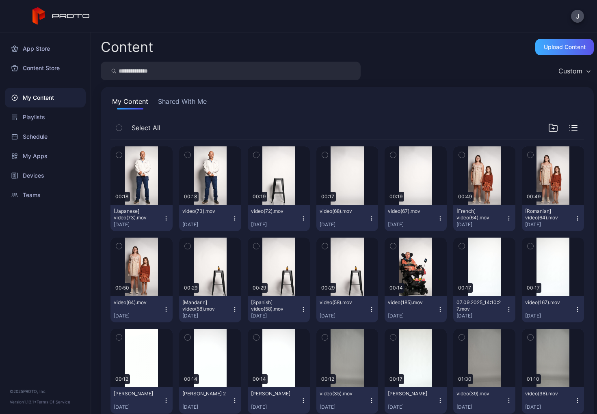
click at [549, 52] on div "Upload Content" at bounding box center [564, 47] width 58 height 16
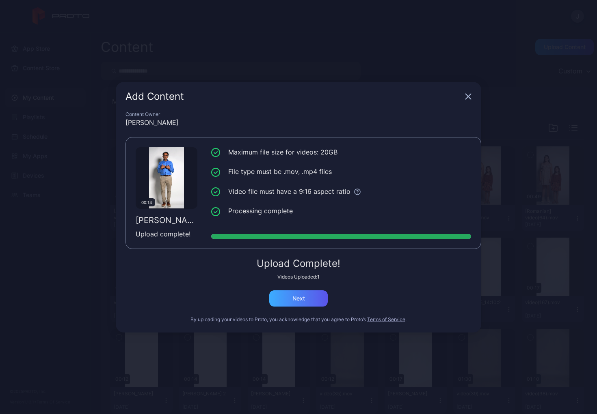
click at [303, 300] on div "Next" at bounding box center [298, 298] width 13 height 6
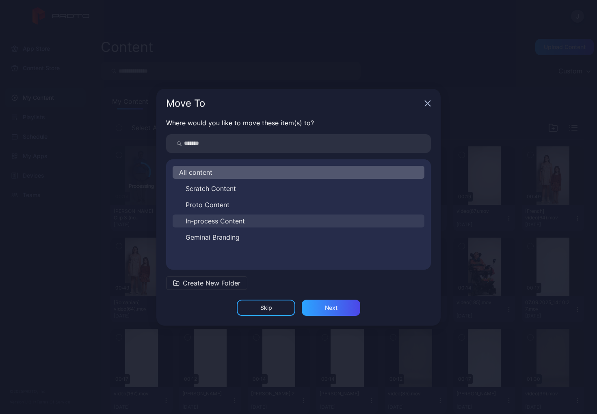
click at [217, 224] on span "In-process Content" at bounding box center [214, 221] width 59 height 10
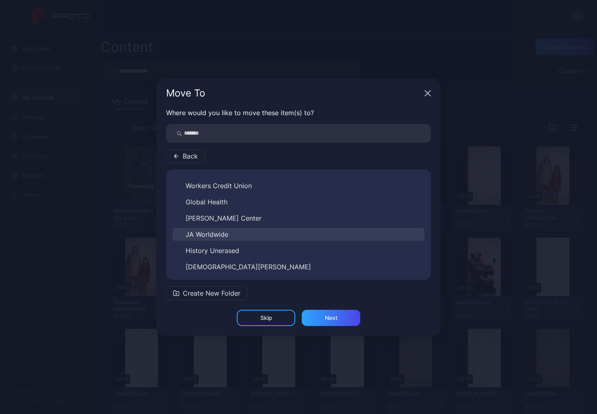
scroll to position [143, 0]
click at [217, 233] on span "JA Worldwide" at bounding box center [206, 235] width 43 height 10
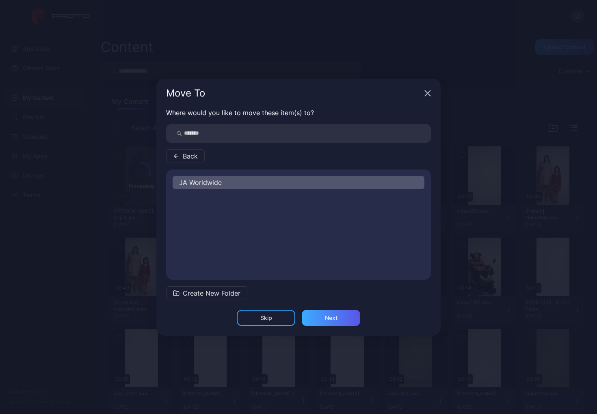
click at [320, 319] on div "Next" at bounding box center [331, 318] width 58 height 16
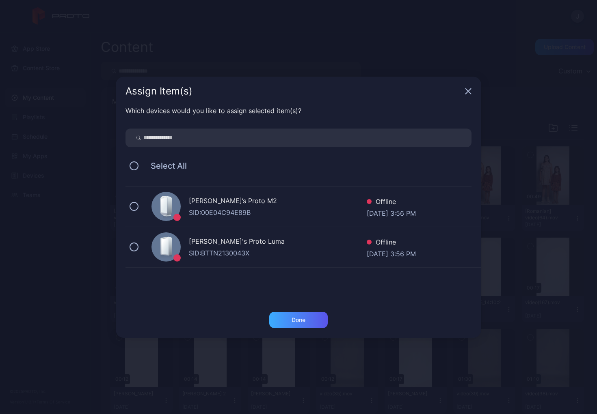
click at [310, 320] on div "Done" at bounding box center [298, 320] width 58 height 16
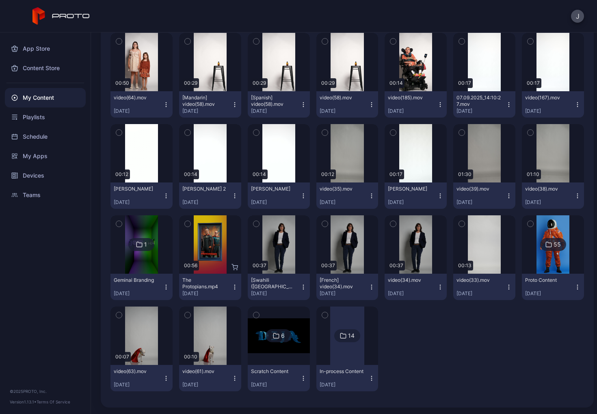
click at [350, 351] on div at bounding box center [347, 336] width 34 height 58
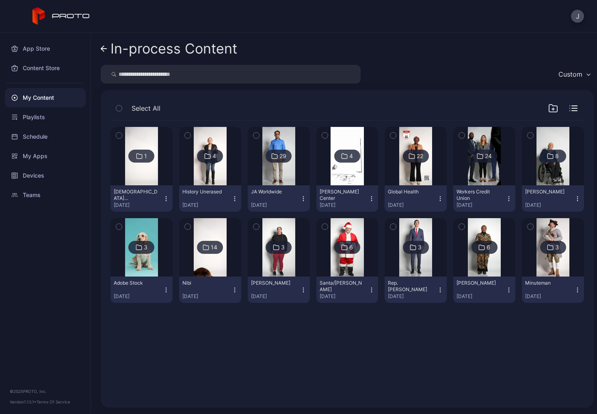
click at [276, 171] on img at bounding box center [278, 156] width 33 height 58
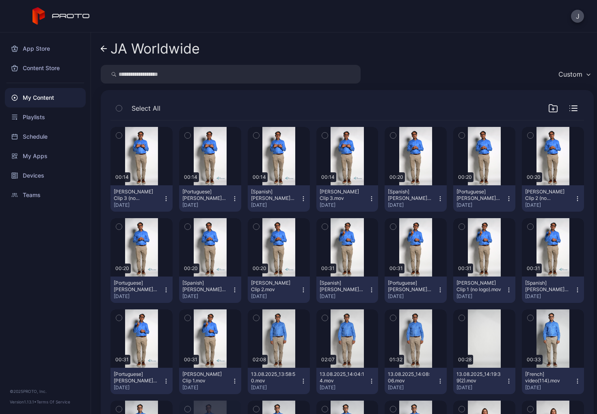
click at [161, 196] on div "[PERSON_NAME] Clip 3 (no logo).mov [DATE]" at bounding box center [138, 199] width 49 height 20
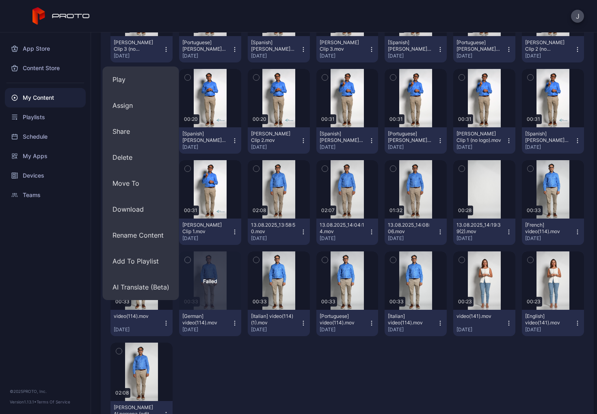
scroll to position [150, 0]
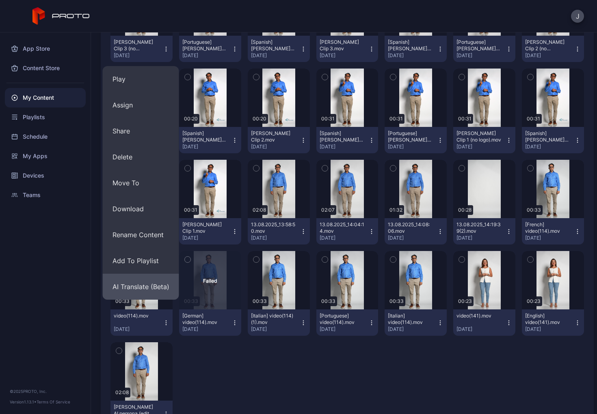
click at [127, 285] on button "AI Translate (Beta)" at bounding box center [141, 287] width 76 height 26
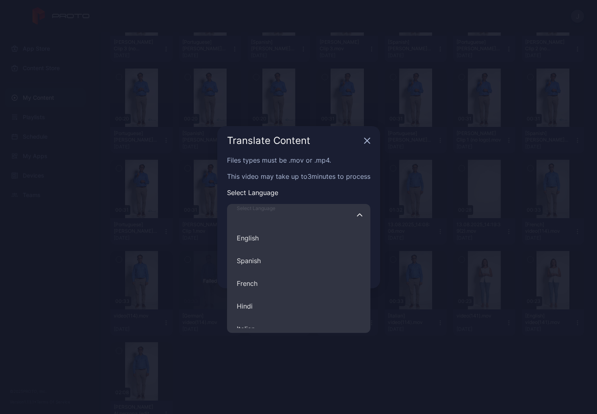
click at [256, 226] on input "Select Language English Spanish French Hindi Italian German Polish Portuguese C…" at bounding box center [298, 215] width 143 height 23
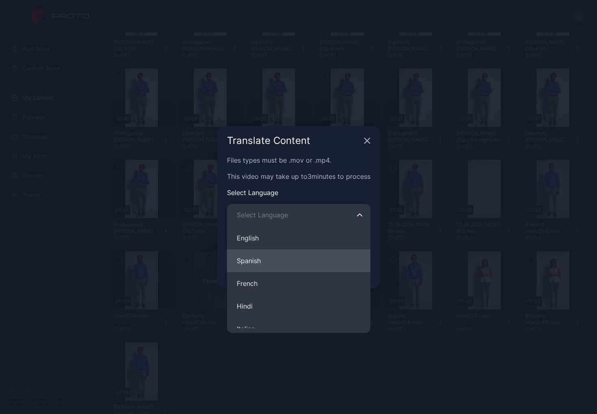
click at [257, 253] on button "Spanish" at bounding box center [298, 261] width 143 height 23
type input "*******"
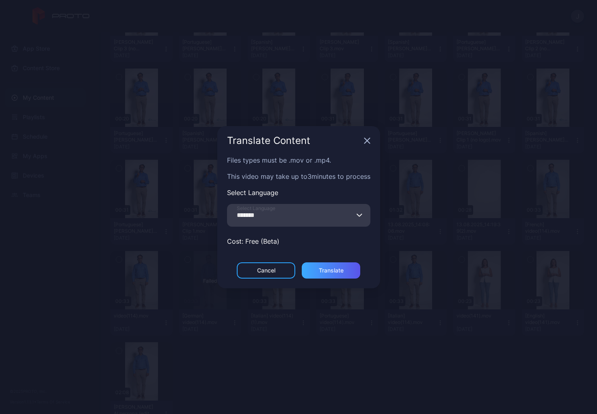
click at [316, 265] on div "Translate" at bounding box center [331, 271] width 58 height 16
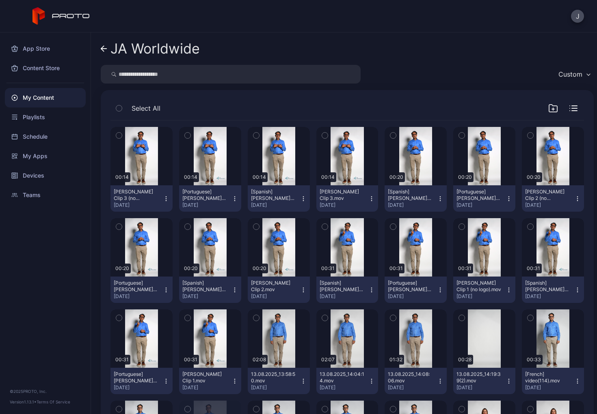
click at [163, 197] on icon "button" at bounding box center [166, 199] width 6 height 6
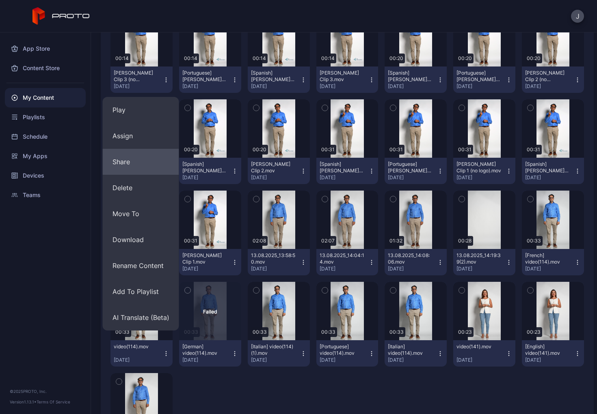
scroll to position [129, 0]
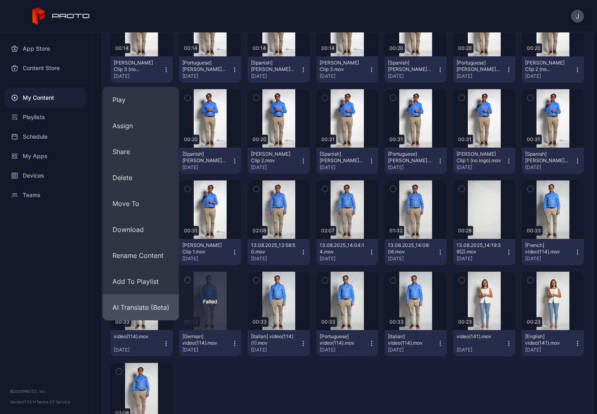
click at [149, 305] on button "AI Translate (Beta)" at bounding box center [141, 308] width 76 height 26
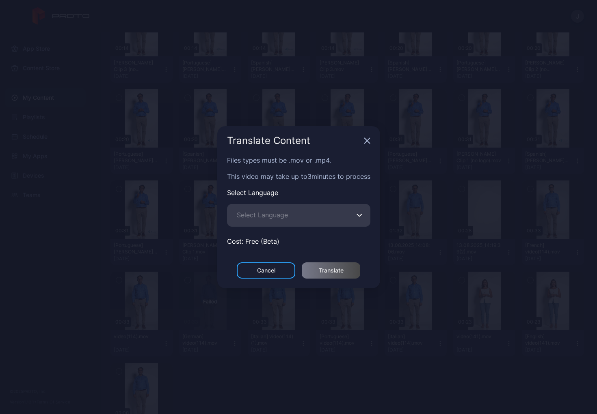
click at [282, 215] on span "Select Language" at bounding box center [262, 215] width 51 height 10
click at [282, 215] on input "Select Language" at bounding box center [298, 215] width 143 height 23
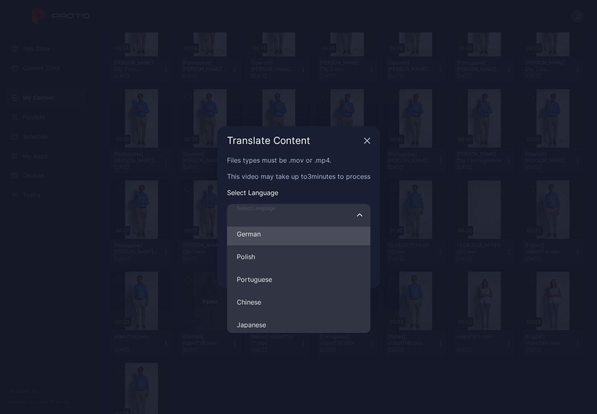
scroll to position [125, 0]
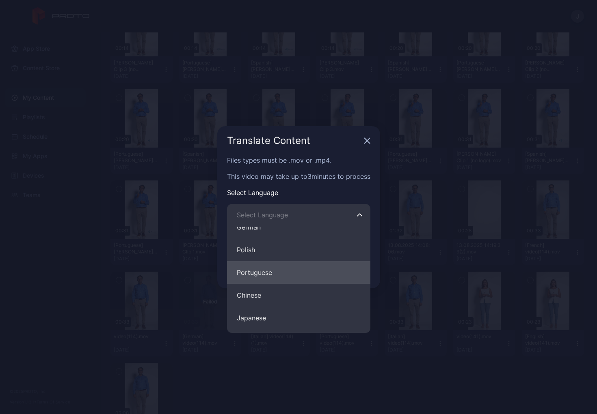
click at [276, 271] on button "Portuguese" at bounding box center [298, 272] width 143 height 23
type input "**********"
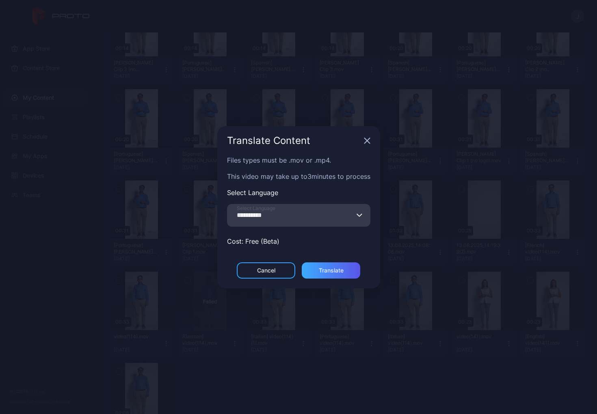
click at [323, 266] on div "Translate" at bounding box center [331, 271] width 58 height 16
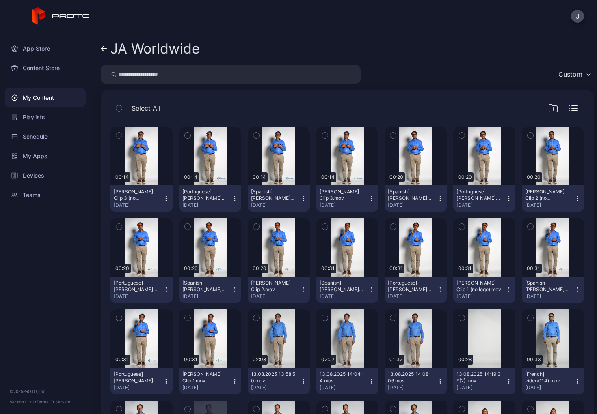
scroll to position [0, 0]
click at [101, 48] on icon at bounding box center [102, 49] width 3 height 6
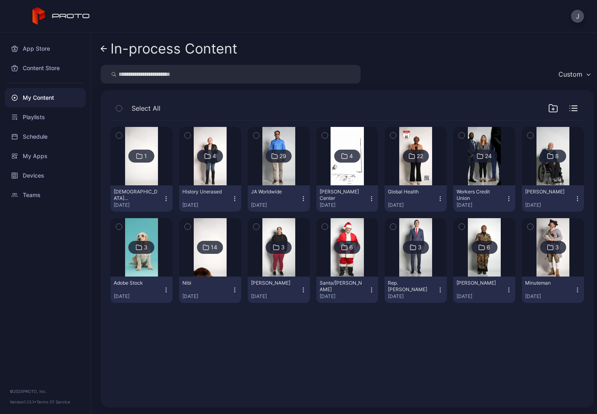
click at [106, 48] on icon at bounding box center [104, 48] width 6 height 7
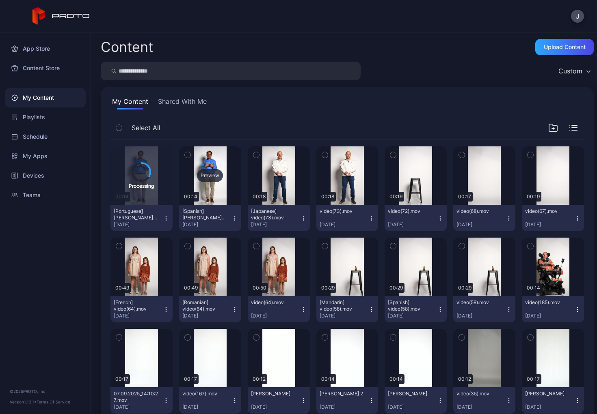
click at [203, 174] on div "Preview" at bounding box center [210, 175] width 26 height 13
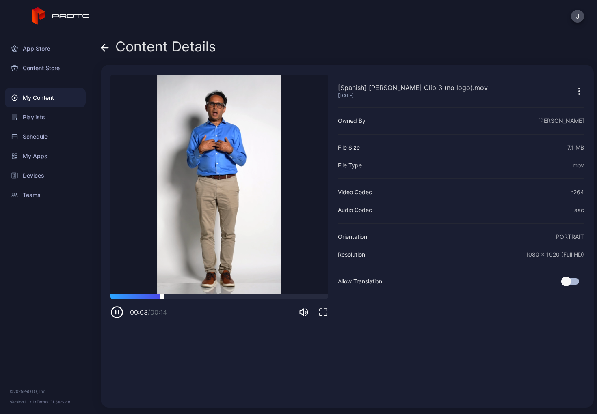
click at [122, 297] on div at bounding box center [219, 297] width 218 height 5
click at [118, 315] on icon "button" at bounding box center [116, 312] width 13 height 13
click at [114, 295] on div at bounding box center [219, 297] width 218 height 5
click at [119, 310] on icon "button" at bounding box center [116, 312] width 13 height 13
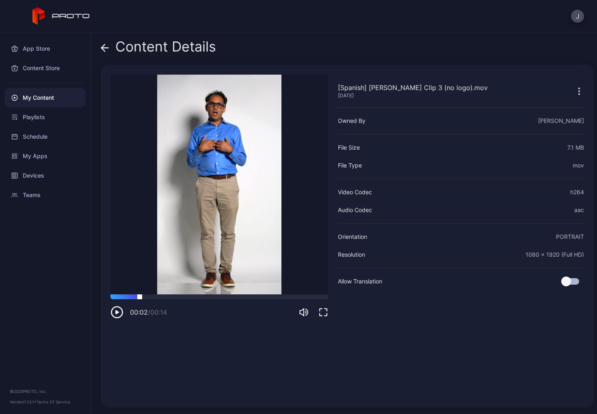
click at [112, 298] on div at bounding box center [219, 297] width 218 height 5
click at [118, 312] on icon "button" at bounding box center [116, 312] width 13 height 13
click at [119, 312] on icon "button" at bounding box center [119, 312] width 0 height 3
click at [112, 297] on div at bounding box center [219, 297] width 218 height 5
click at [116, 313] on icon "button" at bounding box center [117, 312] width 4 height 4
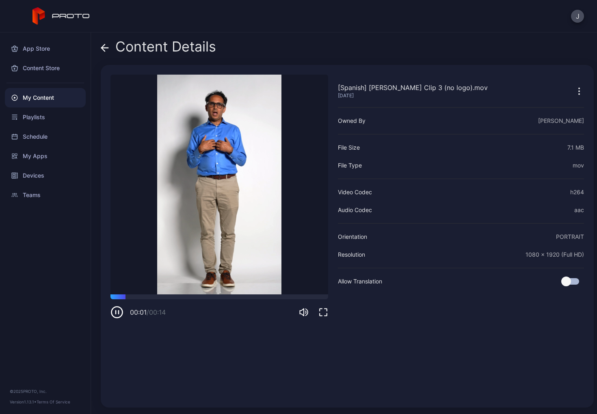
click at [116, 313] on icon "button" at bounding box center [116, 312] width 0 height 3
click at [127, 300] on div "00:01 / 00:14" at bounding box center [219, 307] width 218 height 24
drag, startPoint x: 127, startPoint y: 297, endPoint x: 90, endPoint y: 300, distance: 36.6
click at [90, 300] on div "App Store Content Store My Content Playlists Schedule My Apps Devices Teams © 2…" at bounding box center [298, 223] width 597 height 382
click at [112, 313] on icon "button" at bounding box center [116, 312] width 13 height 13
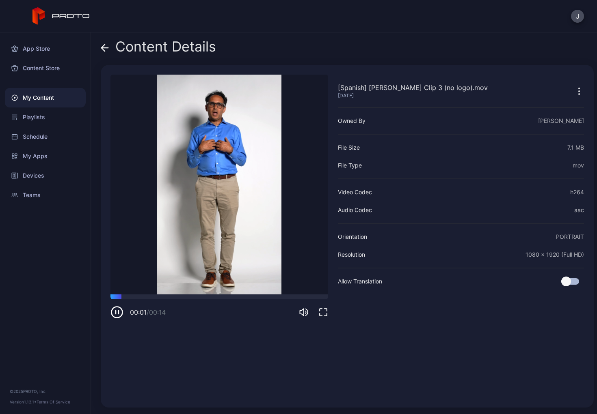
click at [112, 313] on icon "button" at bounding box center [116, 312] width 13 height 13
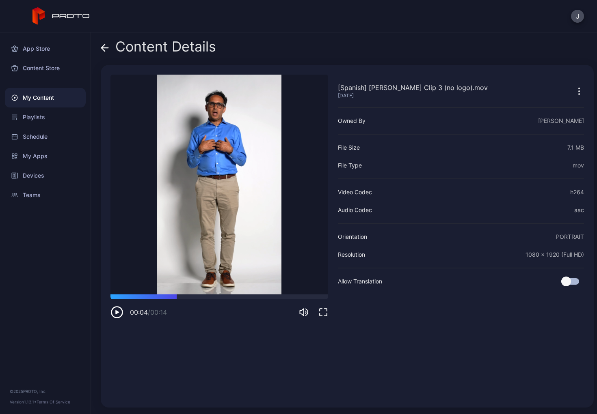
click at [120, 312] on icon "button" at bounding box center [116, 312] width 13 height 13
click at [574, 92] on icon "button" at bounding box center [579, 91] width 10 height 10
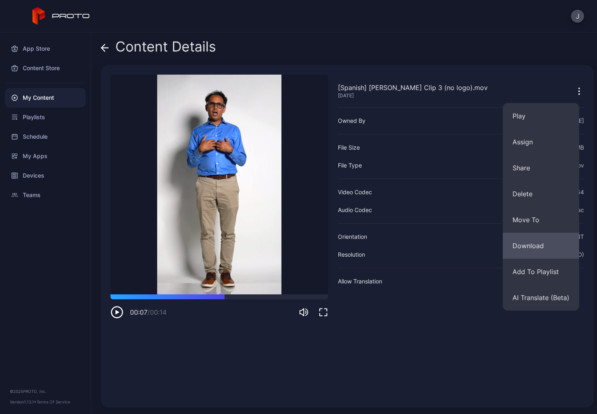
click at [542, 244] on button "Download" at bounding box center [540, 246] width 76 height 26
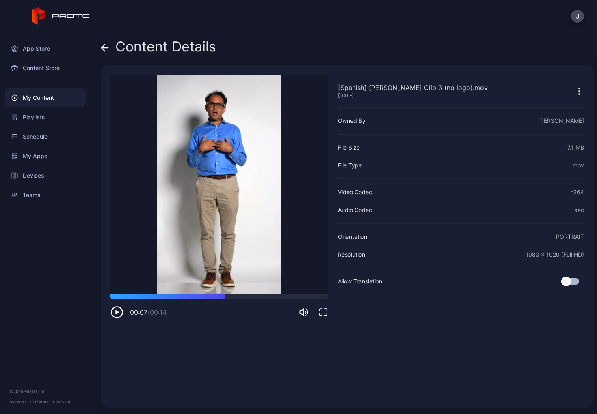
click at [103, 47] on icon at bounding box center [105, 48] width 8 height 8
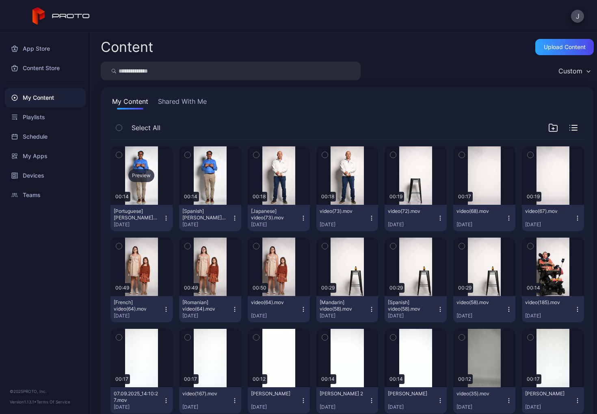
click at [146, 175] on div "Preview" at bounding box center [141, 175] width 26 height 13
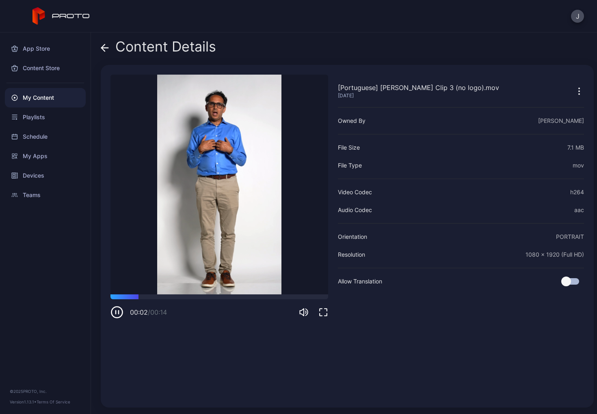
click at [113, 311] on icon "button" at bounding box center [116, 312] width 13 height 13
click at [111, 297] on div at bounding box center [219, 297] width 218 height 5
click at [119, 313] on icon "button" at bounding box center [117, 312] width 4 height 4
click at [119, 313] on icon "button" at bounding box center [119, 312] width 0 height 3
click at [111, 297] on div at bounding box center [219, 297] width 218 height 5
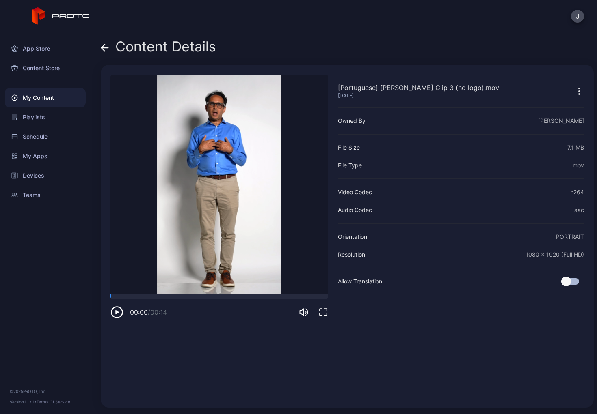
click at [116, 314] on icon "button" at bounding box center [117, 312] width 4 height 4
click at [116, 314] on icon "button" at bounding box center [116, 312] width 0 height 3
click at [111, 297] on div at bounding box center [219, 297] width 218 height 5
click at [114, 311] on icon "button" at bounding box center [116, 312] width 13 height 13
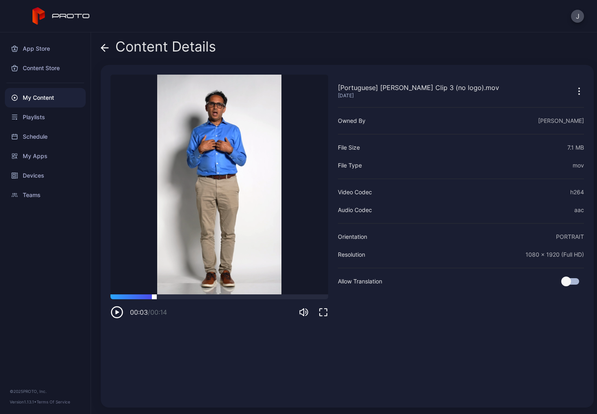
click at [111, 297] on div at bounding box center [219, 297] width 218 height 5
click at [115, 314] on icon "button" at bounding box center [116, 312] width 13 height 13
click at [116, 314] on icon "button" at bounding box center [116, 312] width 0 height 3
click at [574, 93] on icon "button" at bounding box center [579, 91] width 10 height 10
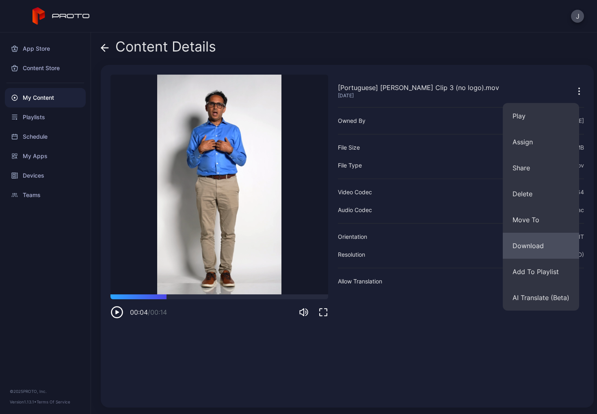
click at [537, 246] on button "Download" at bounding box center [540, 246] width 76 height 26
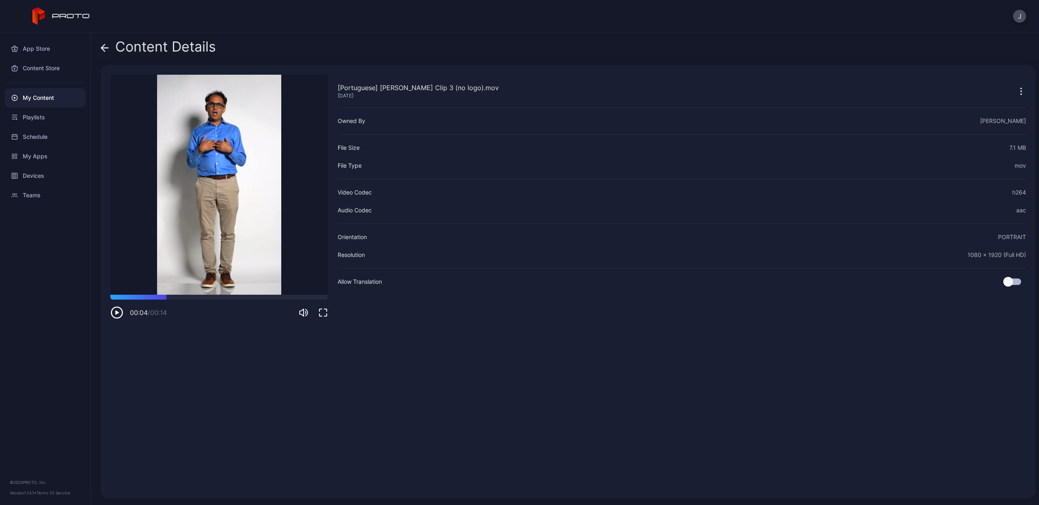
click at [102, 52] on span at bounding box center [105, 46] width 8 height 15
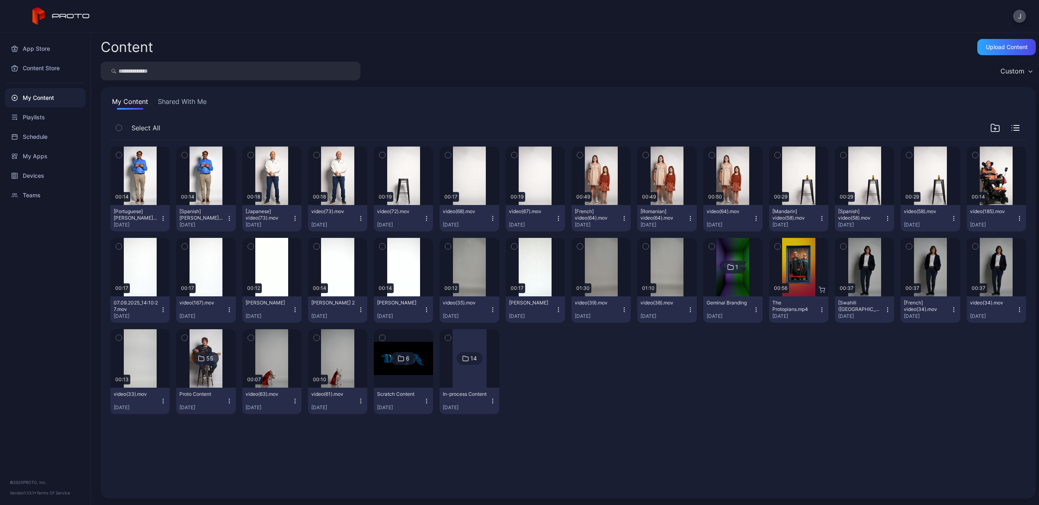
click at [231, 220] on icon "button" at bounding box center [229, 218] width 6 height 6
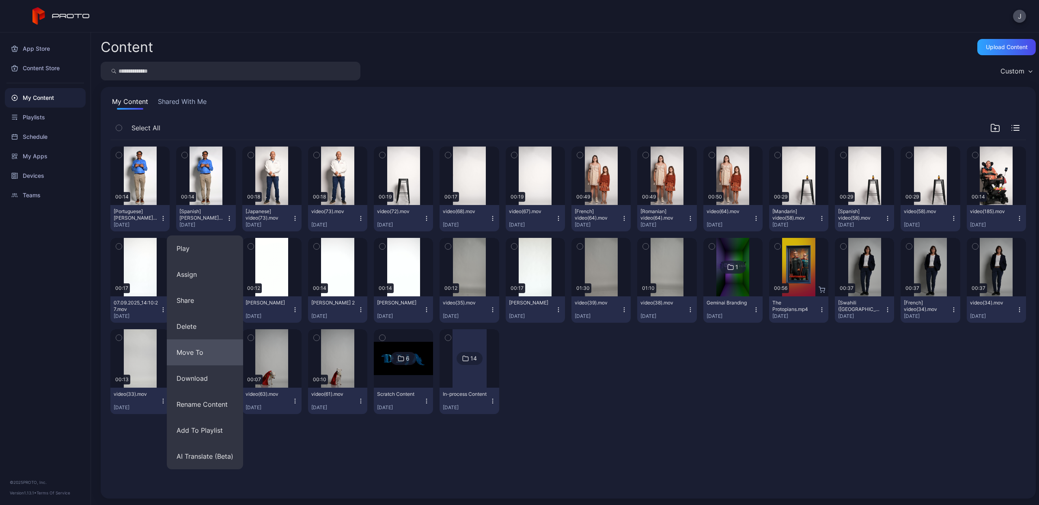
click at [218, 349] on button "Move To" at bounding box center [205, 352] width 76 height 26
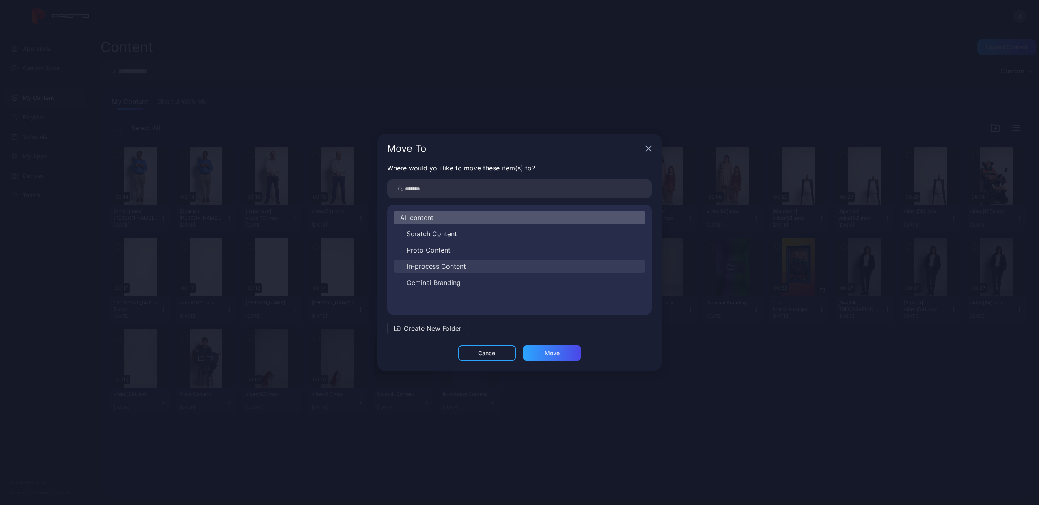
click at [464, 264] on span "In-process Content" at bounding box center [436, 266] width 59 height 10
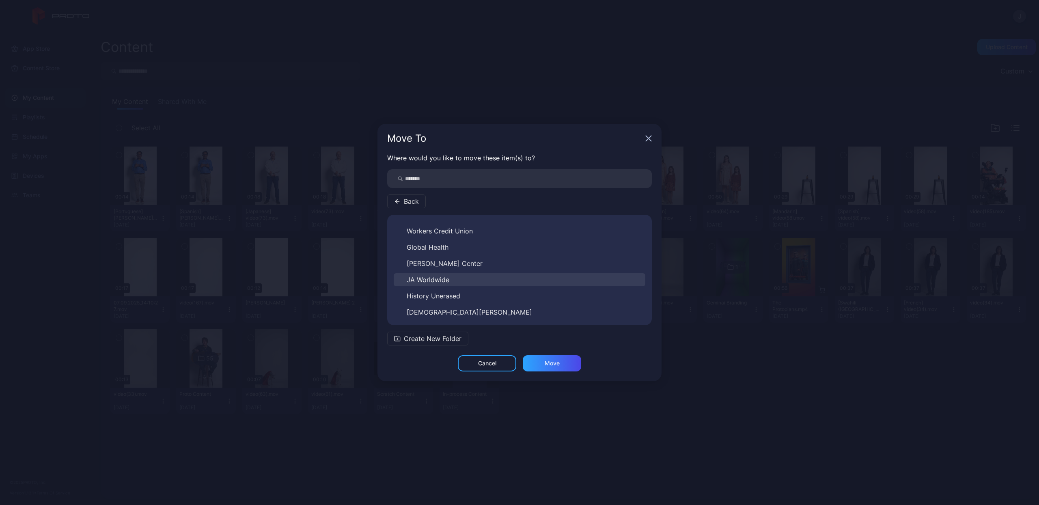
scroll to position [143, 0]
click at [448, 277] on span "JA Worldwide" at bounding box center [428, 280] width 43 height 10
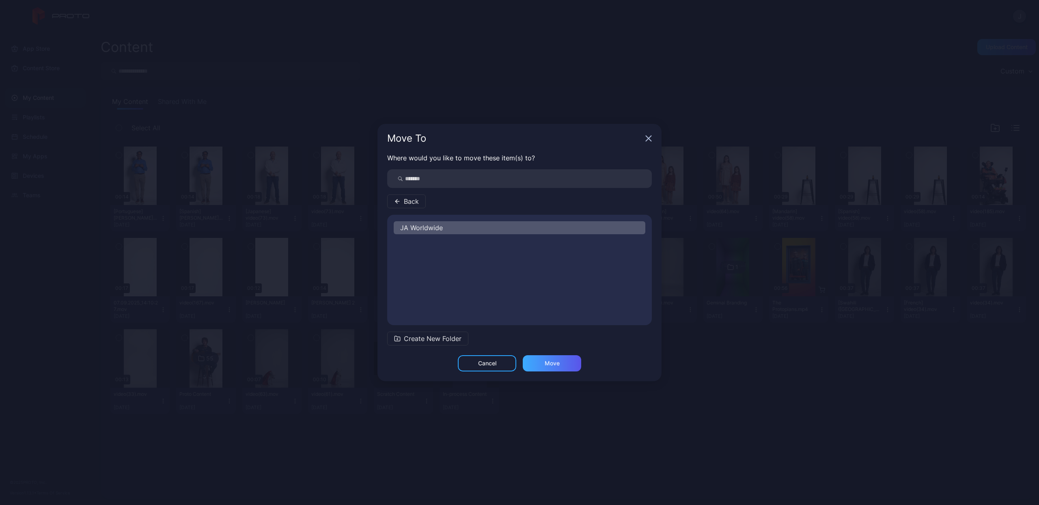
click at [550, 362] on div "Move" at bounding box center [552, 363] width 15 height 6
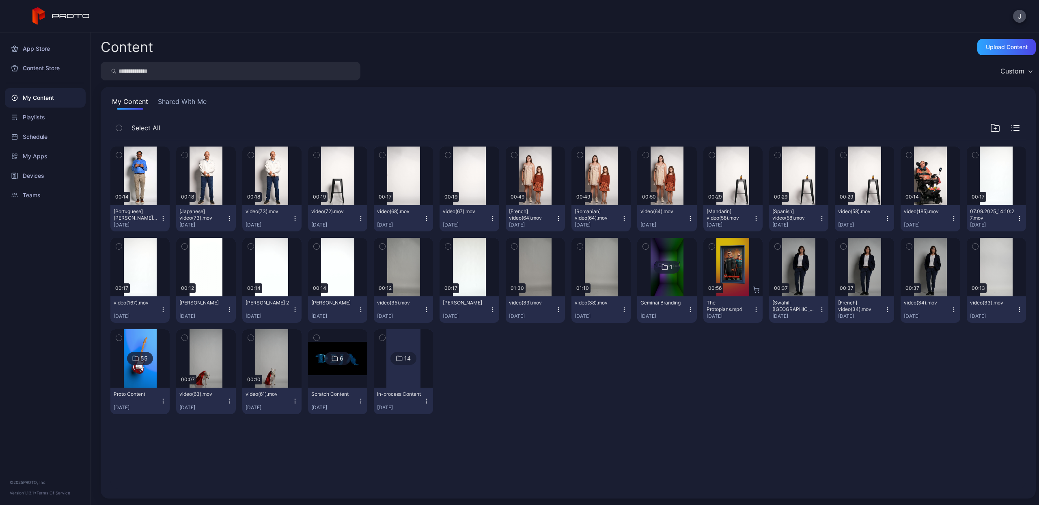
click at [163, 216] on icon "button" at bounding box center [163, 216] width 0 height 0
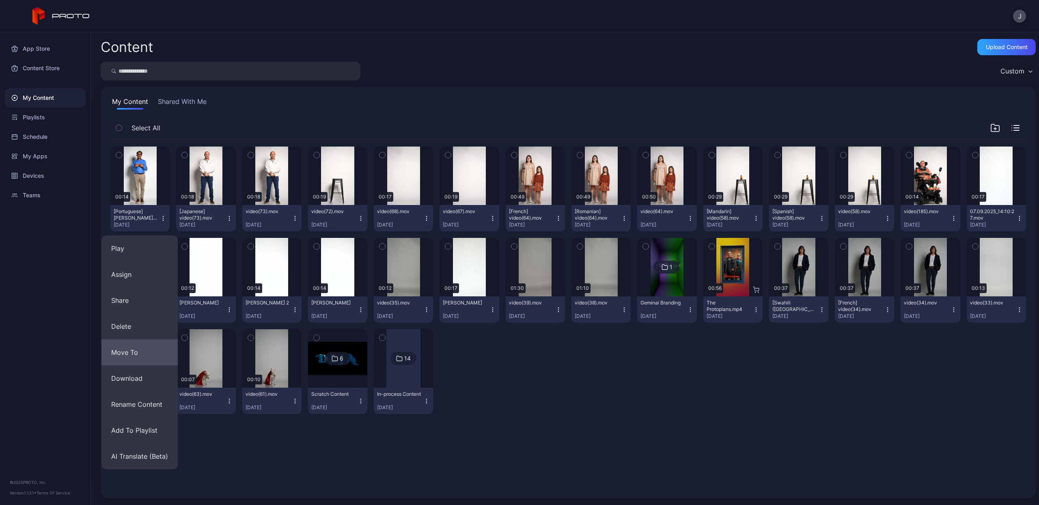
click at [148, 357] on button "Move To" at bounding box center [139, 352] width 76 height 26
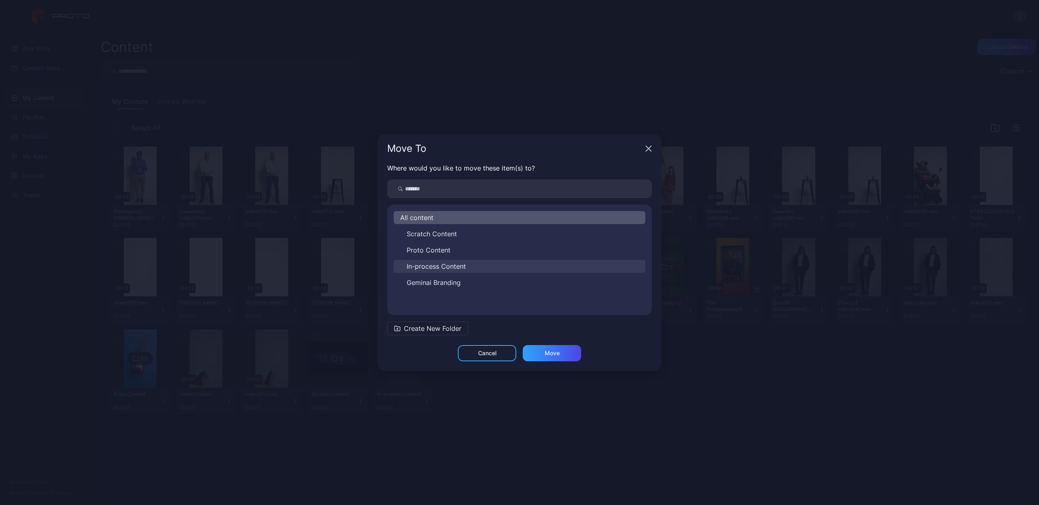
click at [473, 268] on button "In-process Content" at bounding box center [520, 266] width 252 height 13
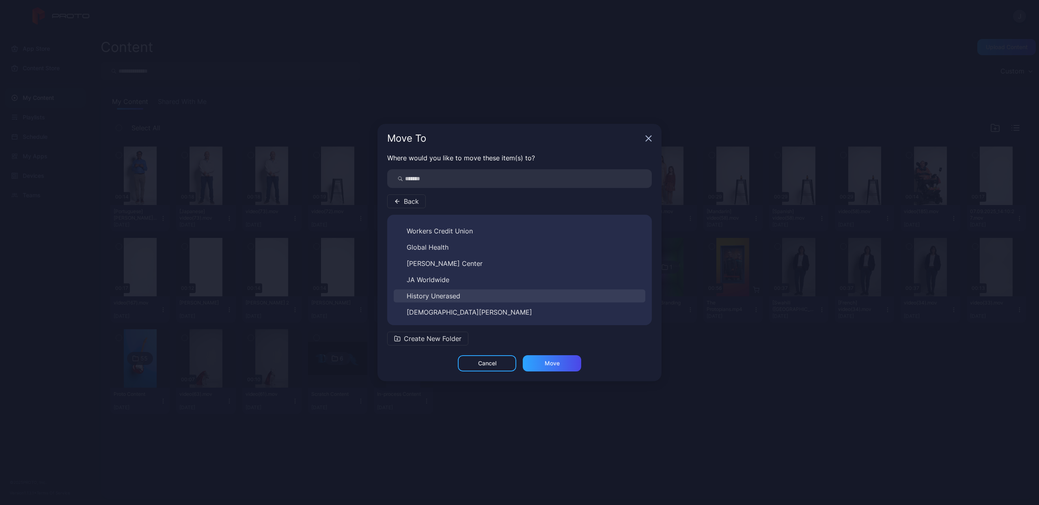
scroll to position [143, 0]
click at [455, 285] on button "JA Worldwide" at bounding box center [520, 279] width 252 height 13
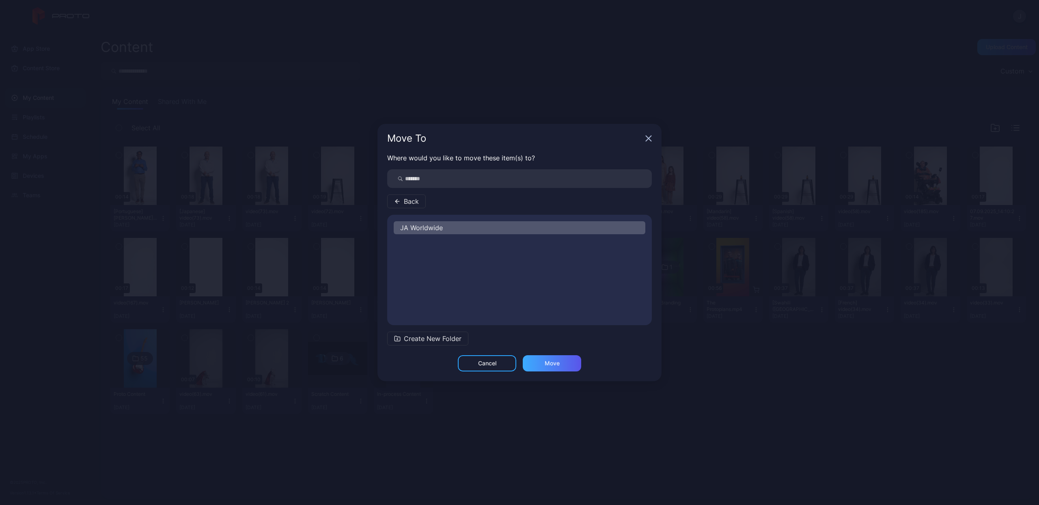
click at [560, 364] on div "Move" at bounding box center [552, 363] width 58 height 16
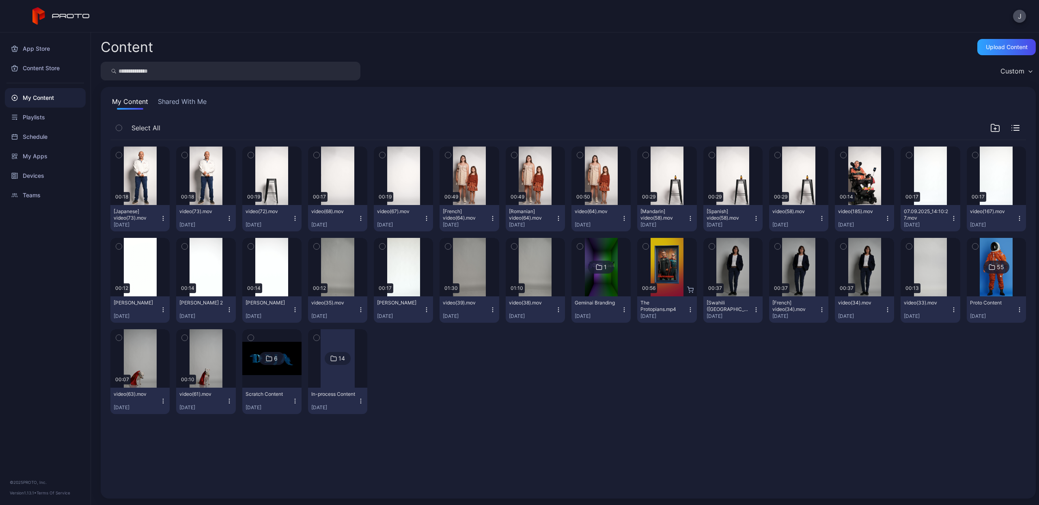
click at [164, 308] on icon "button" at bounding box center [163, 309] width 6 height 6
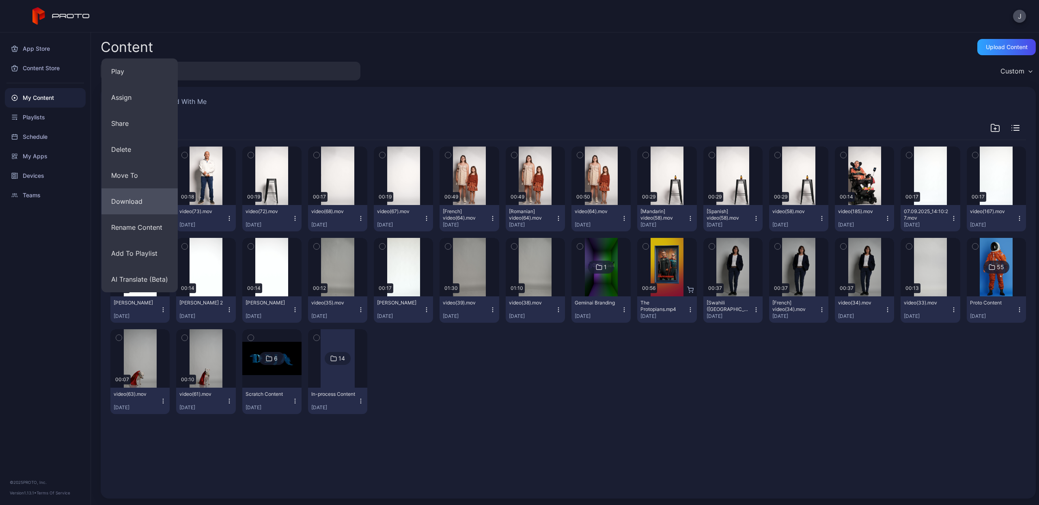
click at [129, 201] on button "Download" at bounding box center [139, 201] width 76 height 26
